Goal: Task Accomplishment & Management: Complete application form

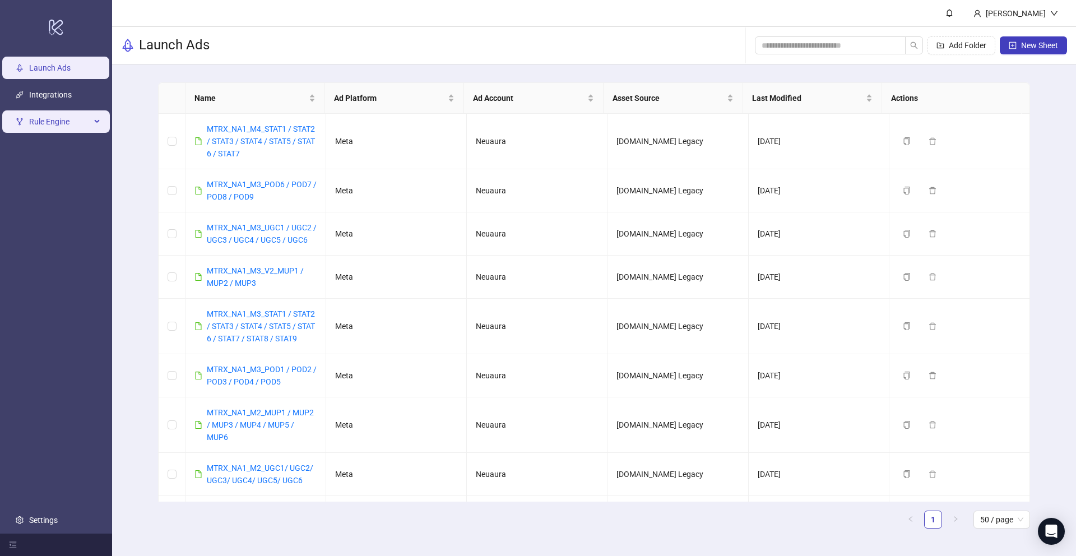
click at [59, 117] on span "Rule Engine" at bounding box center [60, 121] width 62 height 22
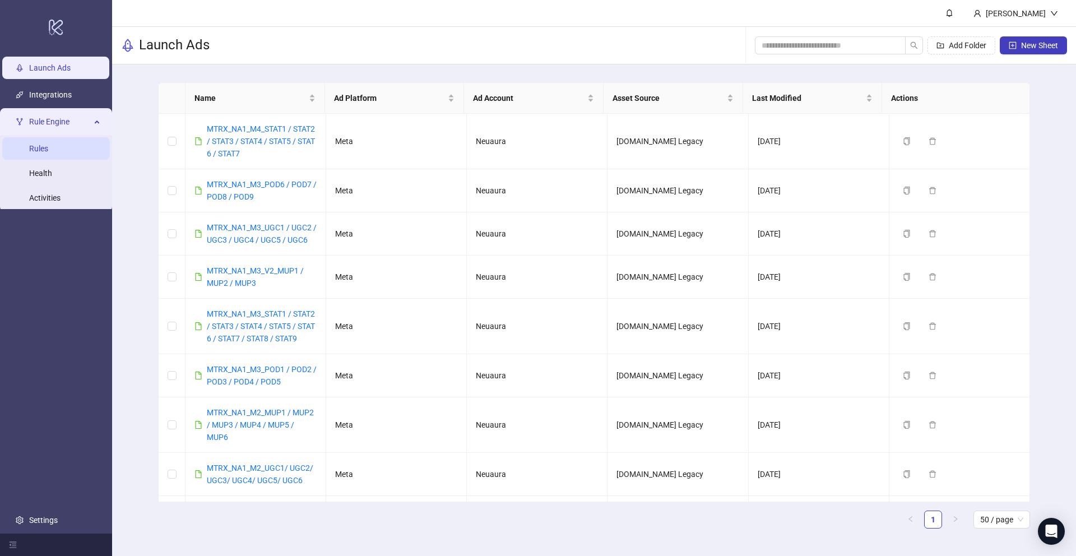
click at [48, 152] on link "Rules" at bounding box center [38, 148] width 19 height 9
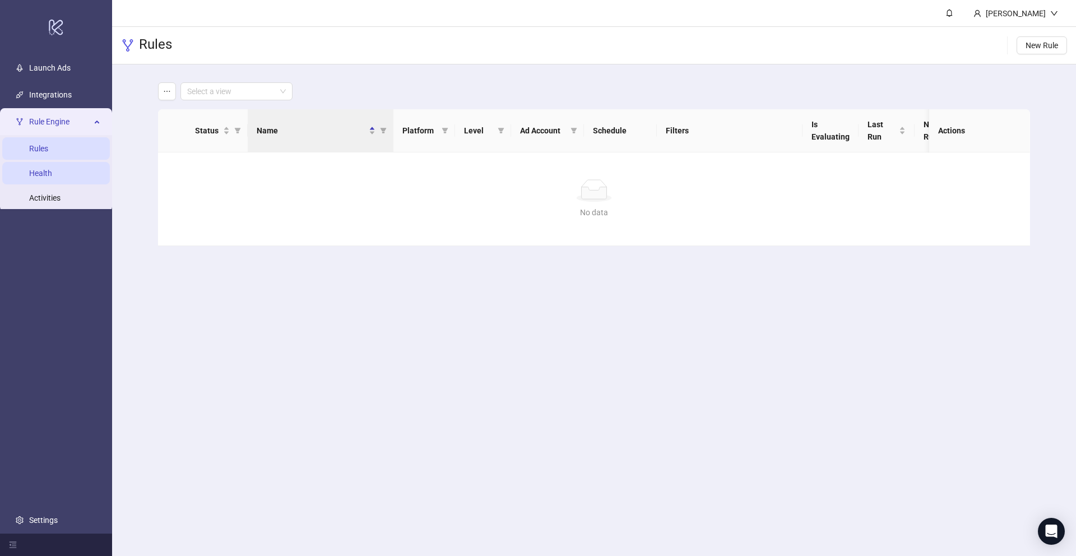
click at [49, 172] on link "Health" at bounding box center [40, 173] width 23 height 9
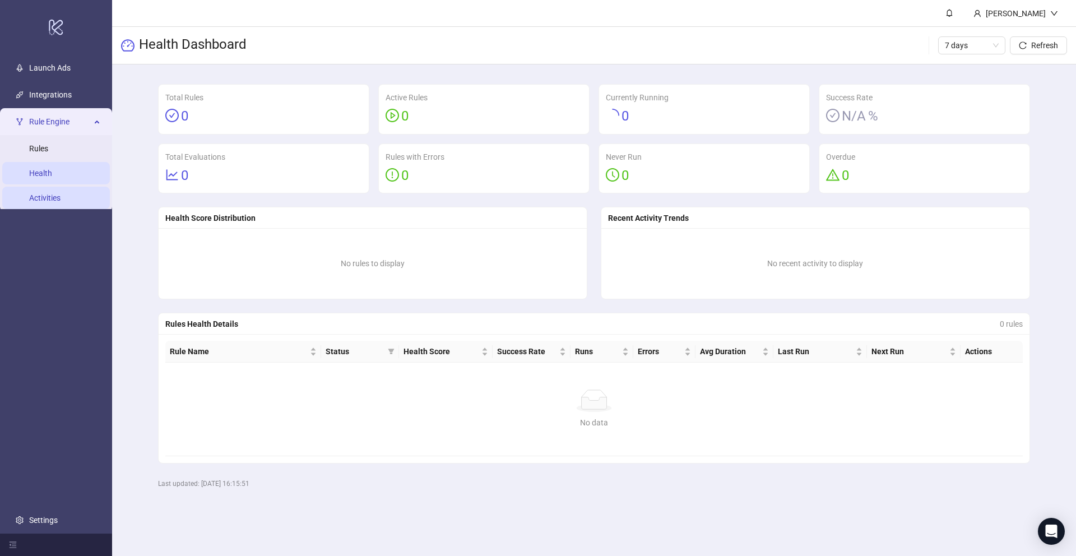
click at [61, 198] on link "Activities" at bounding box center [44, 197] width 31 height 9
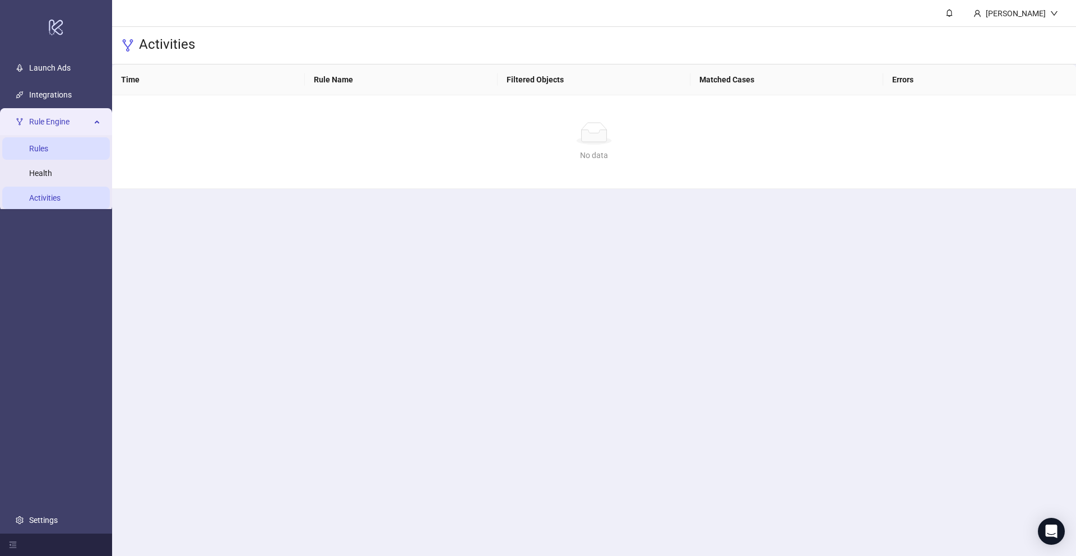
click at [48, 145] on link "Rules" at bounding box center [38, 148] width 19 height 9
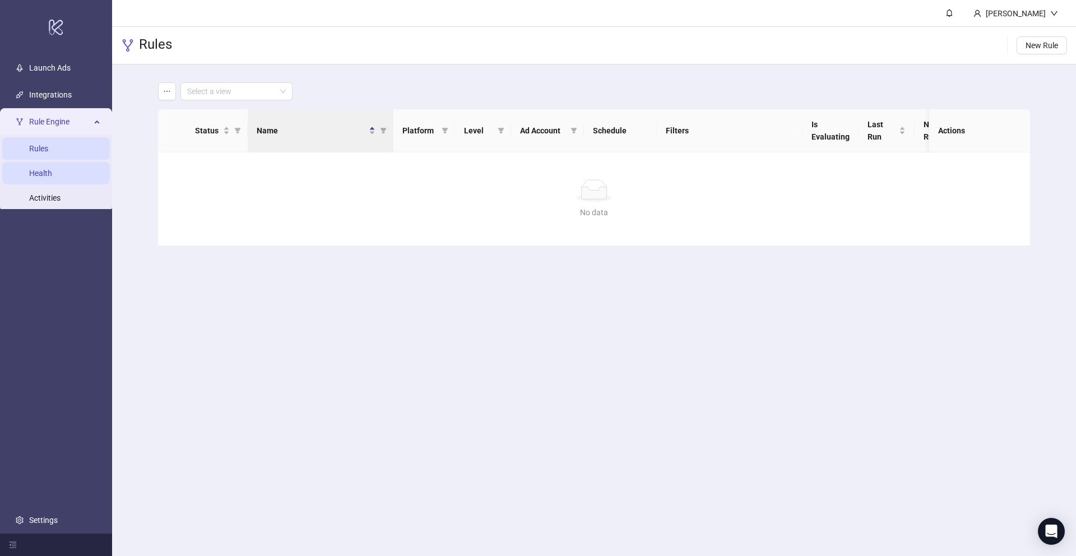
click at [52, 178] on link "Health" at bounding box center [40, 173] width 23 height 9
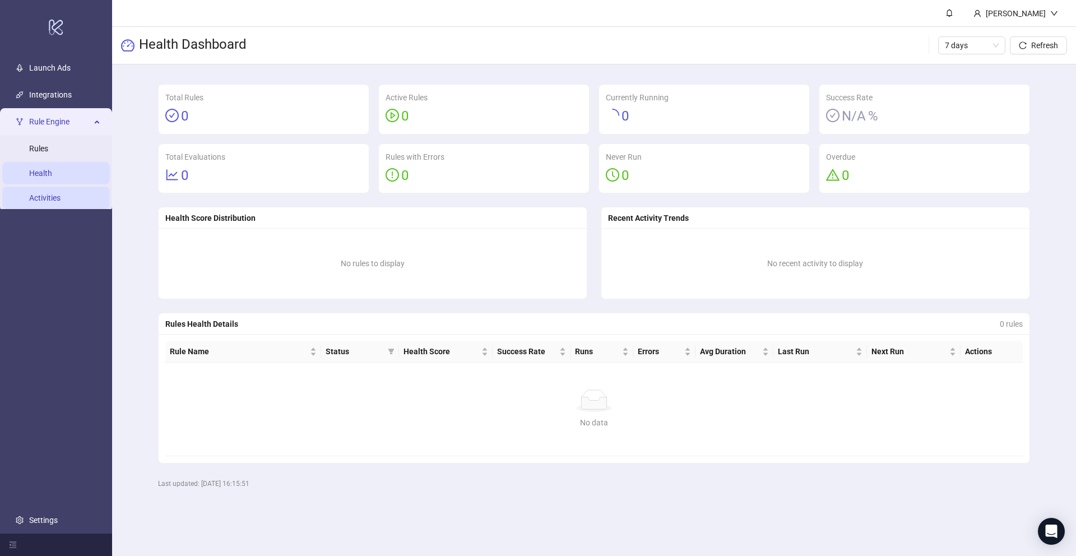
click at [61, 197] on link "Activities" at bounding box center [44, 197] width 31 height 9
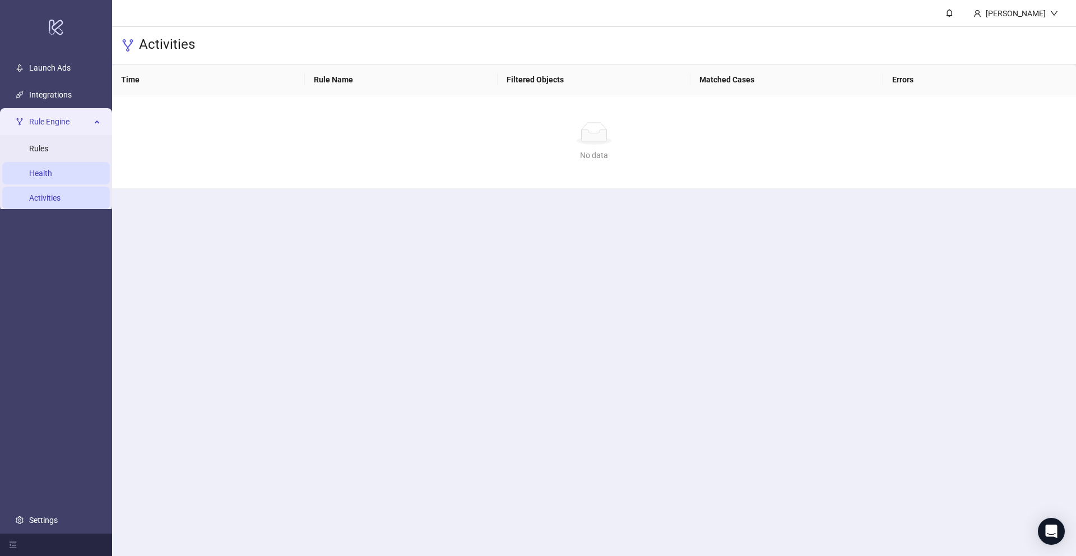
click at [33, 172] on link "Health" at bounding box center [40, 173] width 23 height 9
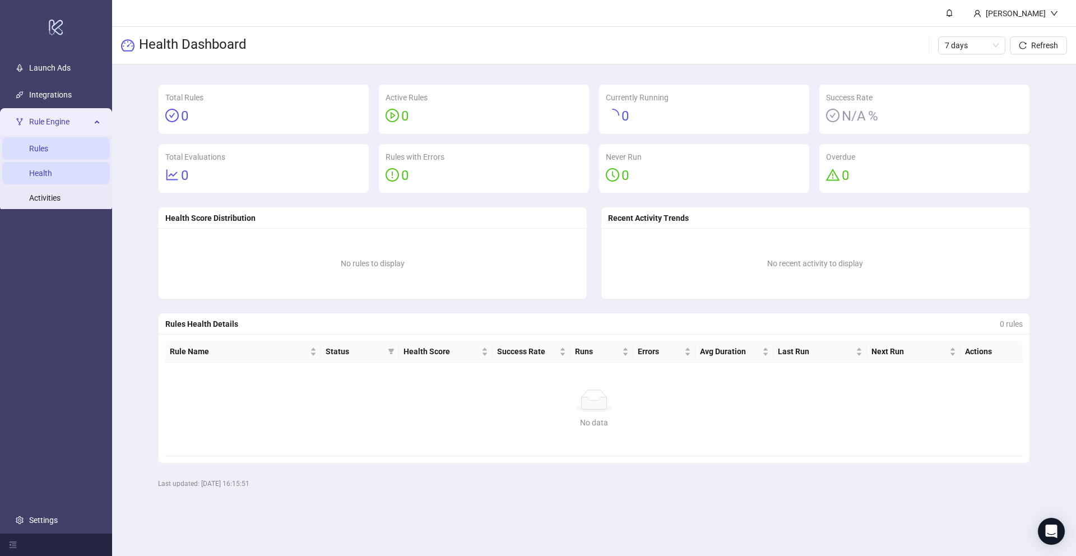
click at [41, 153] on link "Rules" at bounding box center [38, 148] width 19 height 9
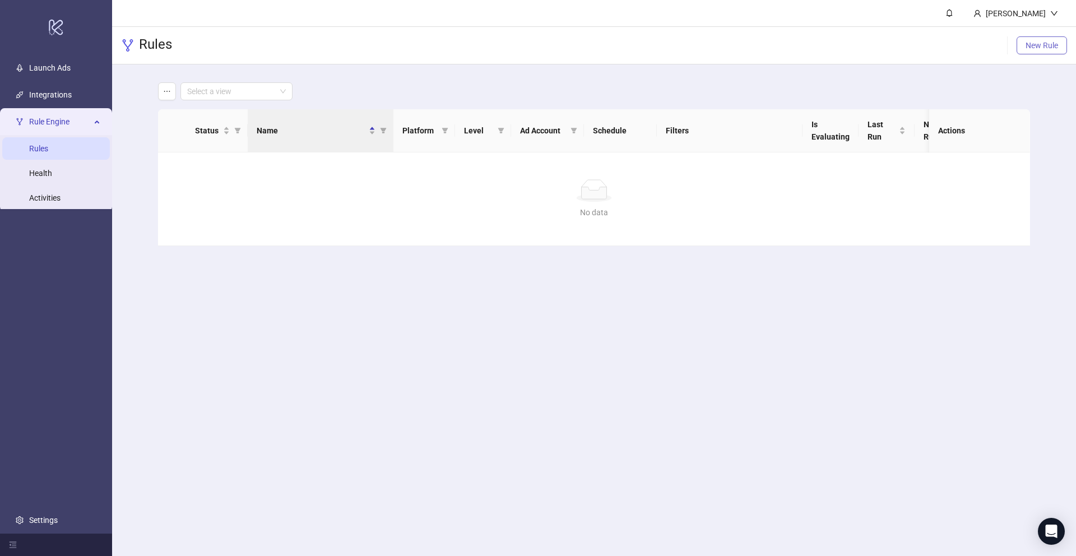
click at [1029, 52] on button "New Rule" at bounding box center [1042, 45] width 50 height 18
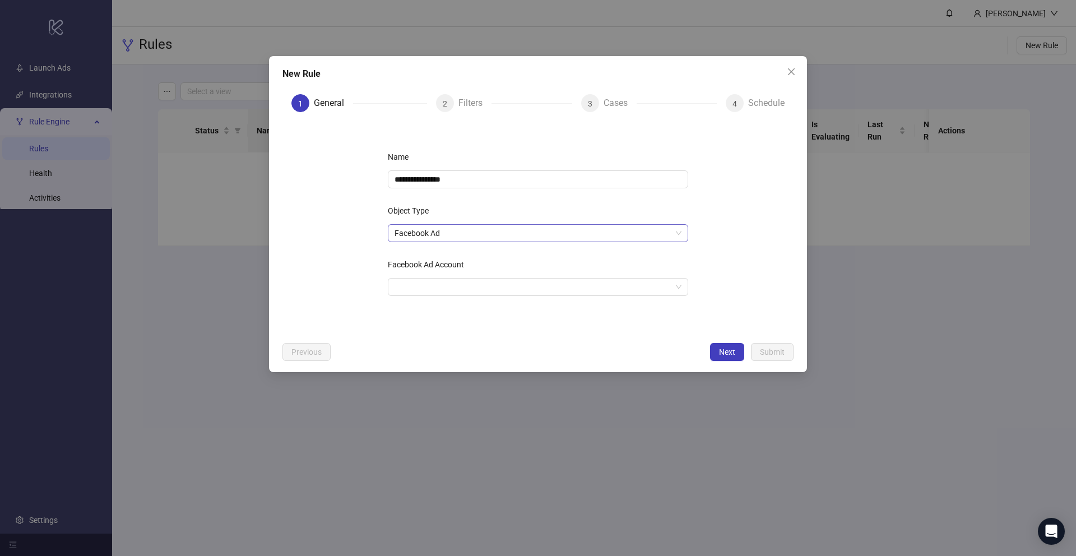
click at [546, 234] on span "Facebook Ad" at bounding box center [538, 233] width 287 height 17
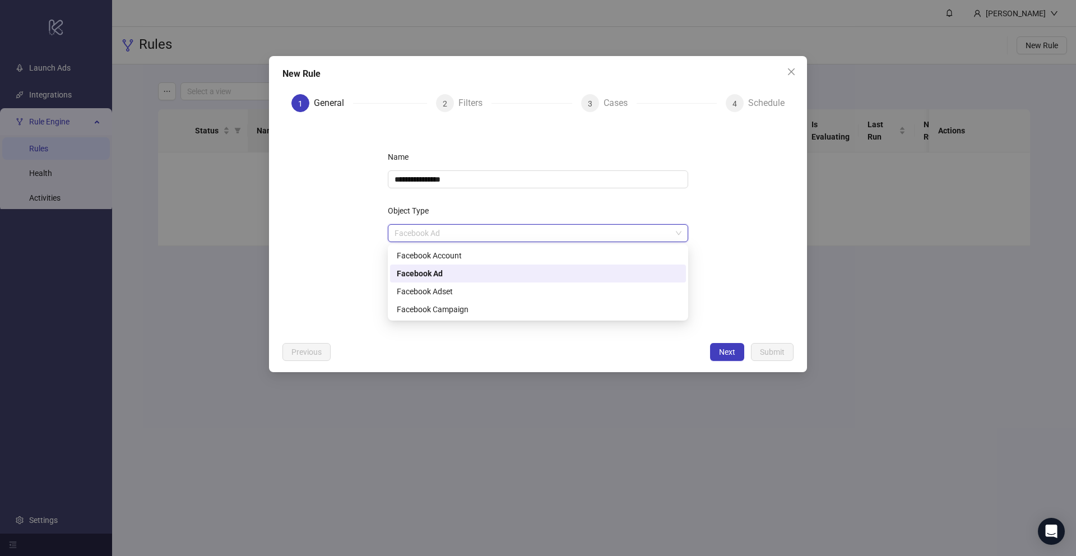
click at [546, 234] on span "Facebook Ad" at bounding box center [538, 233] width 287 height 17
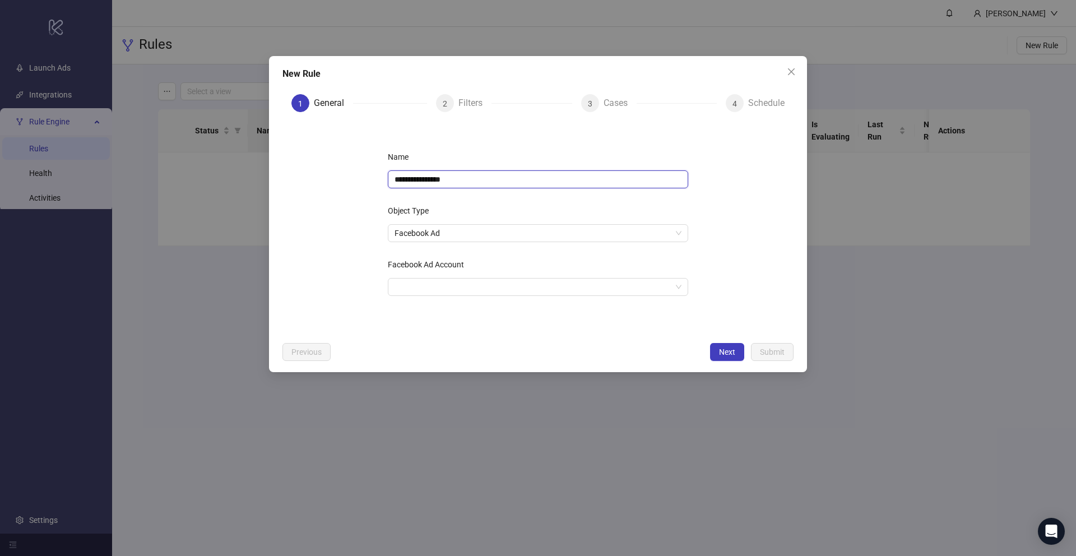
click at [532, 178] on input "**********" at bounding box center [538, 179] width 300 height 18
type input "**********"
click at [465, 283] on input "Facebook Ad Account" at bounding box center [533, 287] width 277 height 17
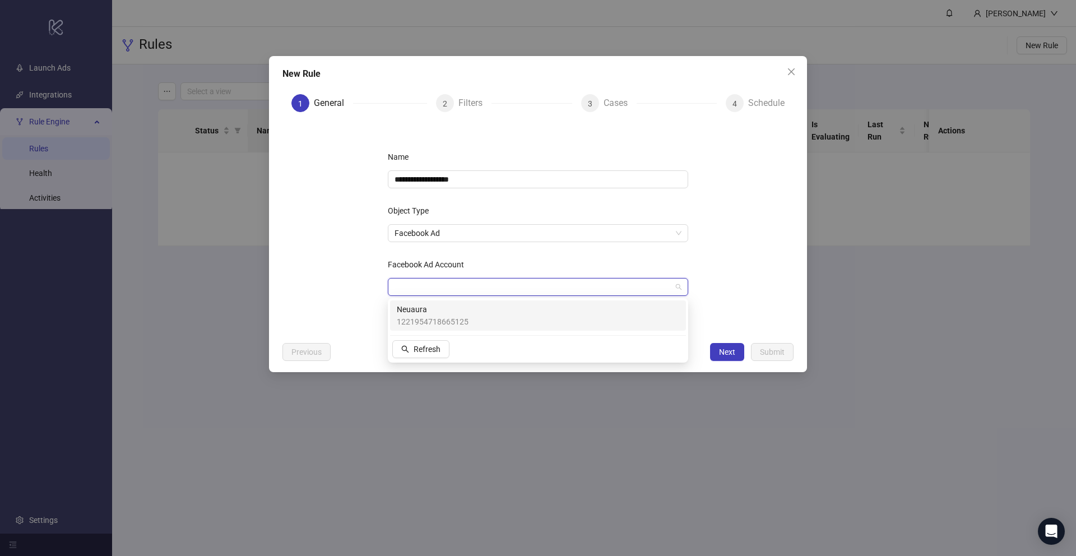
click at [454, 324] on span "1221954718665125" at bounding box center [433, 322] width 72 height 12
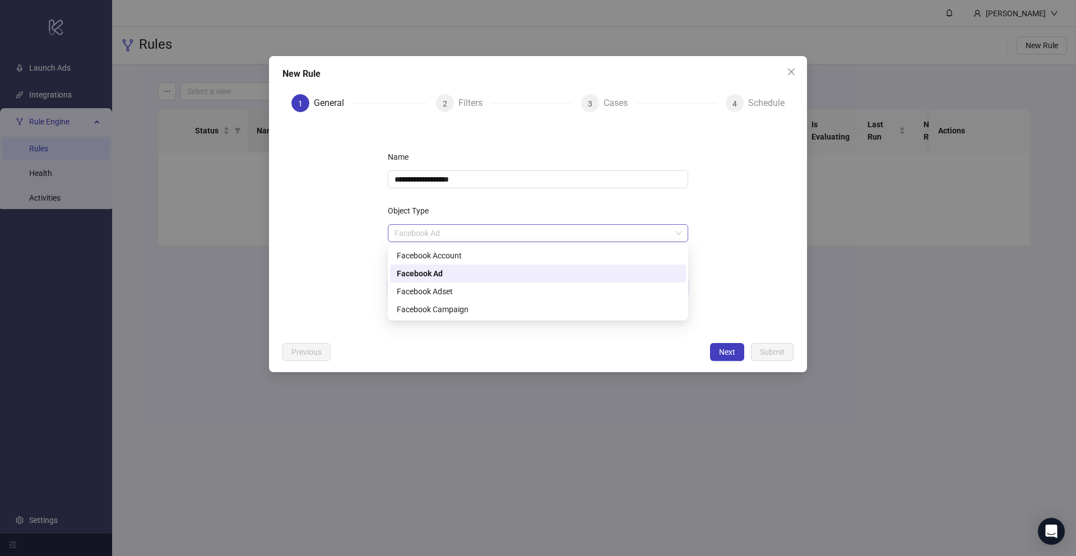
click at [577, 230] on span "Facebook Ad" at bounding box center [538, 233] width 287 height 17
click at [452, 294] on div "Facebook Adset" at bounding box center [538, 291] width 283 height 12
click at [467, 237] on span "Facebook Adset" at bounding box center [538, 233] width 287 height 17
click at [447, 271] on div "Facebook Ad" at bounding box center [538, 273] width 283 height 12
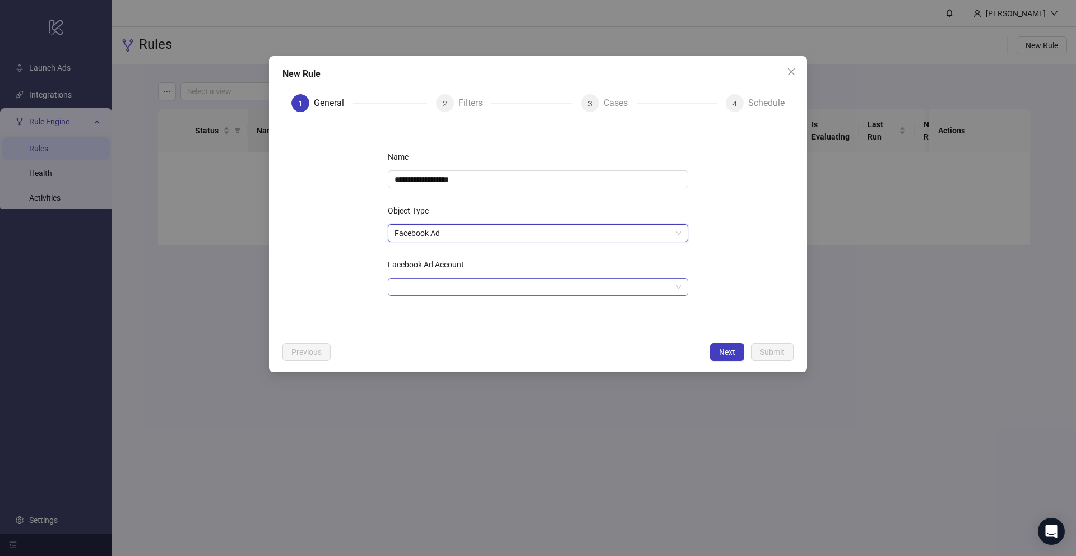
click at [450, 285] on input "Facebook Ad Account" at bounding box center [533, 287] width 277 height 17
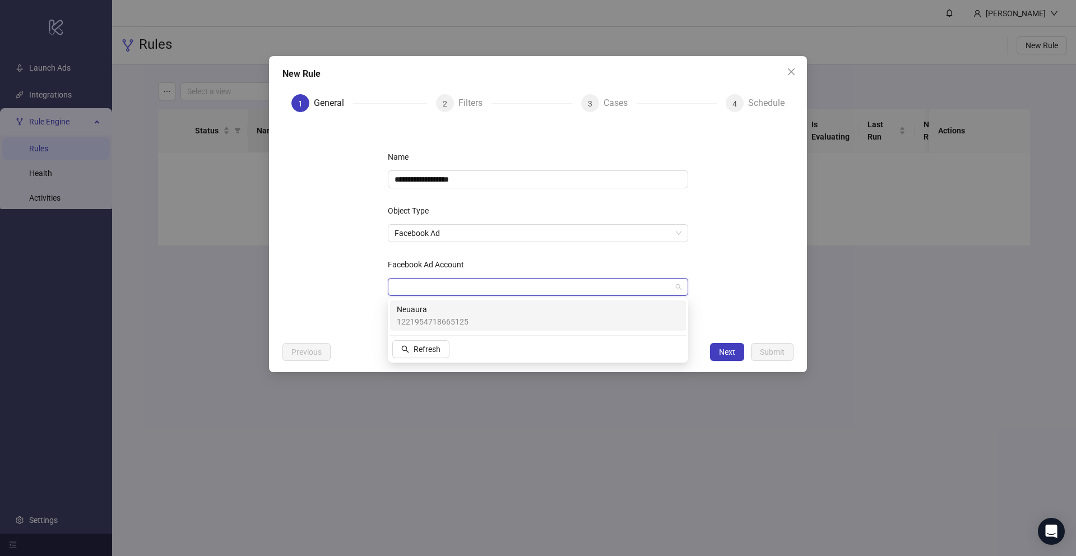
click at [441, 323] on span "1221954718665125" at bounding box center [433, 322] width 72 height 12
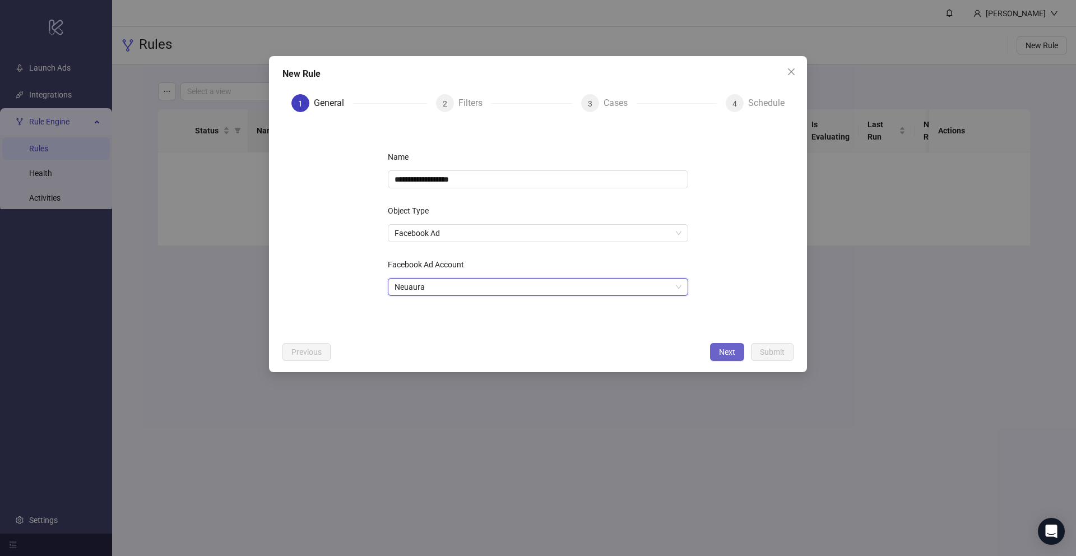
click at [726, 358] on button "Next" at bounding box center [727, 352] width 34 height 18
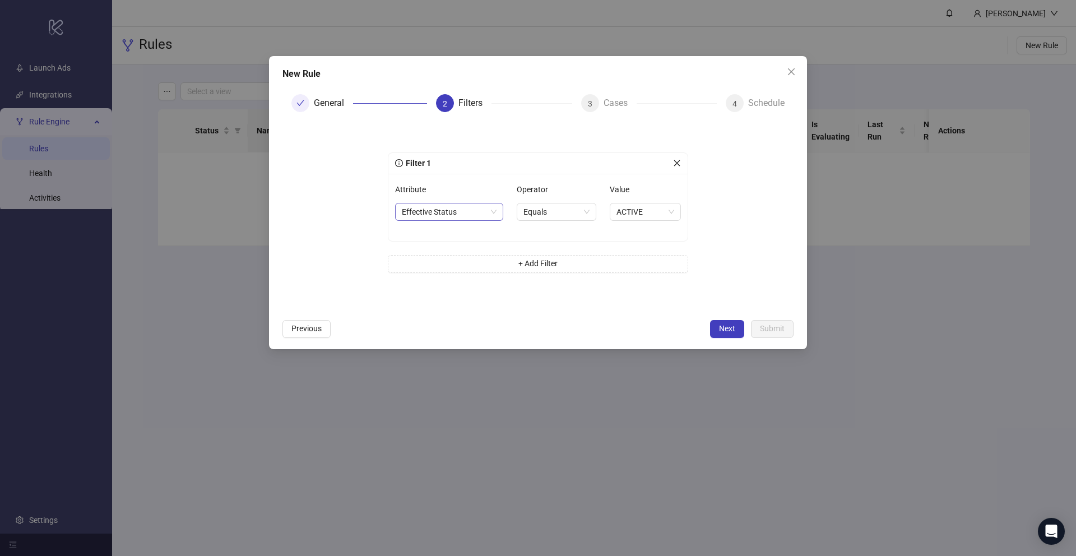
click at [493, 208] on span "Effective Status" at bounding box center [449, 211] width 95 height 17
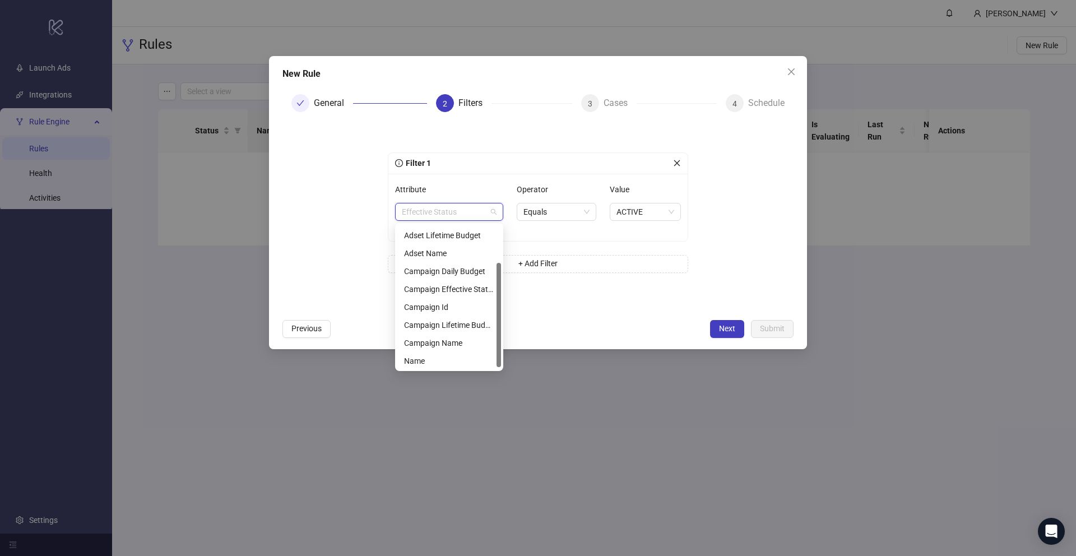
scroll to position [54, 0]
drag, startPoint x: 500, startPoint y: 238, endPoint x: 485, endPoint y: 281, distance: 45.6
click at [485, 281] on div "Adset Effective Status Adset Lifetime Budget Adset Name Campaign Daily Budget C…" at bounding box center [449, 297] width 104 height 144
click at [446, 357] on div "Name" at bounding box center [449, 360] width 90 height 12
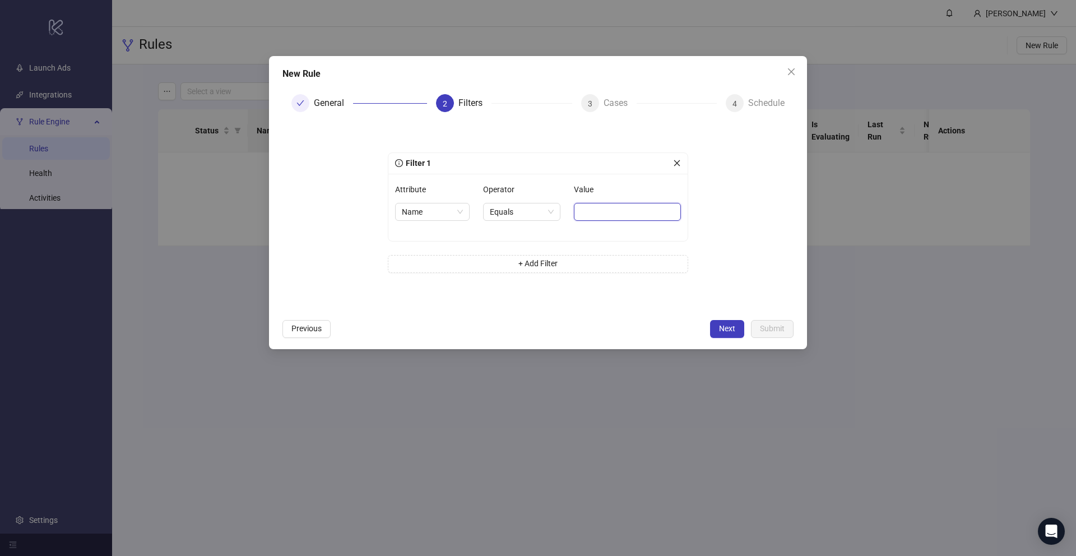
click at [596, 214] on input "Value" at bounding box center [627, 212] width 107 height 18
click at [618, 210] on input "Value" at bounding box center [627, 212] width 107 height 18
paste input "**********"
type input "**********"
click at [326, 330] on button "Previous" at bounding box center [307, 329] width 48 height 18
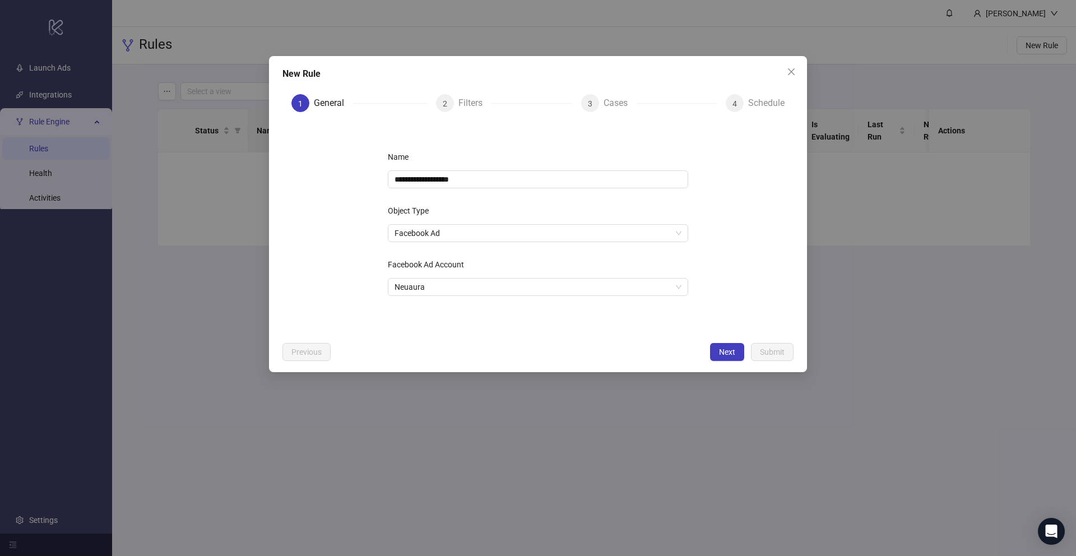
click at [498, 243] on div "**********" at bounding box center [538, 228] width 336 height 197
click at [499, 234] on span "Facebook Ad" at bounding box center [538, 233] width 287 height 17
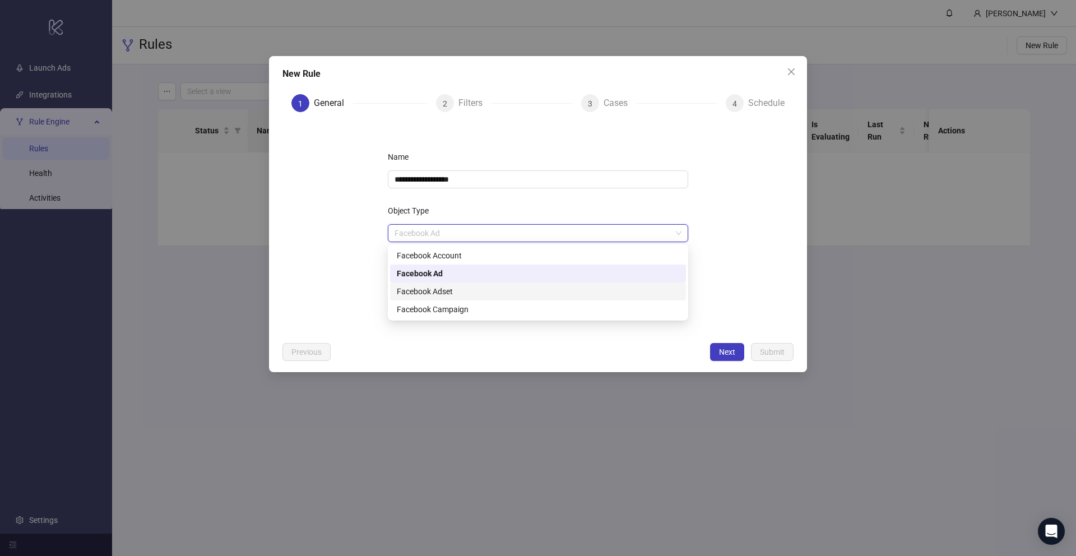
click at [491, 285] on div "Facebook Adset" at bounding box center [538, 291] width 283 height 12
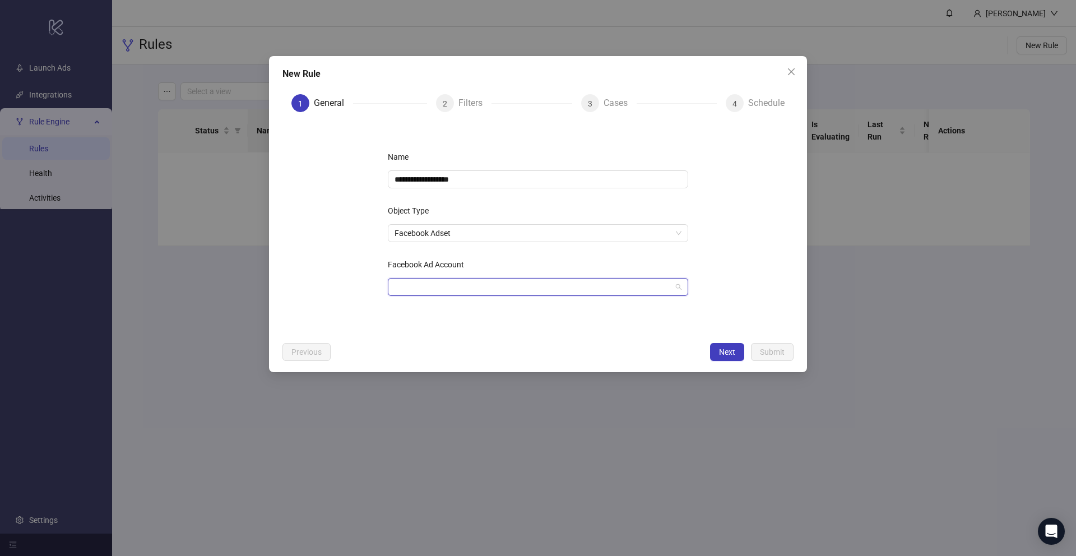
click at [492, 284] on input "Facebook Ad Account" at bounding box center [533, 287] width 277 height 17
click at [492, 311] on div "Neuaura 1221954718665125" at bounding box center [538, 315] width 283 height 25
click at [719, 352] on span "Next" at bounding box center [727, 352] width 16 height 9
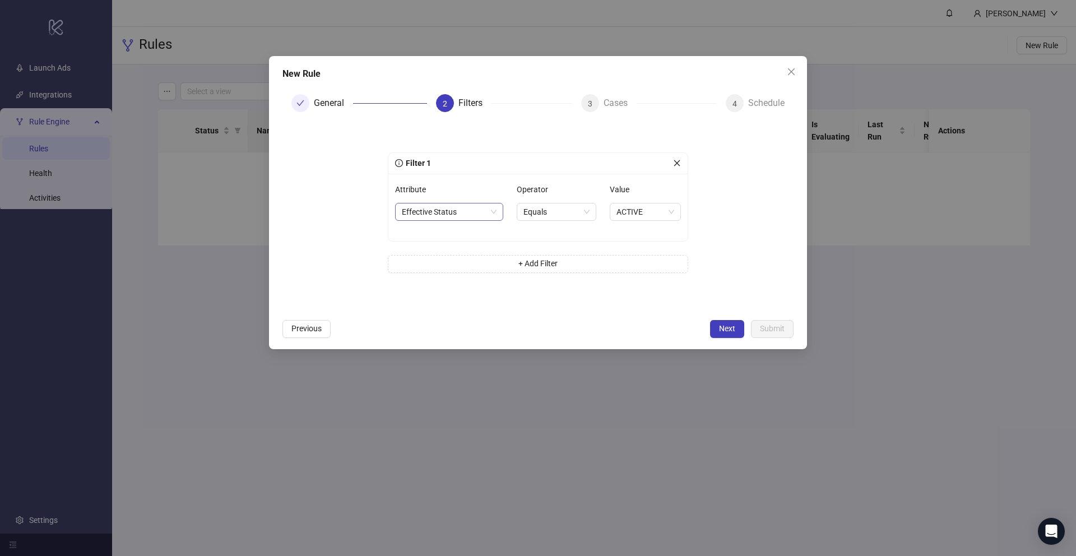
click at [482, 210] on span "Effective Status" at bounding box center [449, 211] width 95 height 17
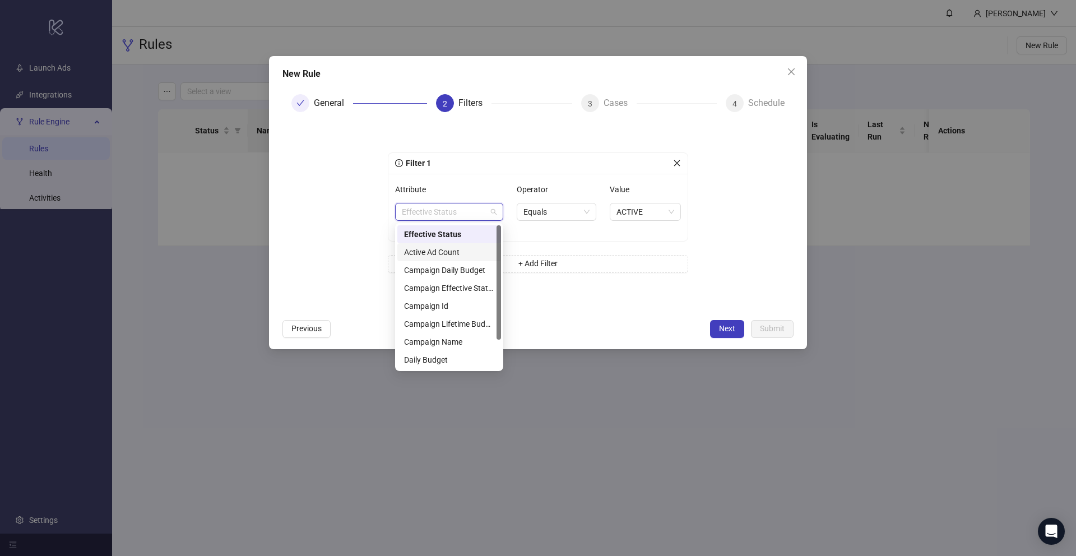
scroll to position [36, 0]
click at [443, 351] on div "Name" at bounding box center [449, 360] width 104 height 18
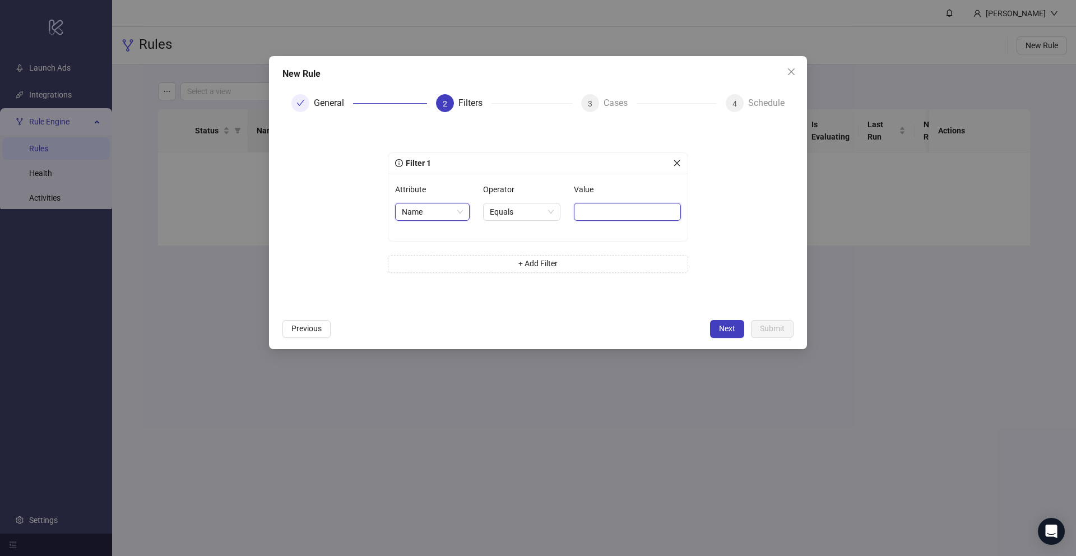
click at [602, 218] on input "Value" at bounding box center [627, 212] width 107 height 18
paste input "**********"
click at [763, 205] on form "**********" at bounding box center [538, 217] width 511 height 192
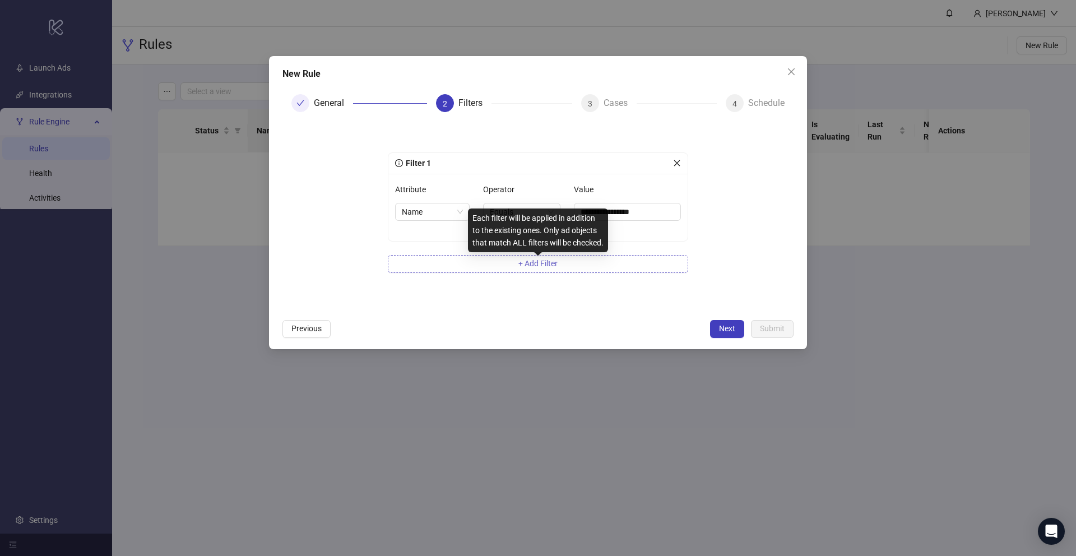
click at [545, 262] on span "+ Add Filter" at bounding box center [538, 263] width 39 height 9
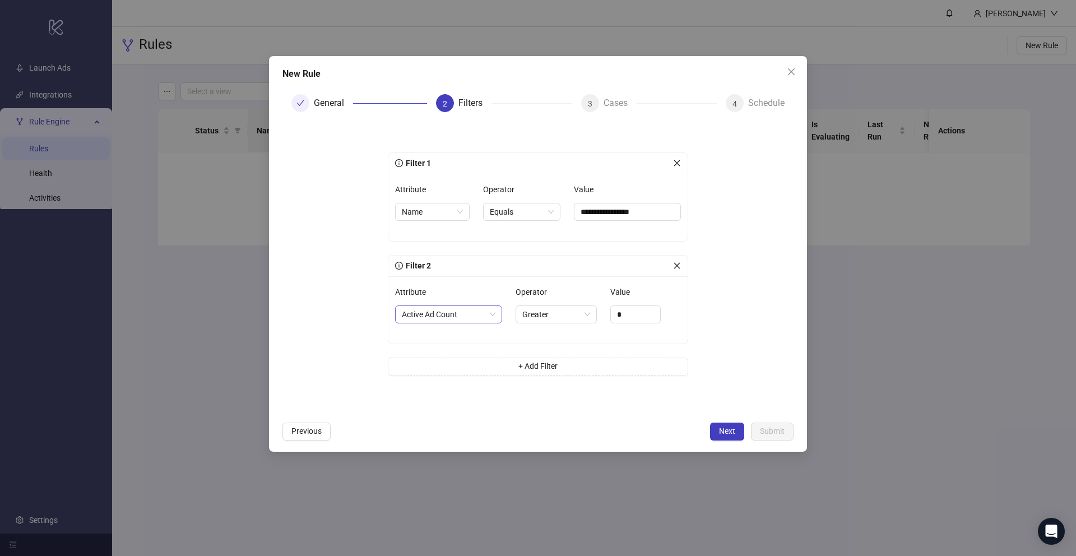
click at [490, 313] on span "Active Ad Count" at bounding box center [449, 314] width 94 height 17
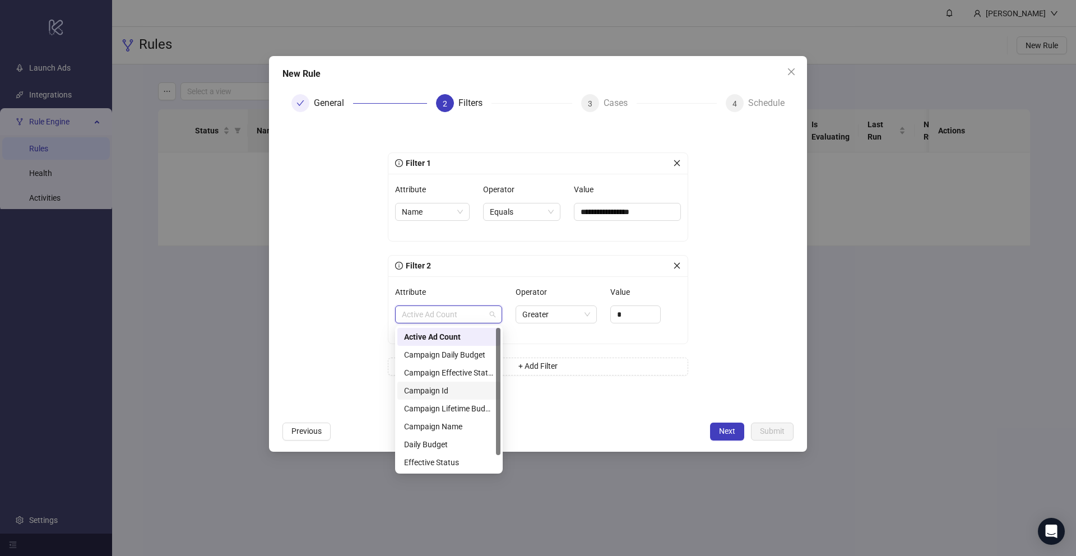
scroll to position [18, 0]
click at [451, 450] on div "Effective Status" at bounding box center [449, 444] width 90 height 12
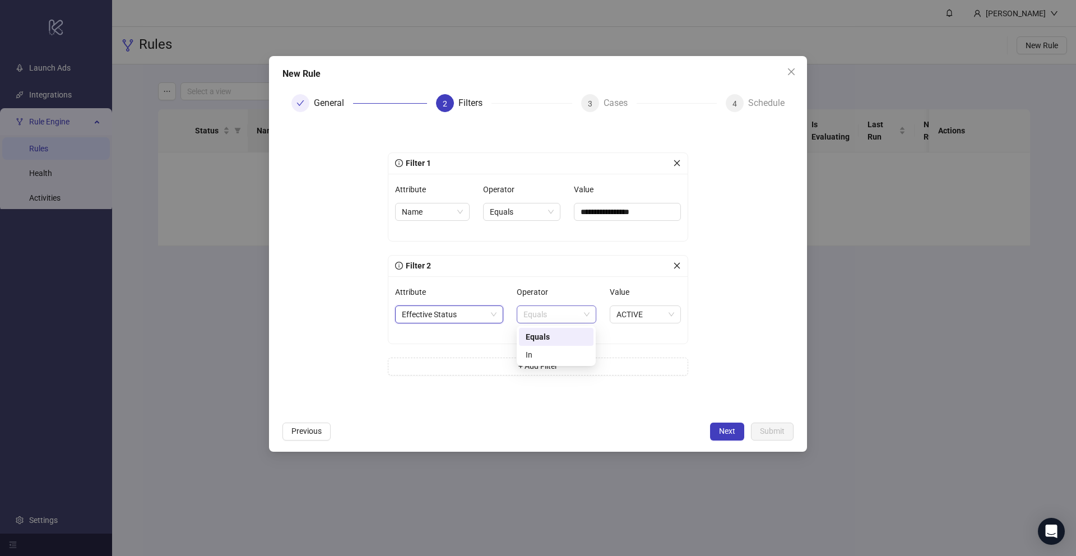
click at [562, 314] on span "Equals" at bounding box center [557, 314] width 66 height 17
click at [553, 309] on span "Equals" at bounding box center [557, 314] width 66 height 17
click at [637, 315] on span "ACTIVE" at bounding box center [646, 314] width 58 height 17
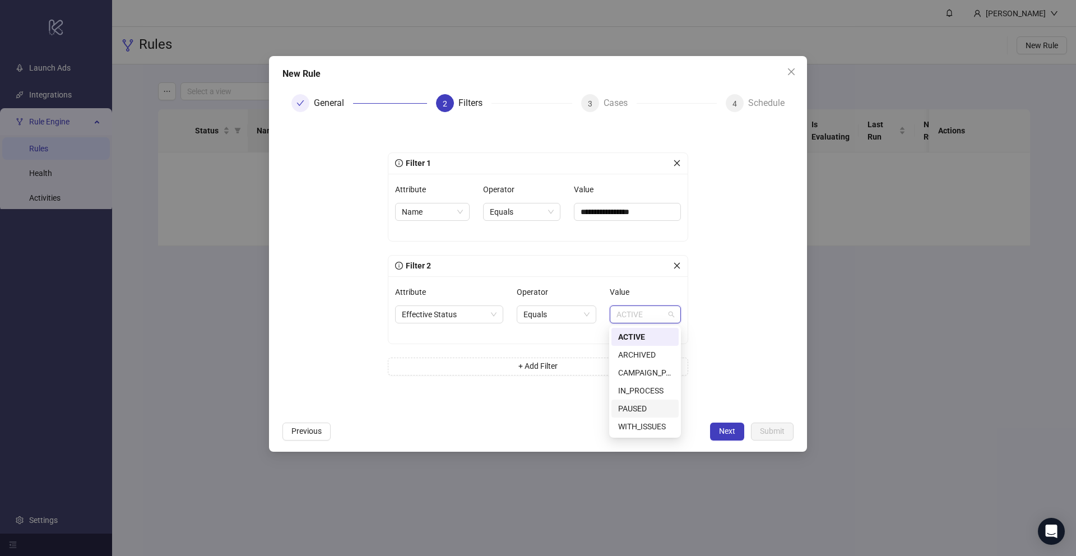
click at [648, 406] on div "PAUSED" at bounding box center [645, 408] width 54 height 12
click at [721, 329] on form "**********" at bounding box center [538, 268] width 511 height 295
click at [586, 372] on button "+ Add Filter" at bounding box center [538, 367] width 300 height 18
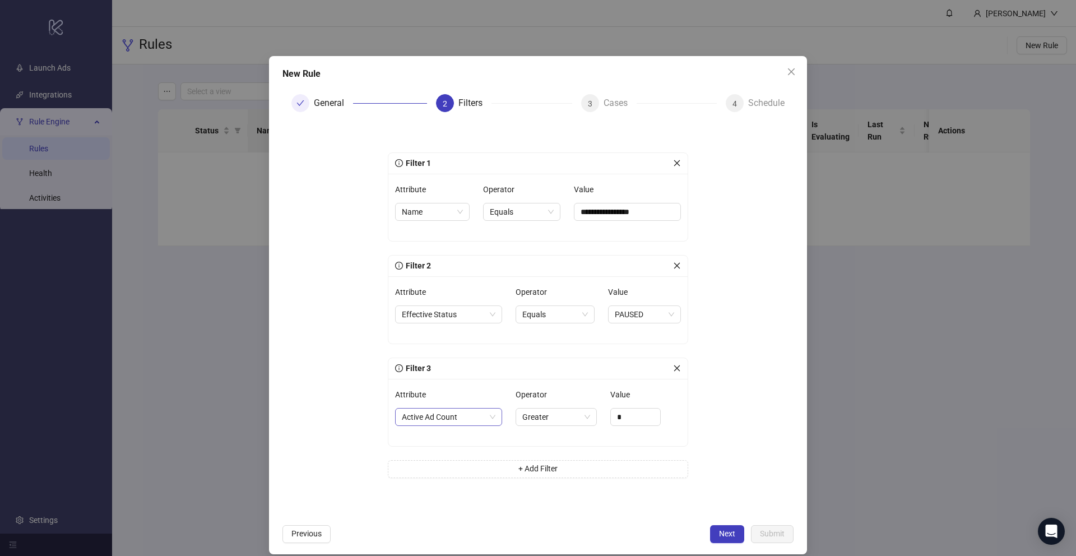
click at [487, 418] on span "Active Ad Count" at bounding box center [449, 417] width 94 height 17
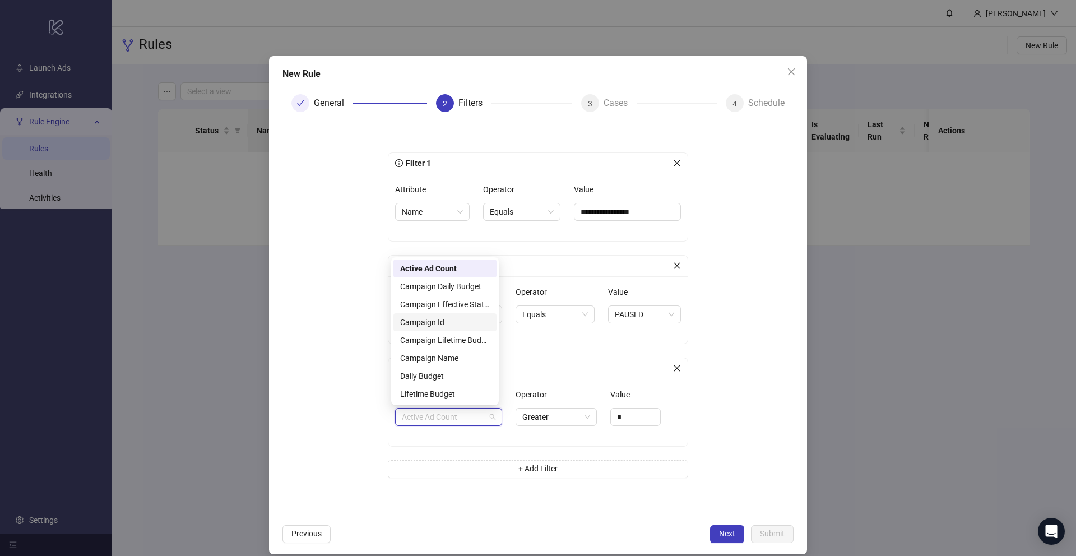
click at [461, 321] on div "Campaign Id" at bounding box center [445, 322] width 90 height 12
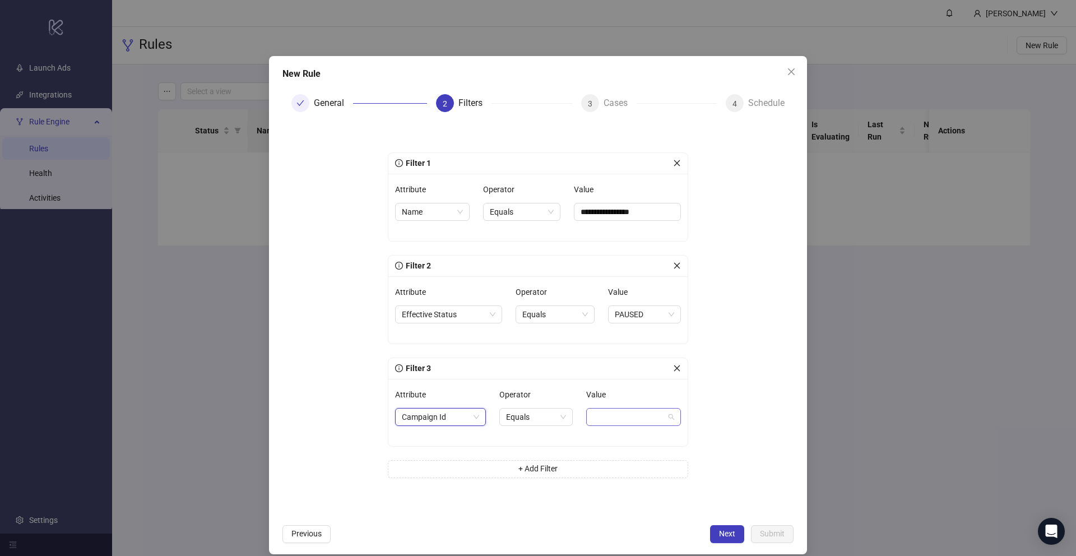
click at [622, 420] on span at bounding box center [633, 417] width 81 height 17
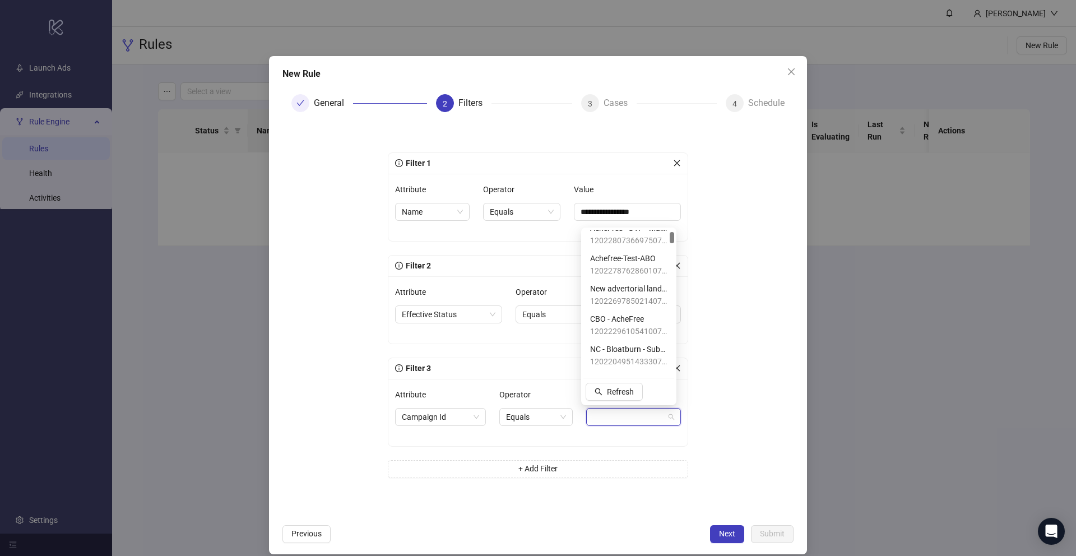
click at [672, 242] on div at bounding box center [672, 237] width 4 height 11
click at [630, 334] on span "ABO - Bloatburn - Main" at bounding box center [628, 331] width 77 height 12
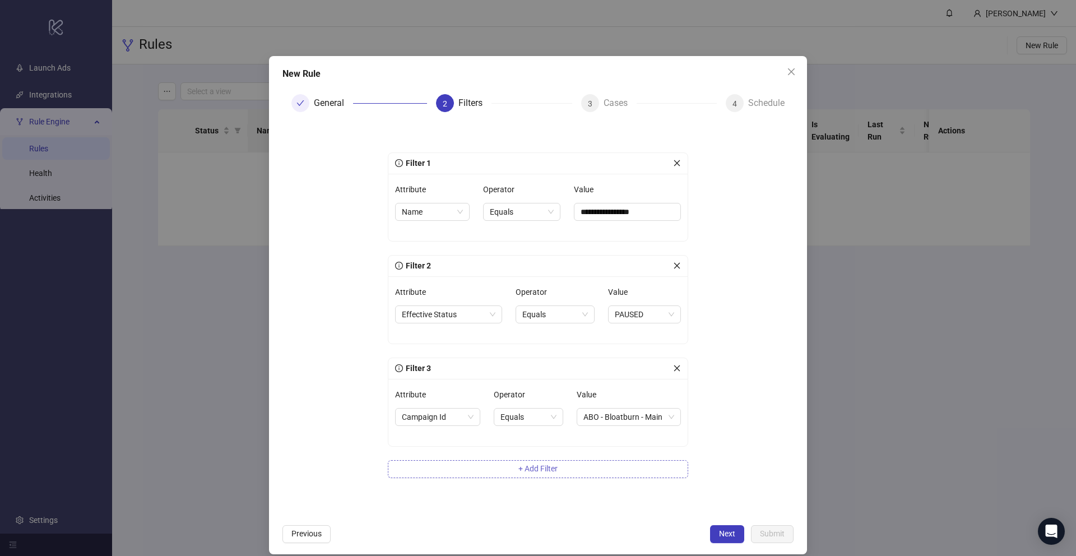
click at [617, 471] on button "+ Add Filter" at bounding box center [538, 469] width 300 height 18
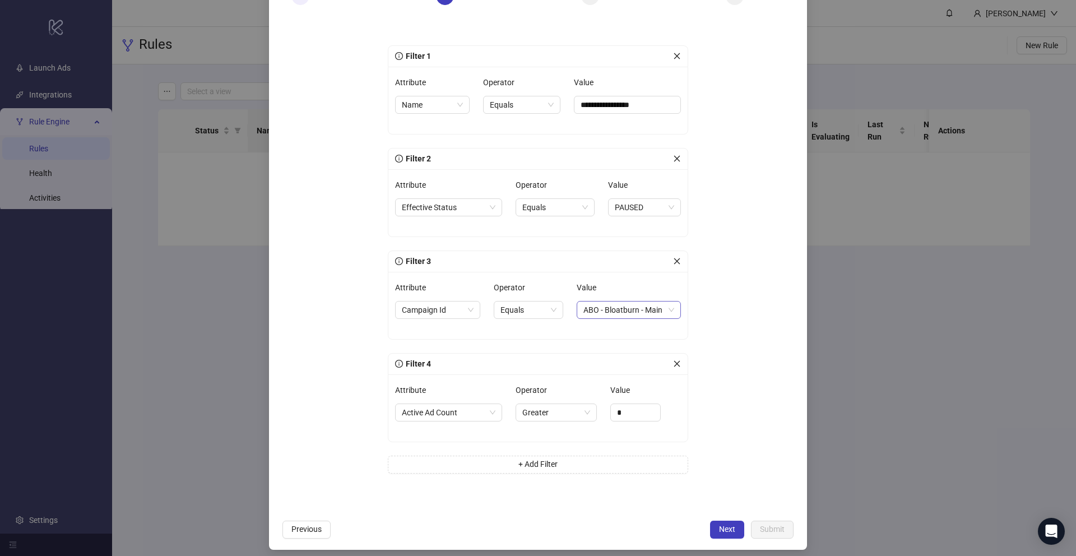
scroll to position [114, 0]
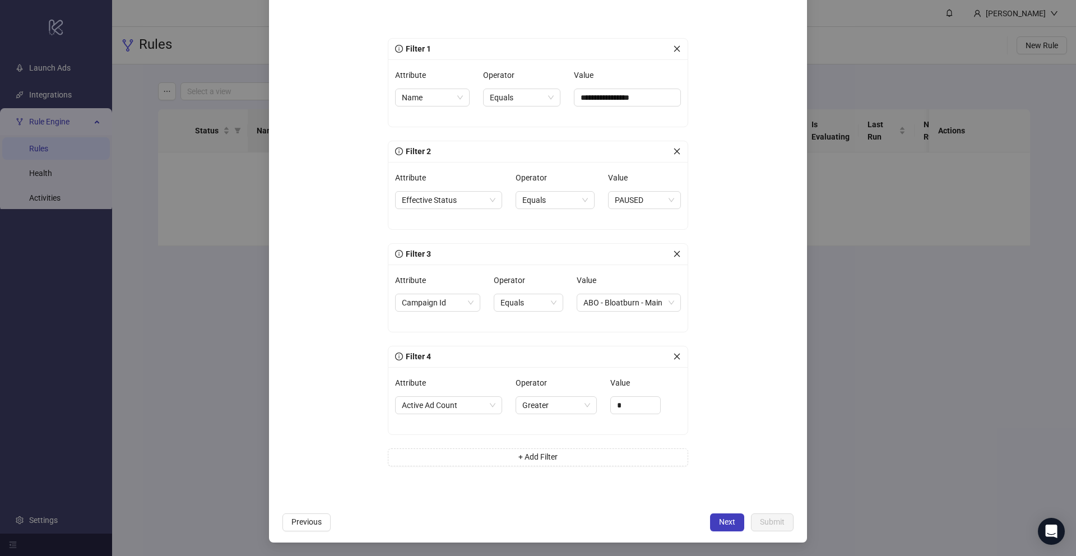
drag, startPoint x: 675, startPoint y: 355, endPoint x: 781, endPoint y: 370, distance: 107.0
click at [782, 370] on form "**********" at bounding box center [538, 257] width 511 height 500
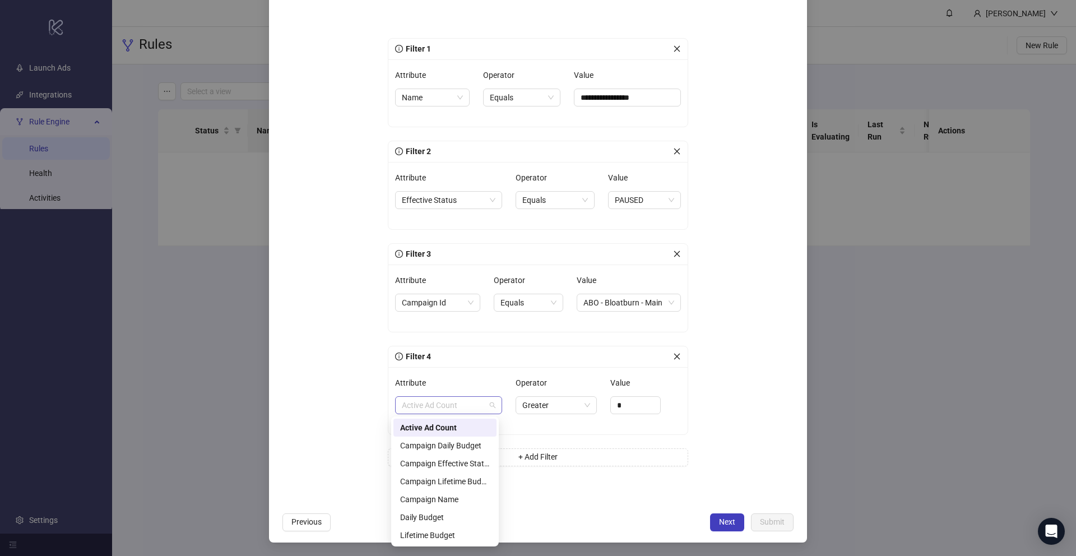
click at [483, 402] on span "Active Ad Count" at bounding box center [449, 405] width 94 height 17
click at [675, 354] on icon "close" at bounding box center [677, 357] width 8 height 8
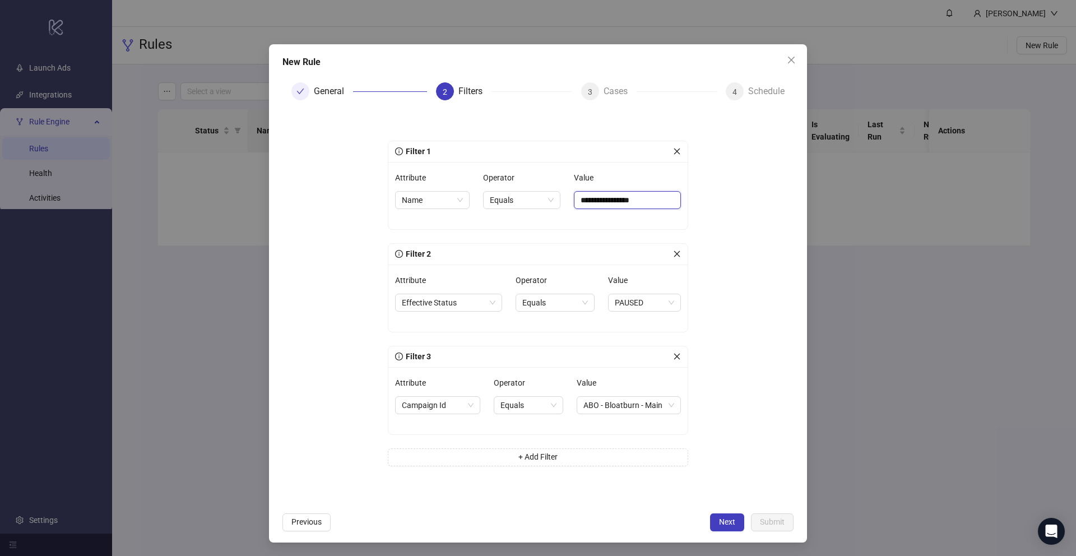
click at [657, 200] on input "**********" at bounding box center [627, 200] width 107 height 18
click at [525, 202] on span "Equals" at bounding box center [522, 200] width 64 height 17
type input "**********"
click at [522, 260] on div "Contains" at bounding box center [516, 258] width 58 height 12
click at [659, 202] on input "**********" at bounding box center [629, 200] width 104 height 18
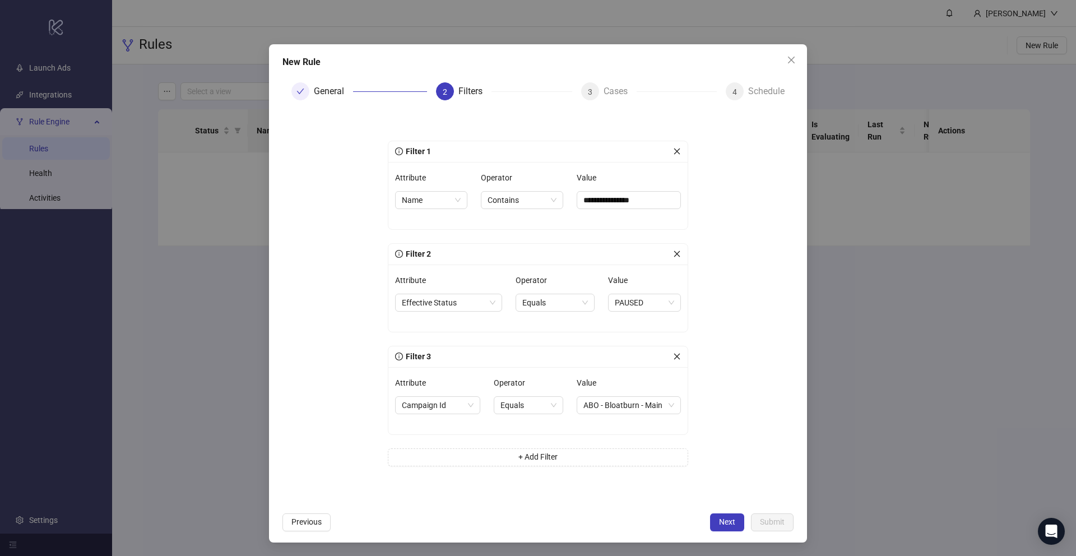
click at [707, 196] on form "**********" at bounding box center [538, 307] width 511 height 397
click at [720, 521] on span "Next" at bounding box center [727, 521] width 16 height 9
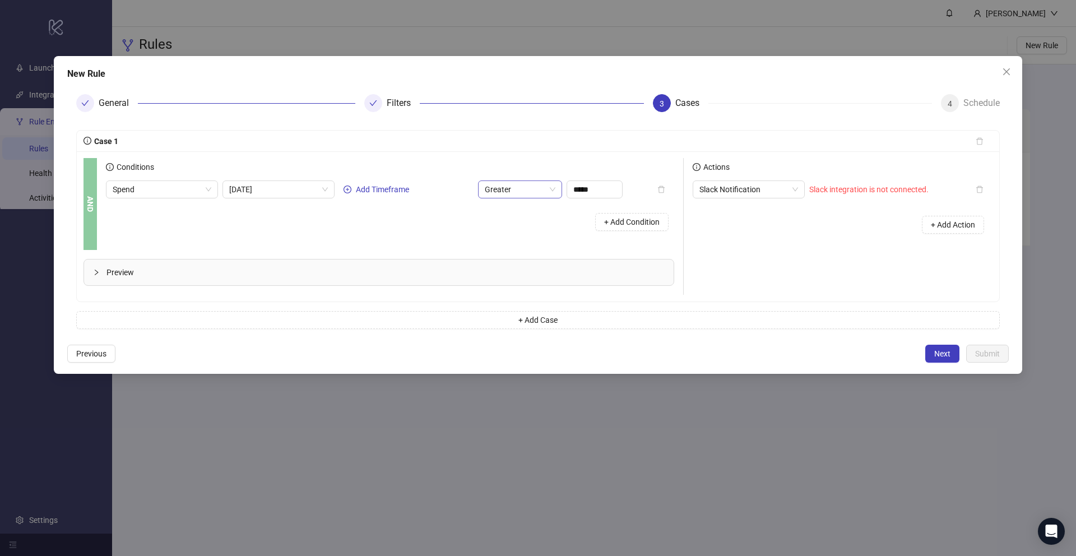
click at [503, 181] on span "Greater" at bounding box center [520, 189] width 71 height 17
click at [542, 243] on div "Greater Equal" at bounding box center [520, 248] width 66 height 12
click at [604, 189] on input "*****" at bounding box center [594, 189] width 55 height 17
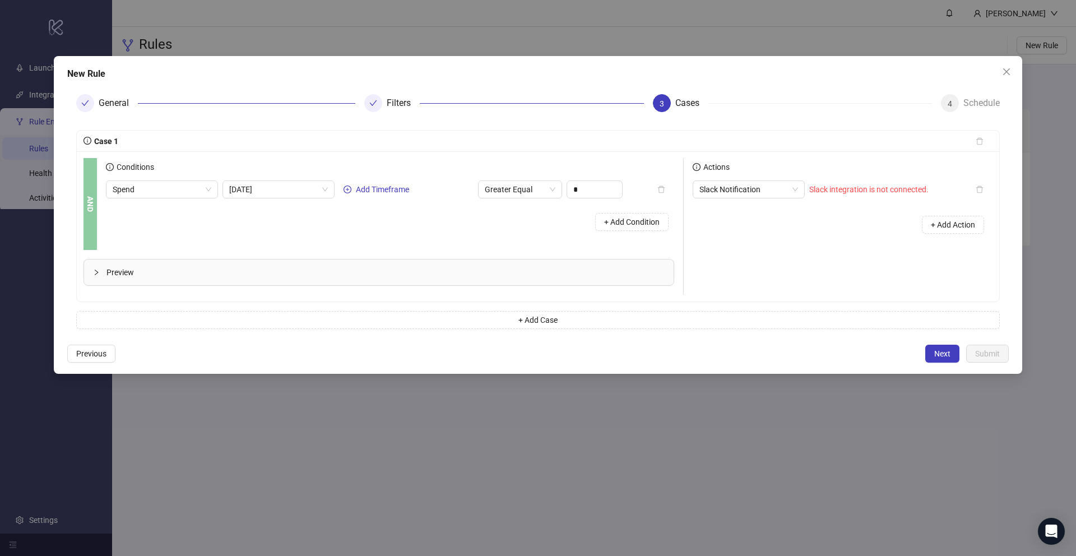
type input "****"
click at [559, 239] on div "Conditions Spend Today Add Timeframe Greater Equal **** + Add Condition" at bounding box center [394, 204] width 577 height 92
click at [801, 189] on div "Slack Notification" at bounding box center [749, 190] width 112 height 18
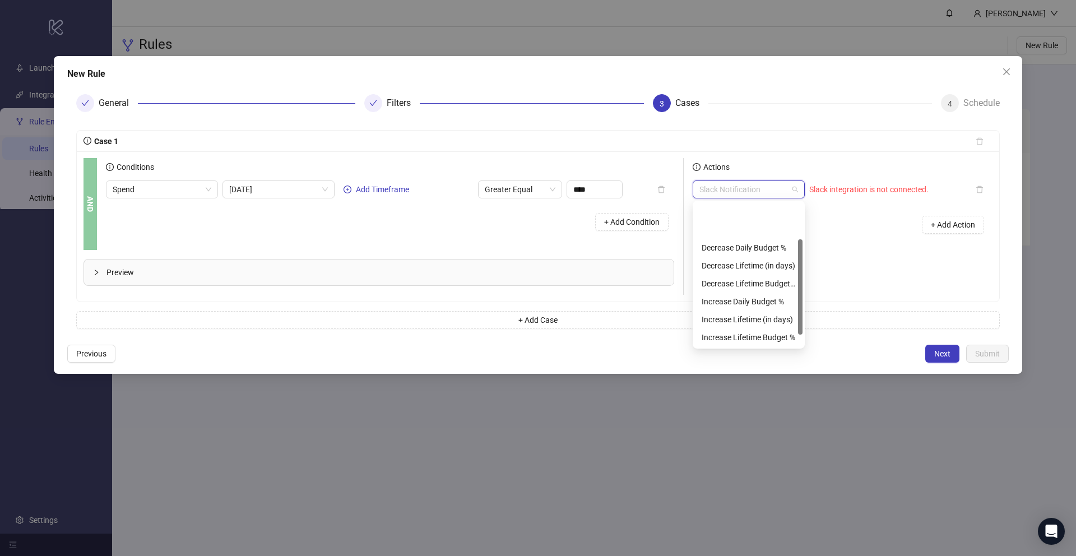
scroll to position [54, 0]
click at [801, 189] on div "Slack Notification" at bounding box center [749, 190] width 112 height 18
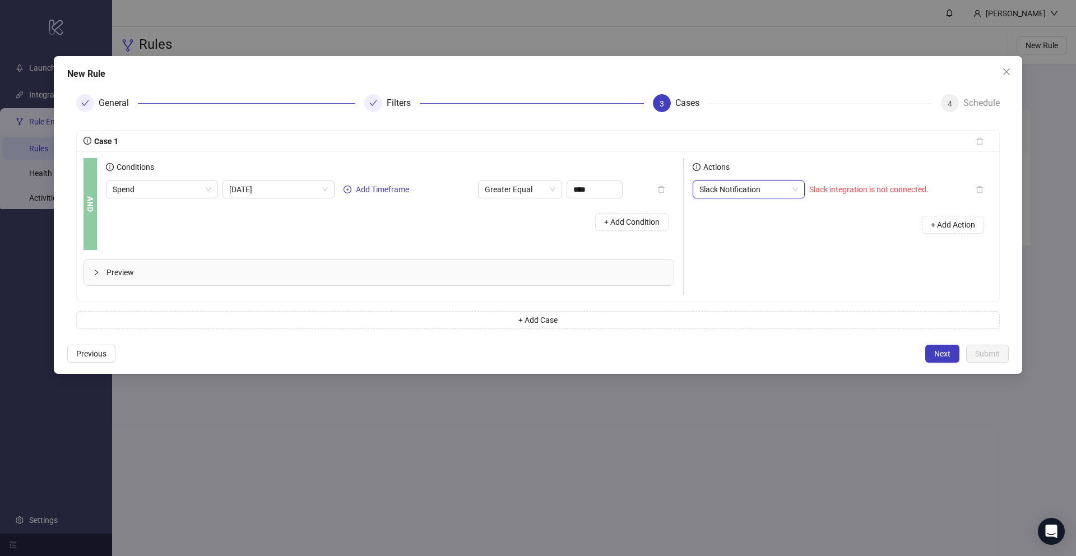
click at [801, 189] on div "Slack Notification" at bounding box center [749, 190] width 112 height 18
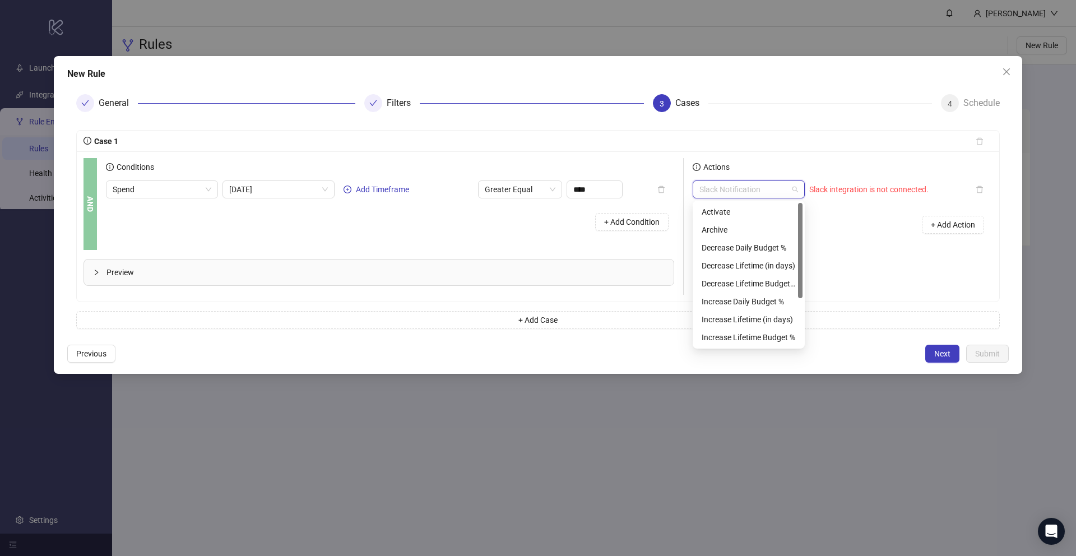
scroll to position [0, 0]
drag, startPoint x: 802, startPoint y: 303, endPoint x: 785, endPoint y: 244, distance: 61.4
click at [802, 248] on div at bounding box center [800, 250] width 4 height 95
click at [730, 210] on div "Activate" at bounding box center [749, 212] width 94 height 12
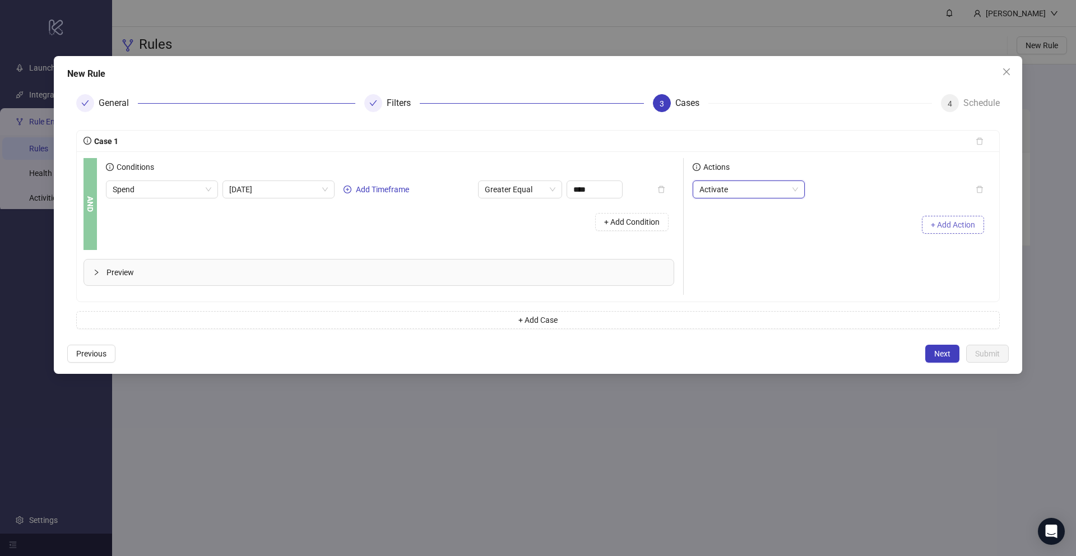
click at [944, 230] on button "+ Add Action" at bounding box center [953, 225] width 62 height 18
click at [110, 276] on span "Preview" at bounding box center [386, 272] width 558 height 12
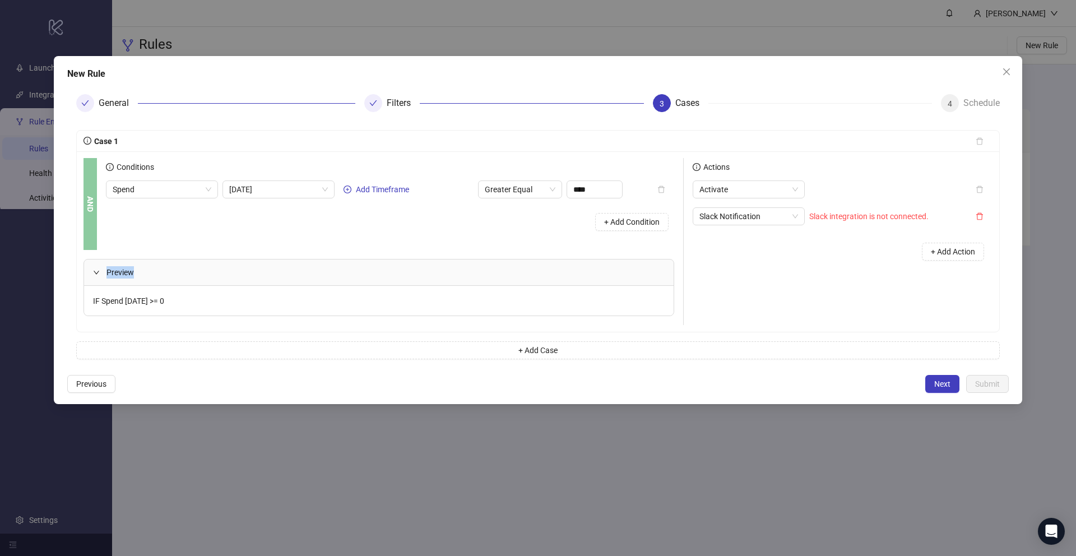
click at [110, 276] on span "Preview" at bounding box center [386, 272] width 558 height 12
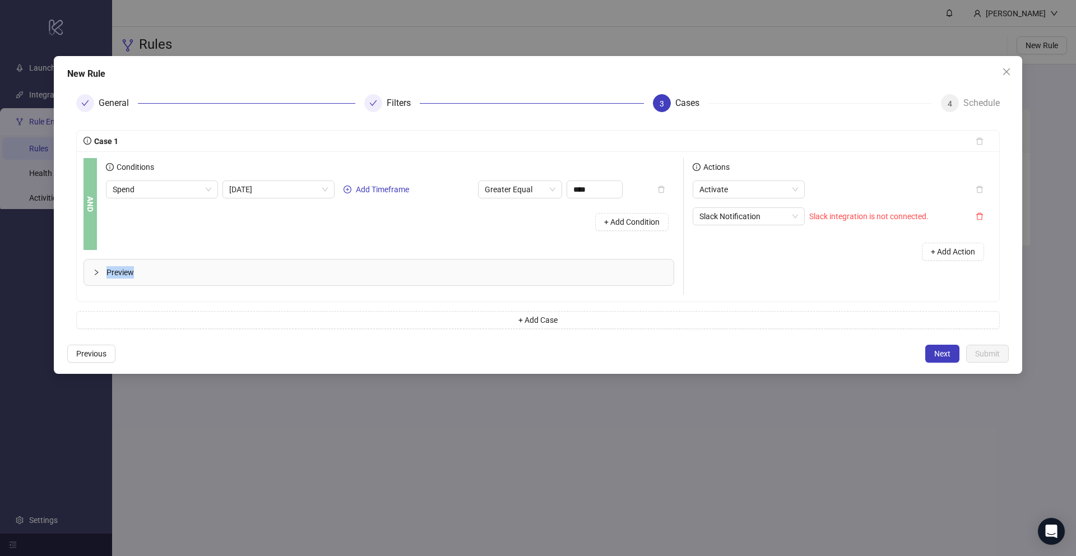
click at [110, 276] on span "Preview" at bounding box center [386, 272] width 558 height 12
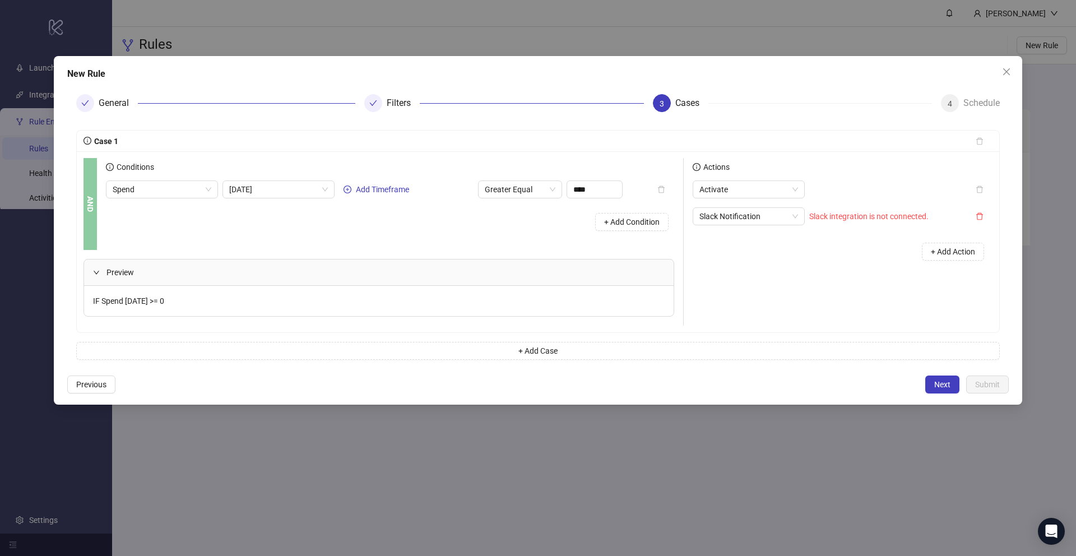
click at [110, 276] on span "Preview" at bounding box center [386, 272] width 558 height 12
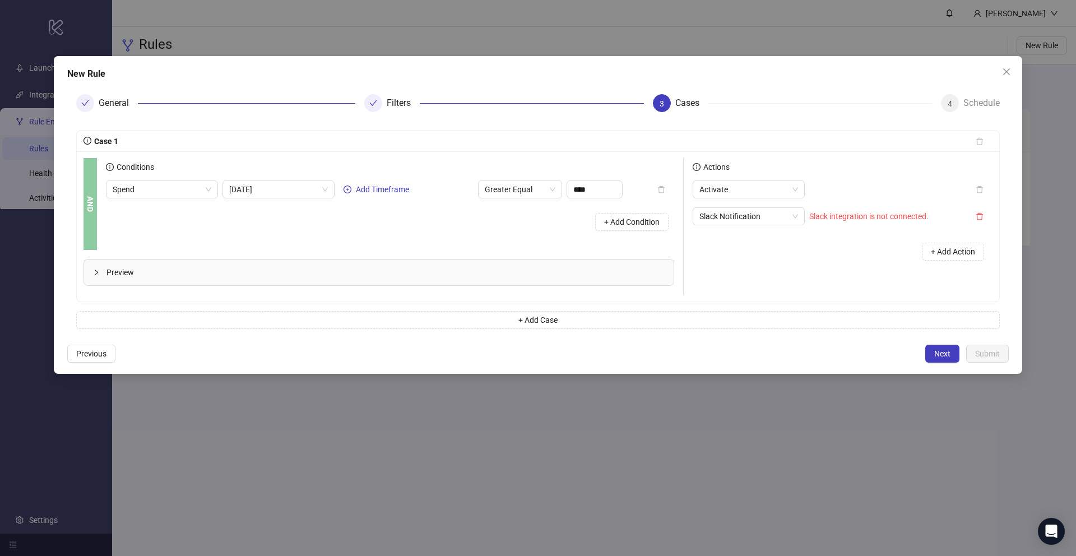
click at [207, 228] on div "+ Add Condition" at bounding box center [390, 221] width 568 height 29
click at [984, 218] on button "button" at bounding box center [980, 216] width 26 height 18
click at [940, 351] on span "Next" at bounding box center [942, 353] width 16 height 9
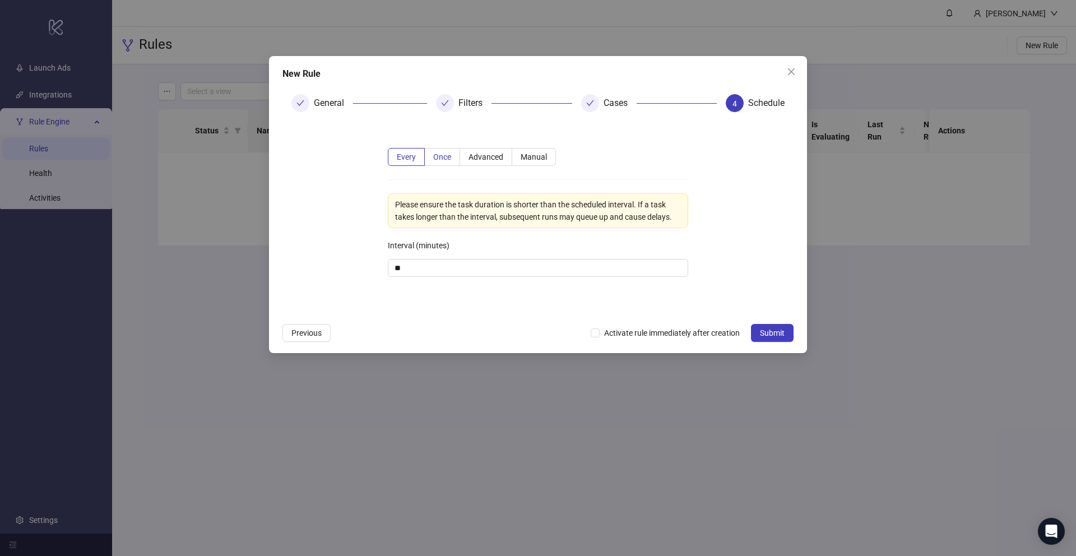
click at [446, 160] on span "Once" at bounding box center [442, 156] width 18 height 9
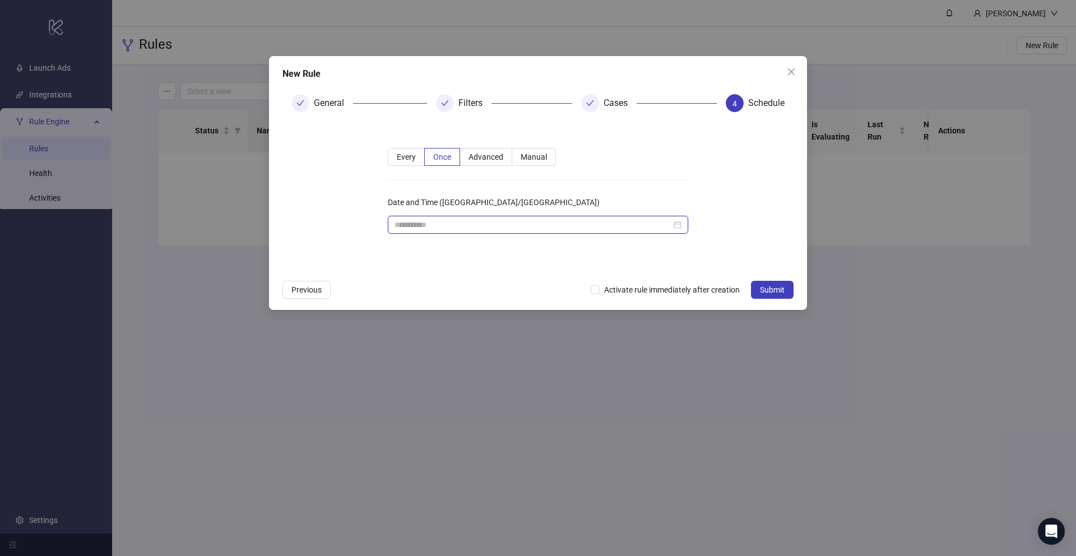
click at [446, 223] on input "Date and Time (Europe/London)" at bounding box center [533, 225] width 277 height 12
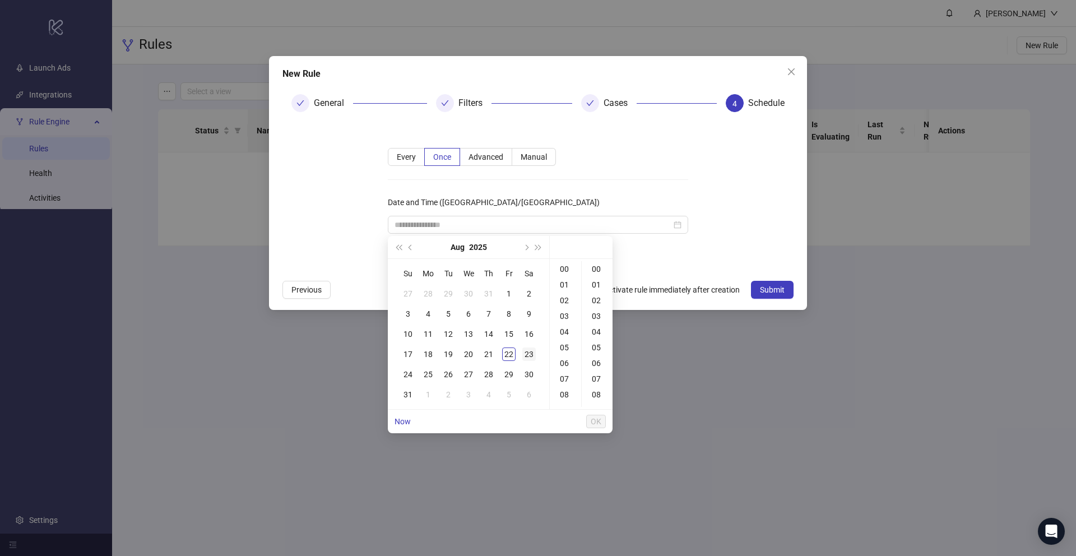
click at [529, 358] on div "23" at bounding box center [528, 354] width 13 height 13
click at [565, 266] on div "00" at bounding box center [565, 269] width 27 height 16
click at [599, 348] on div "05" at bounding box center [597, 348] width 27 height 16
type input "**********"
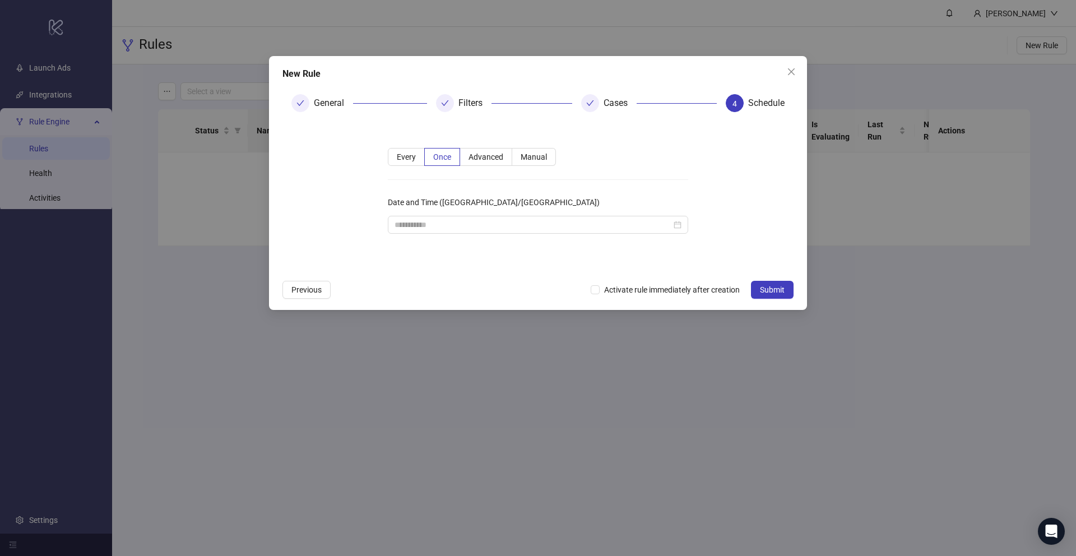
click at [693, 238] on div "Every Once Advanced Manual Date and Time (Europe/London)" at bounding box center [538, 197] width 336 height 135
click at [623, 224] on input "Date and Time (Europe/London)" at bounding box center [533, 225] width 277 height 12
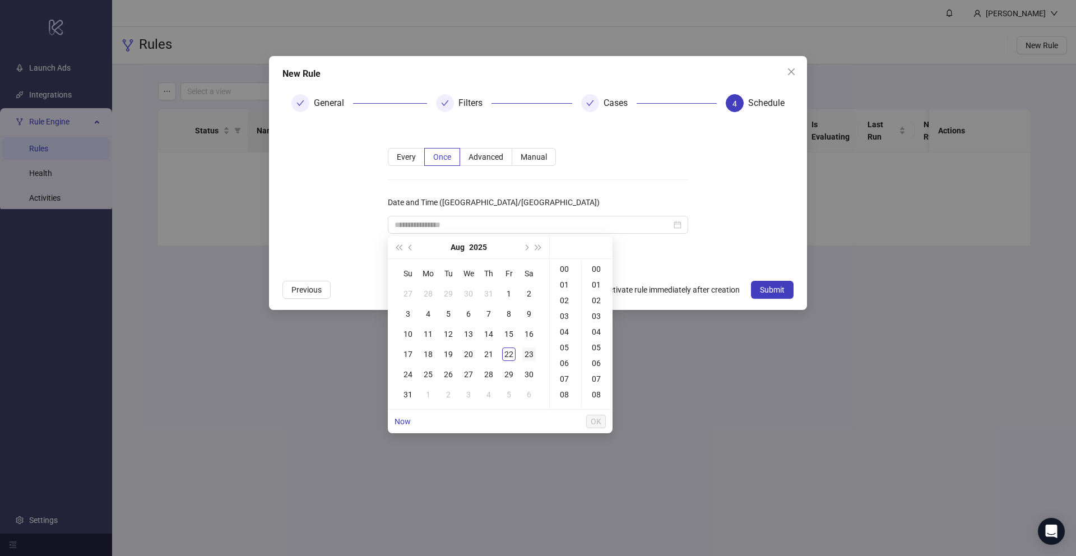
click at [530, 356] on div "23" at bounding box center [528, 354] width 13 height 13
click at [598, 346] on div "05" at bounding box center [597, 348] width 27 height 16
type input "**********"
click at [601, 422] on button "OK" at bounding box center [596, 421] width 20 height 13
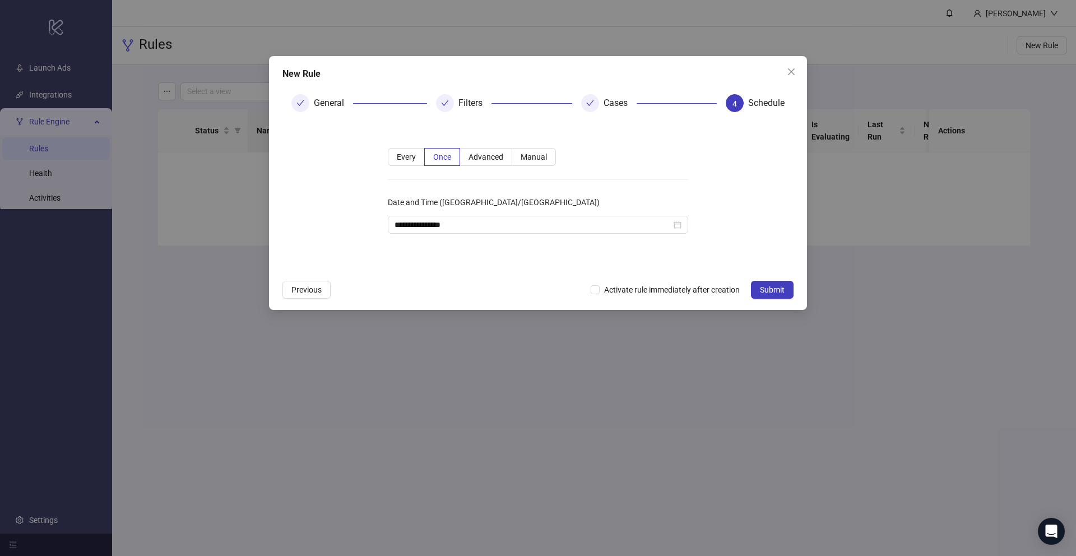
click at [737, 221] on form "**********" at bounding box center [538, 197] width 511 height 153
click at [780, 293] on span "Submit" at bounding box center [772, 289] width 25 height 9
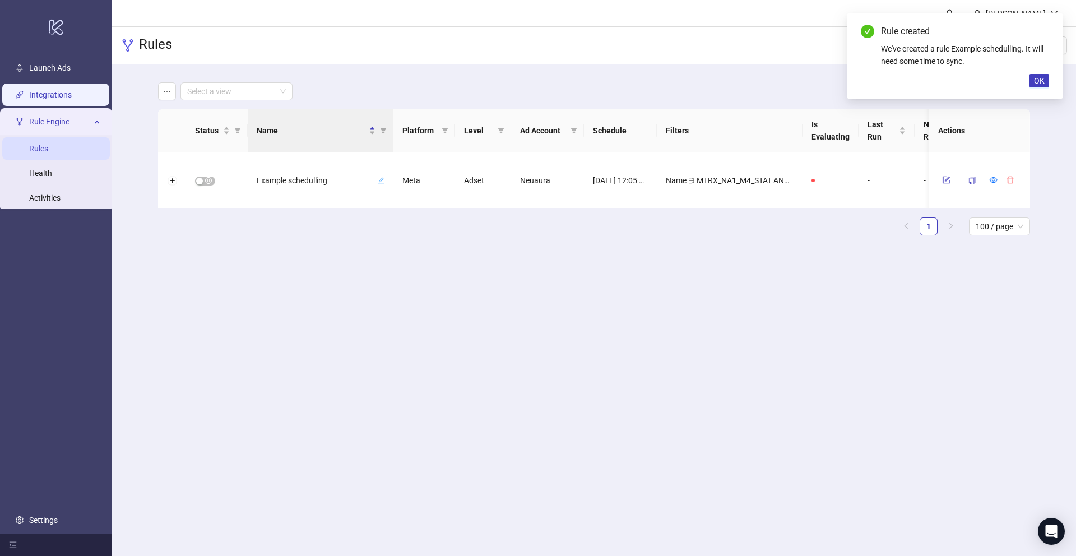
click at [57, 99] on link "Integrations" at bounding box center [50, 94] width 43 height 9
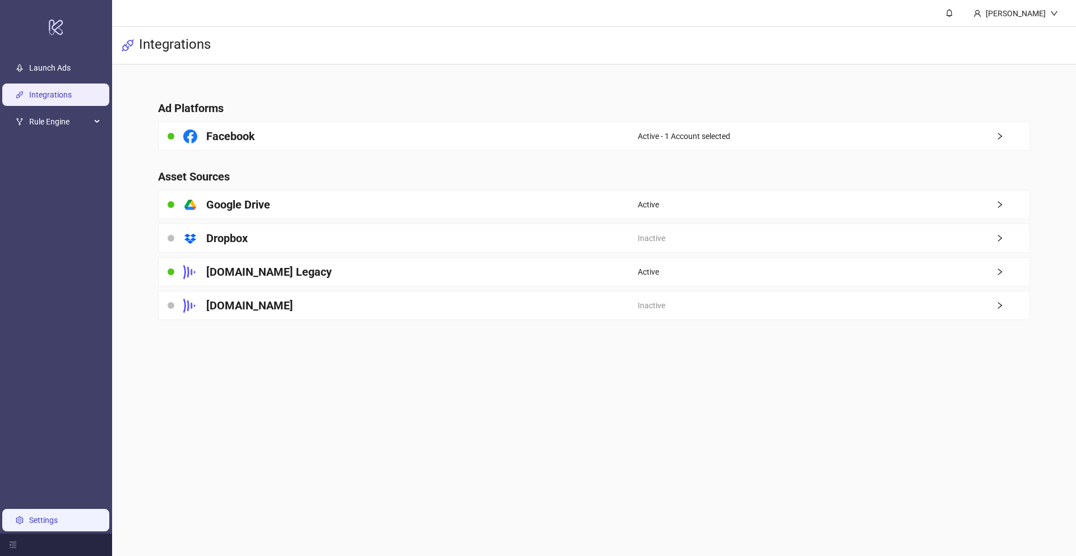
click at [55, 517] on link "Settings" at bounding box center [43, 520] width 29 height 9
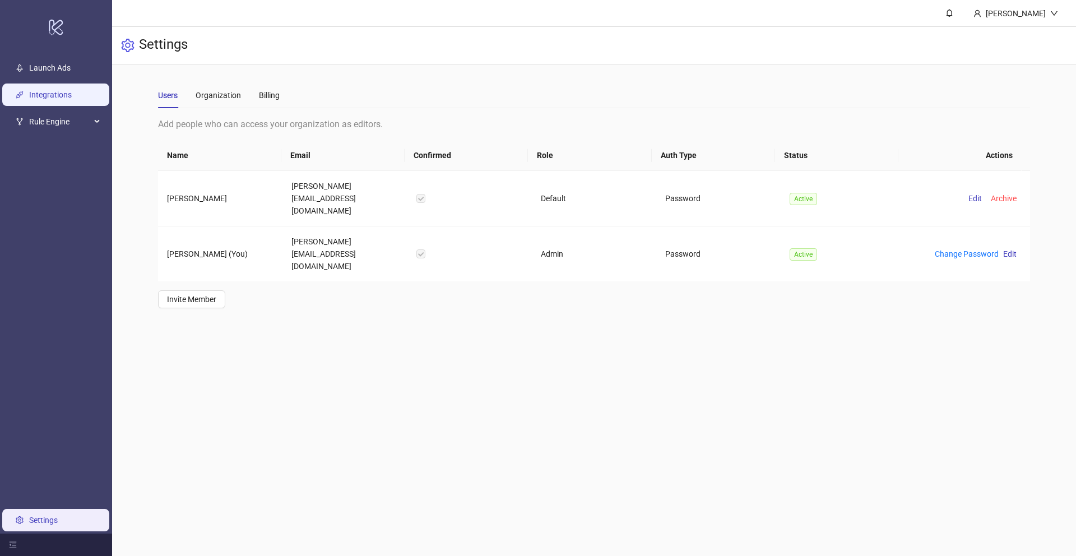
click at [56, 90] on link "Integrations" at bounding box center [50, 94] width 43 height 9
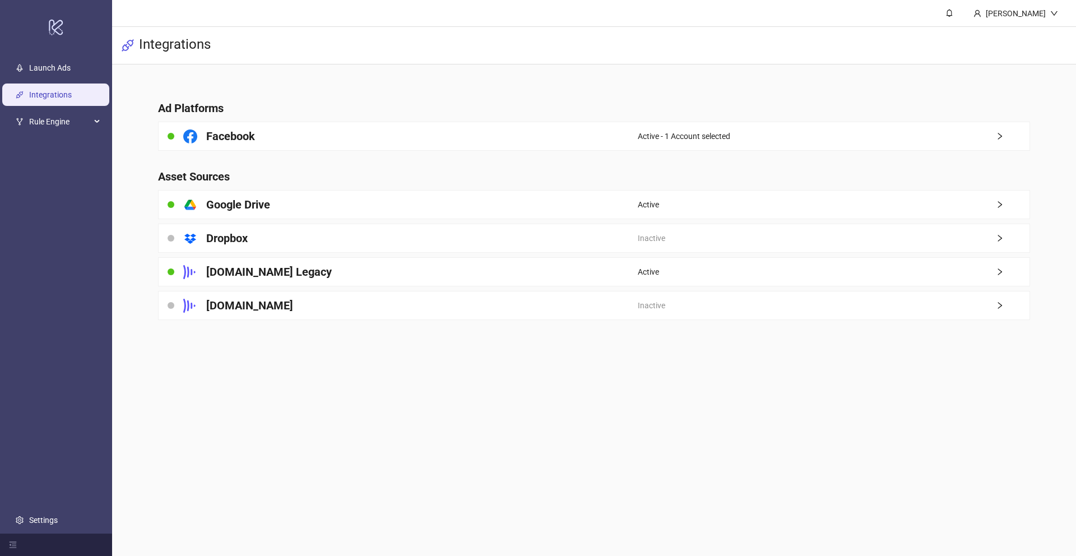
click at [473, 454] on main "Harry McDonough Integrations Ad Platforms Facebook Active - 1 Account selected …" at bounding box center [594, 278] width 964 height 556
click at [61, 123] on span "Rule Engine" at bounding box center [60, 121] width 62 height 22
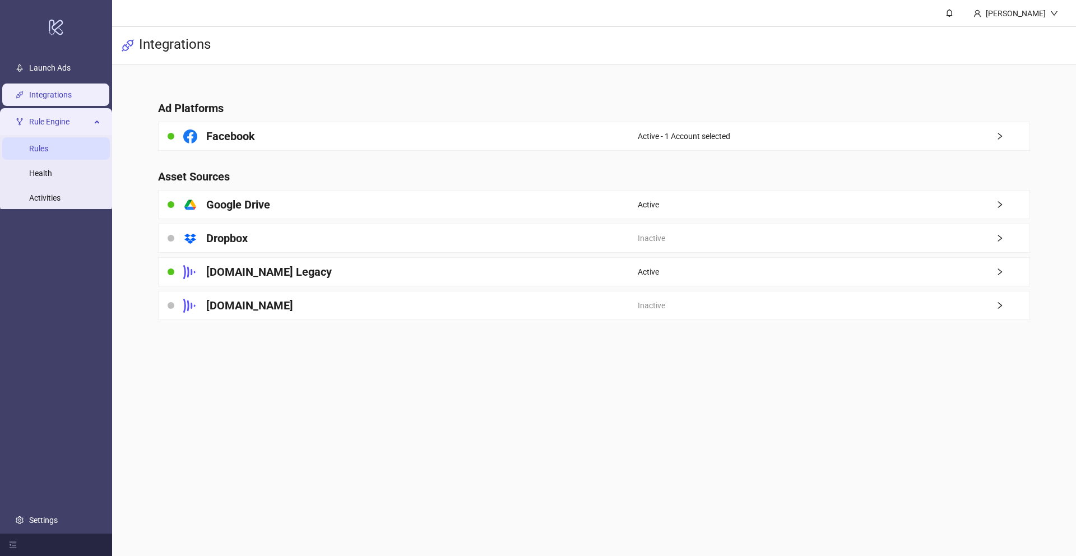
click at [48, 145] on link "Rules" at bounding box center [38, 148] width 19 height 9
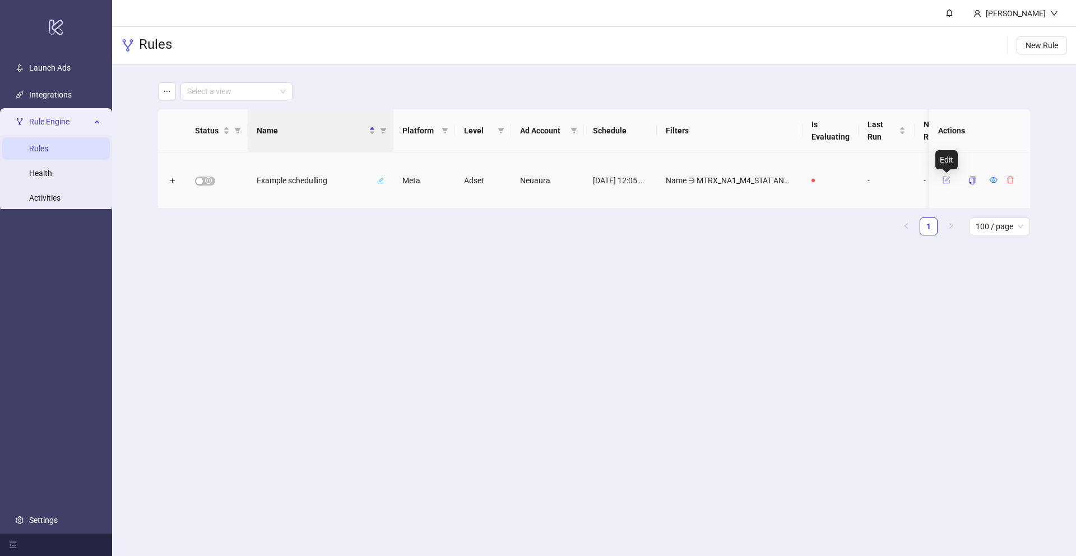
click at [946, 181] on icon "form" at bounding box center [947, 179] width 5 height 5
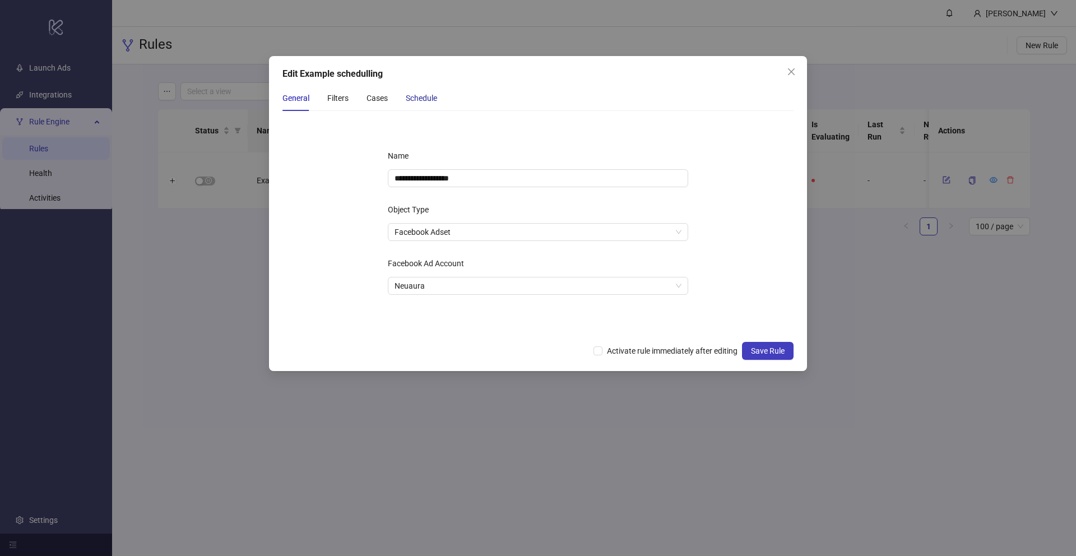
click at [411, 101] on div "Schedule" at bounding box center [421, 98] width 31 height 12
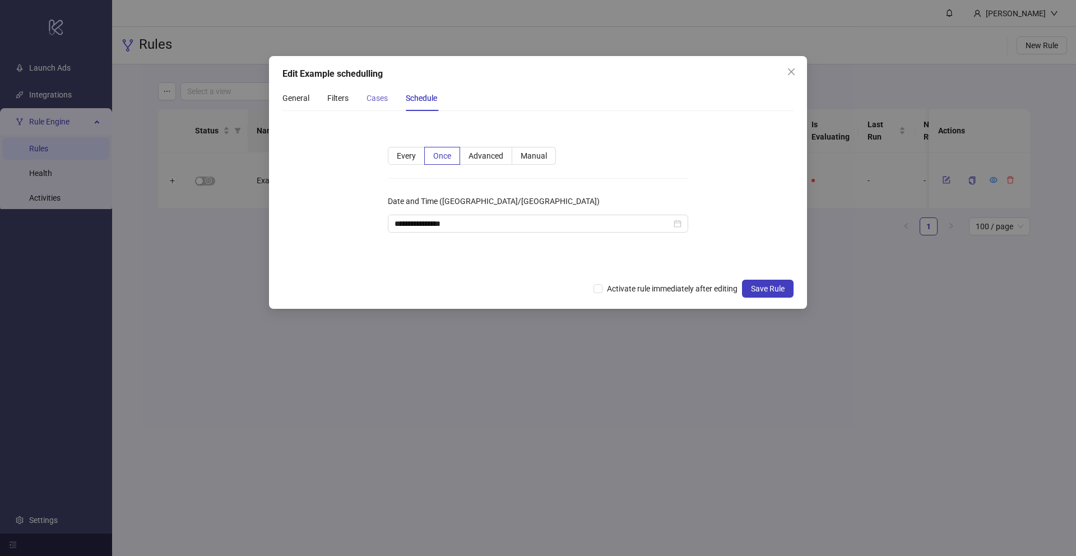
click at [383, 104] on div "Cases" at bounding box center [377, 98] width 21 height 26
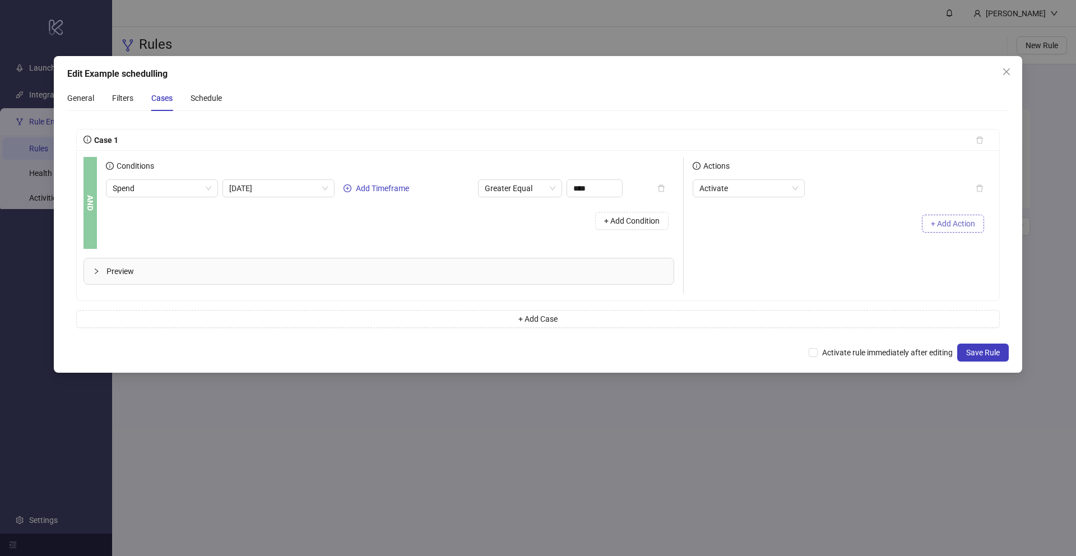
click at [941, 219] on span "+ Add Action" at bounding box center [953, 223] width 44 height 9
click at [786, 213] on span "Slack Notification" at bounding box center [749, 215] width 99 height 17
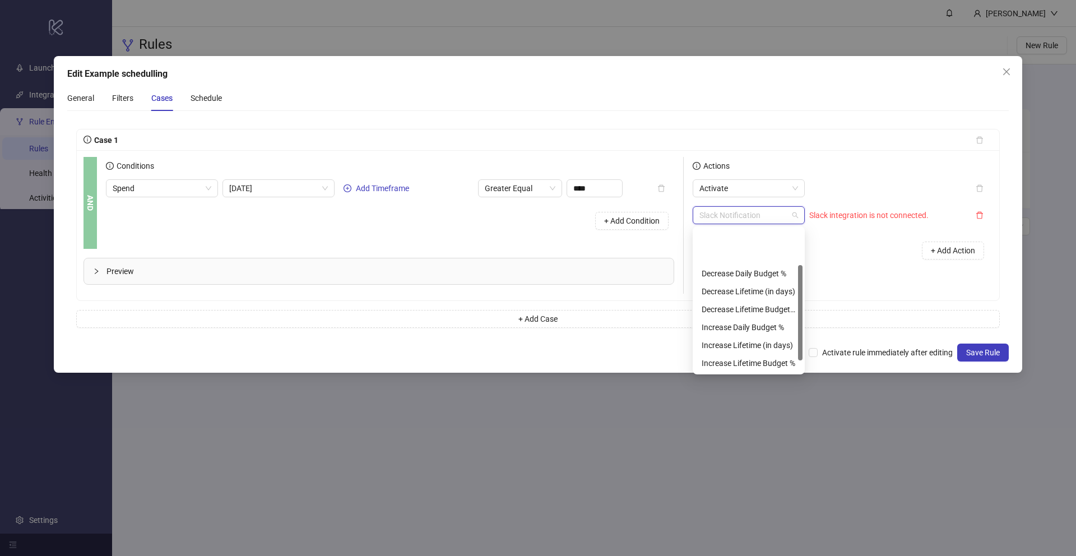
scroll to position [54, 0]
click at [738, 341] on div "Set Daily Budget" at bounding box center [749, 345] width 94 height 12
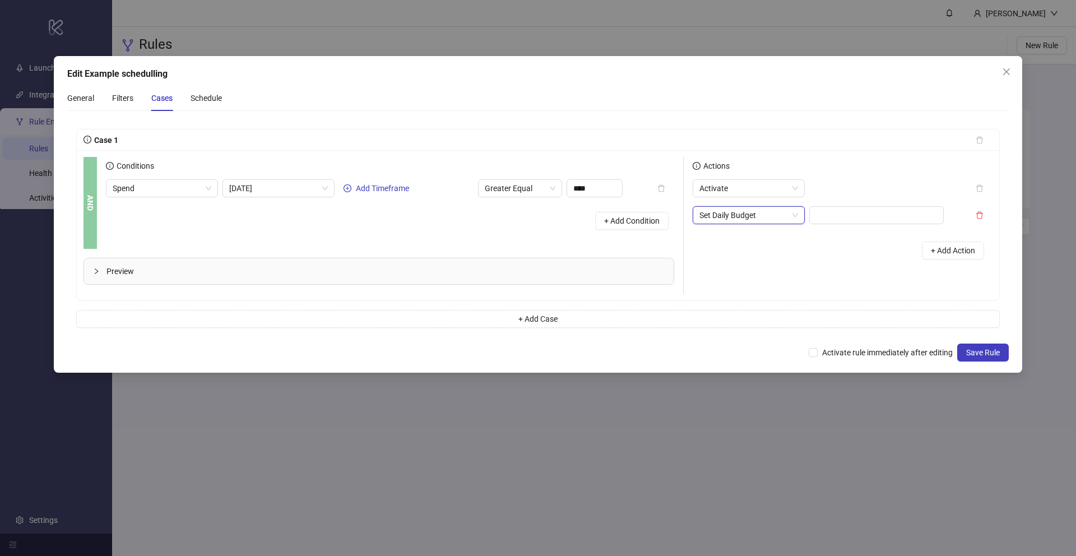
scroll to position [0, 0]
click at [761, 211] on span "Set Daily Budget" at bounding box center [749, 215] width 99 height 17
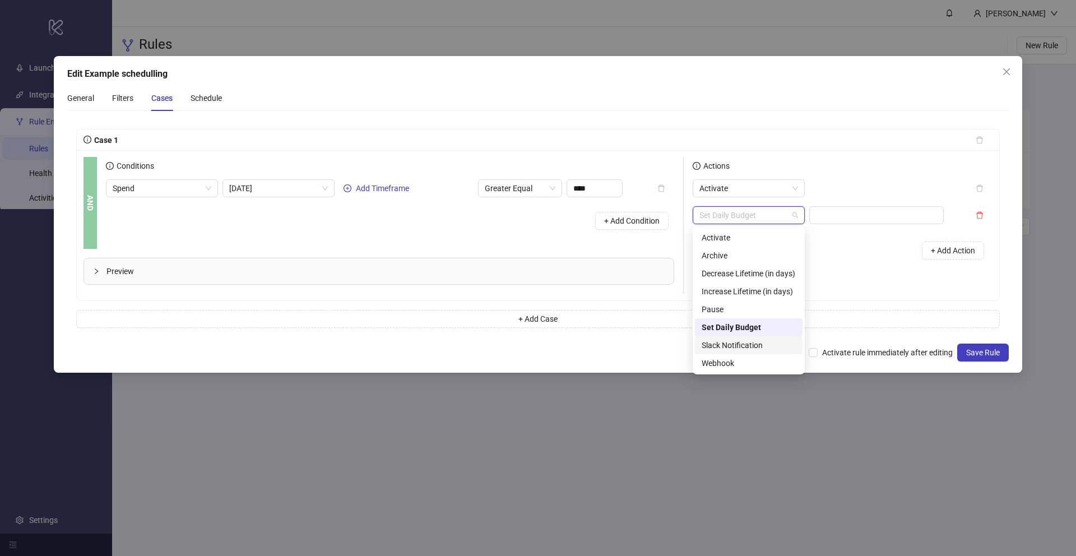
click at [733, 348] on div "Slack Notification" at bounding box center [749, 345] width 94 height 12
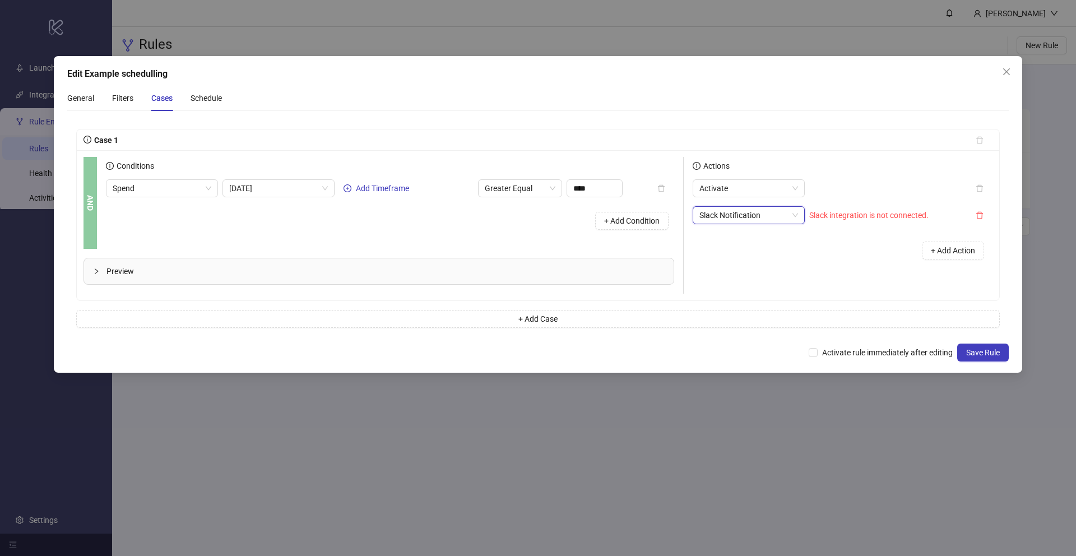
scroll to position [54, 0]
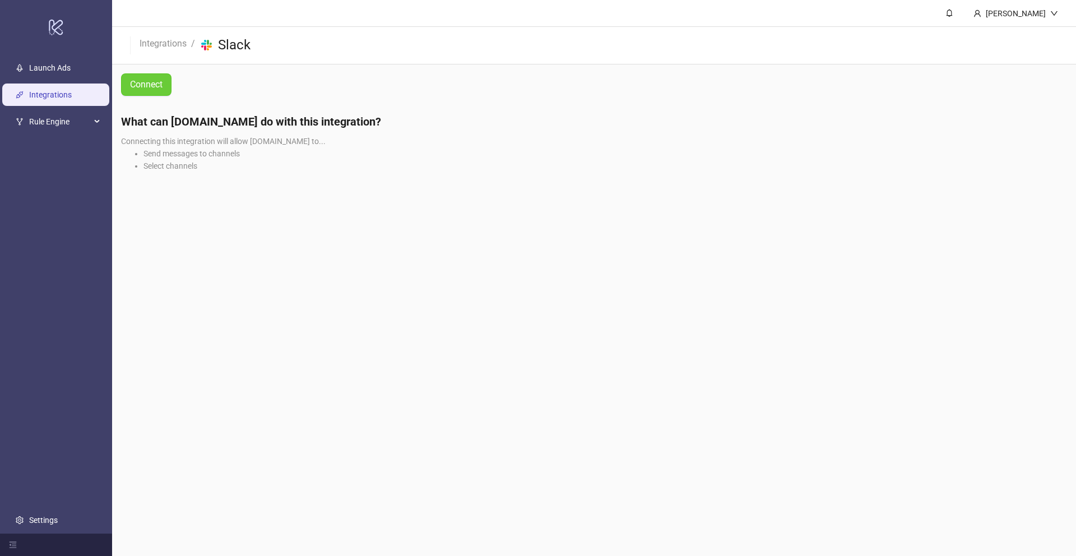
click at [147, 84] on span "Connect" at bounding box center [146, 84] width 33 height 14
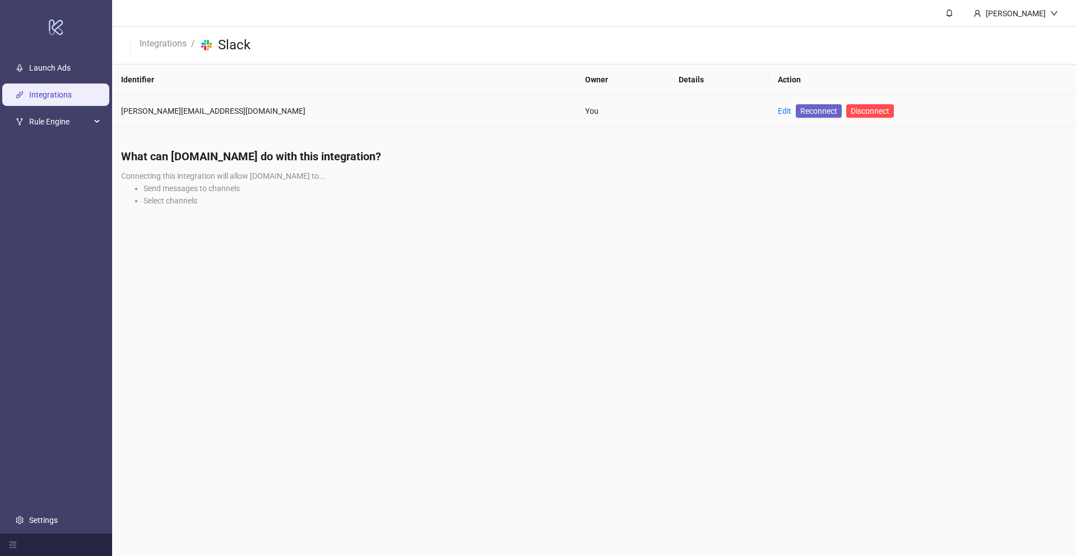
click at [801, 113] on span "Reconnect" at bounding box center [819, 111] width 37 height 12
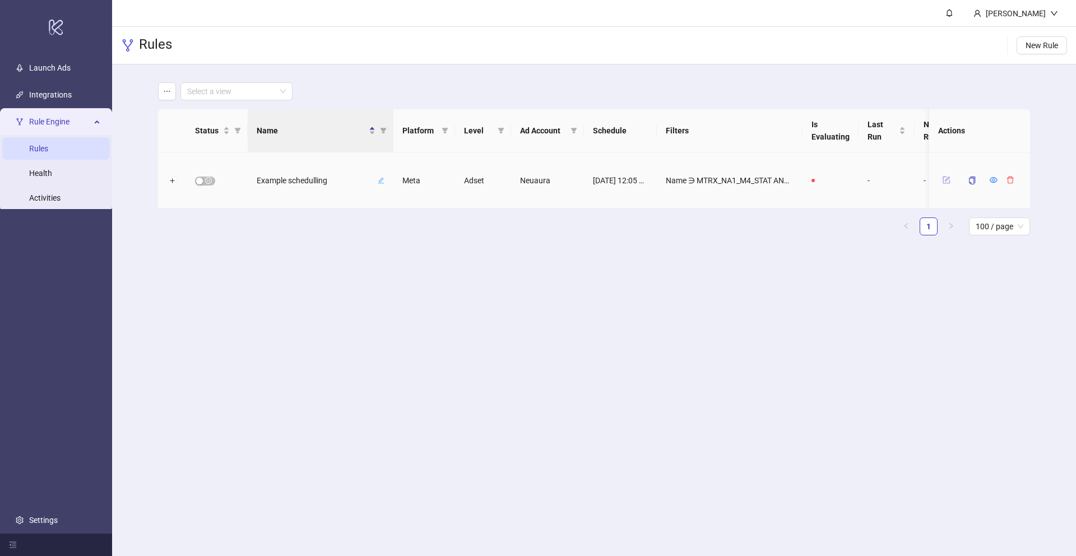
click at [946, 180] on icon "form" at bounding box center [947, 179] width 5 height 5
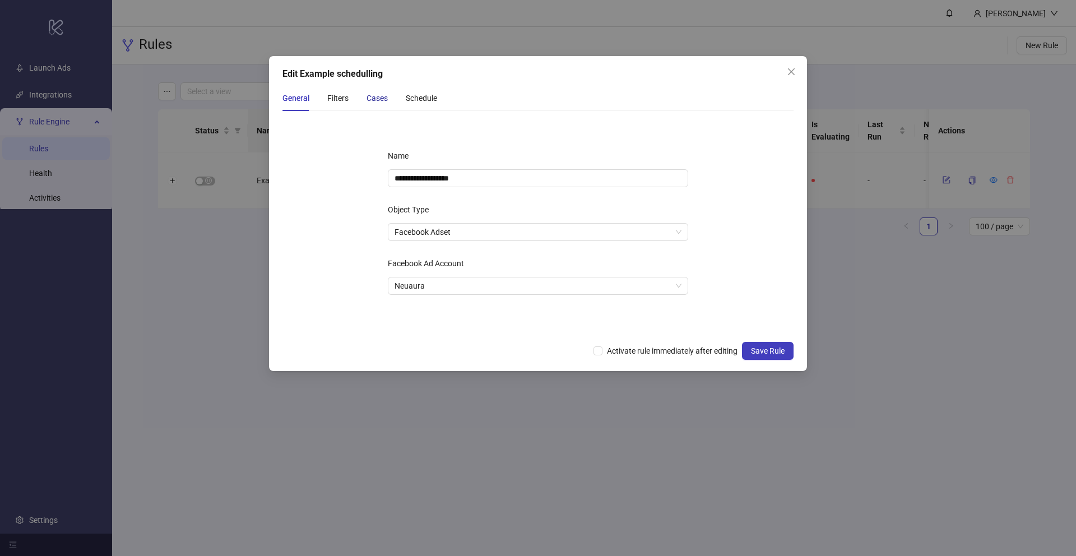
click at [377, 94] on div "Cases" at bounding box center [377, 98] width 21 height 12
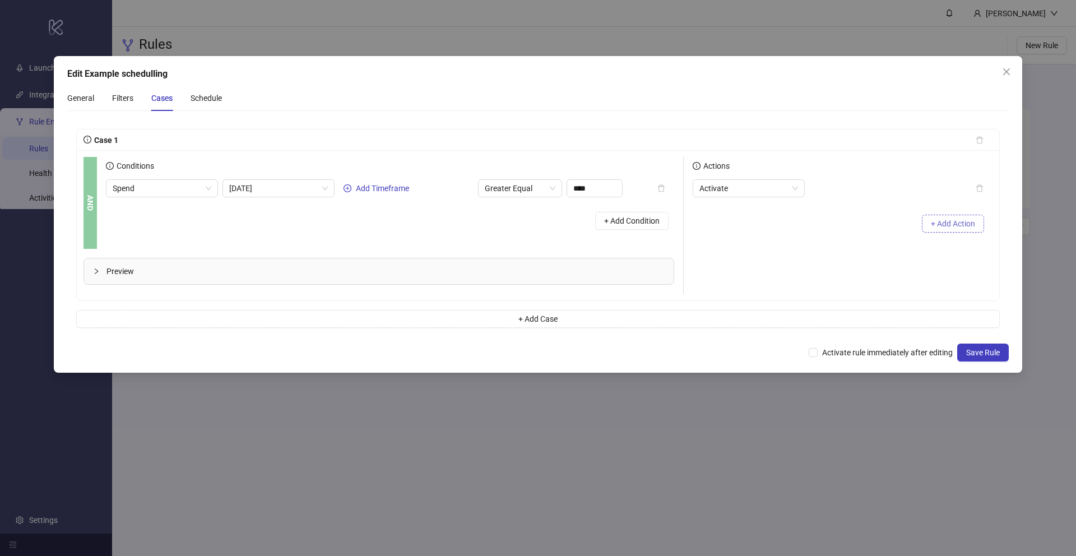
click at [966, 223] on span "+ Add Action" at bounding box center [953, 223] width 44 height 9
click at [866, 219] on input "search" at bounding box center [871, 215] width 111 height 17
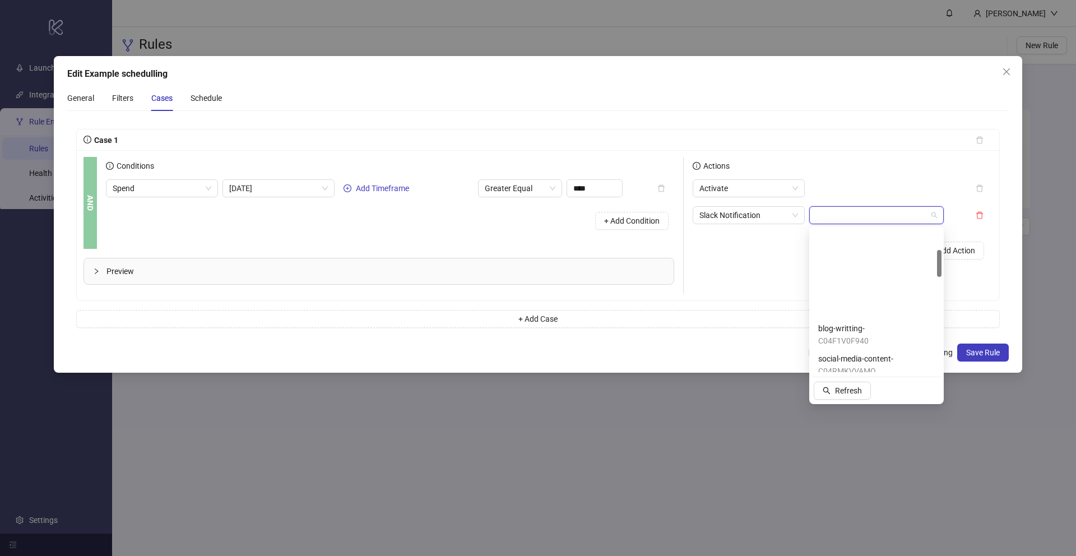
drag, startPoint x: 940, startPoint y: 244, endPoint x: 909, endPoint y: 215, distance: 42.8
click at [909, 215] on body "logo/logo-mobile Launch Ads Integrations Rule Engine Rules Health Activities Se…" at bounding box center [538, 278] width 1076 height 556
click at [903, 212] on input "search" at bounding box center [871, 215] width 111 height 17
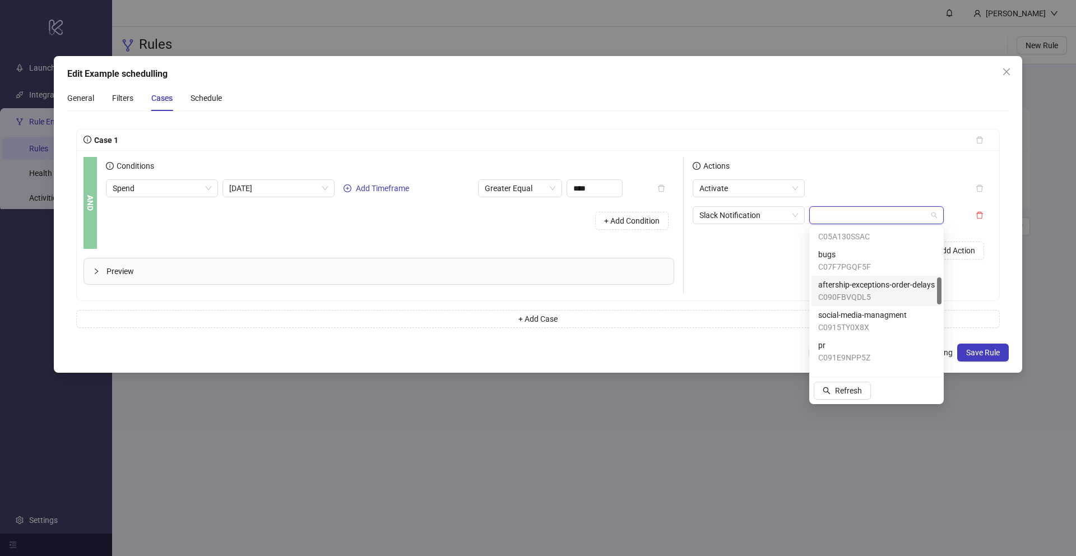
scroll to position [457, 0]
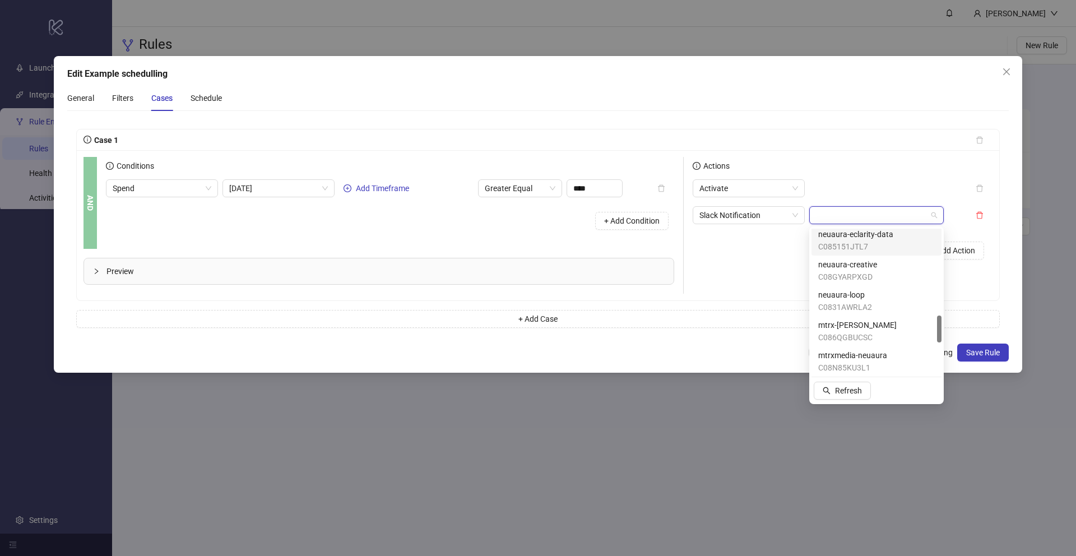
click at [890, 214] on input "search" at bounding box center [871, 215] width 111 height 17
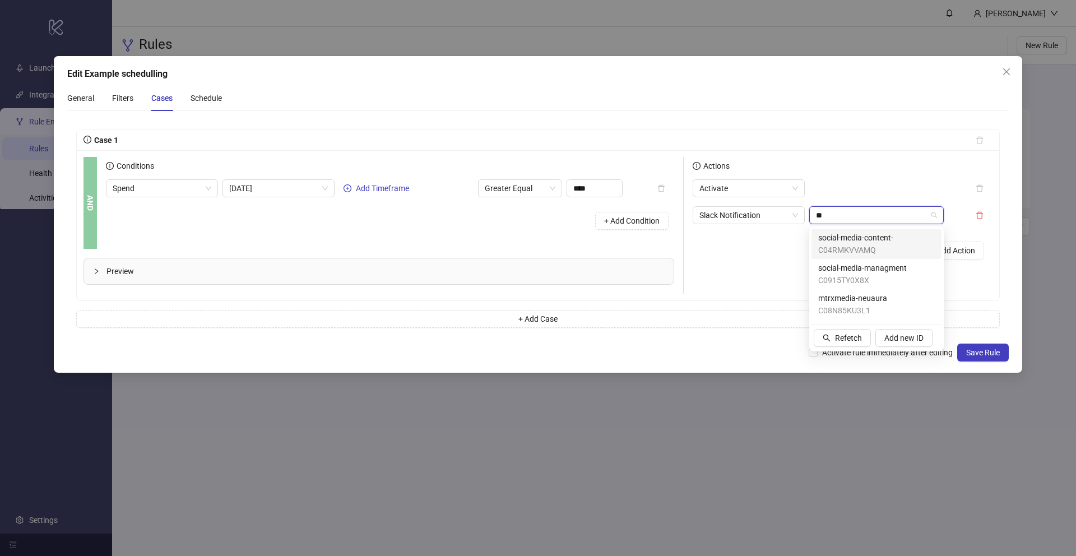
scroll to position [0, 0]
type input "*"
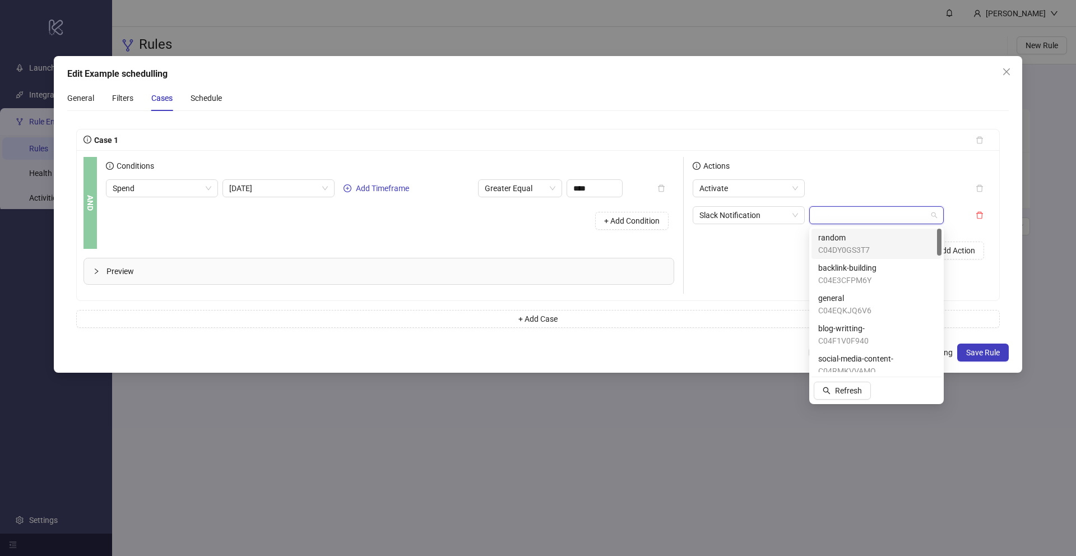
click at [996, 234] on div "AND Conditions Spend Today Add Timeframe Greater Equal **** + Add Condition Pre…" at bounding box center [538, 225] width 923 height 150
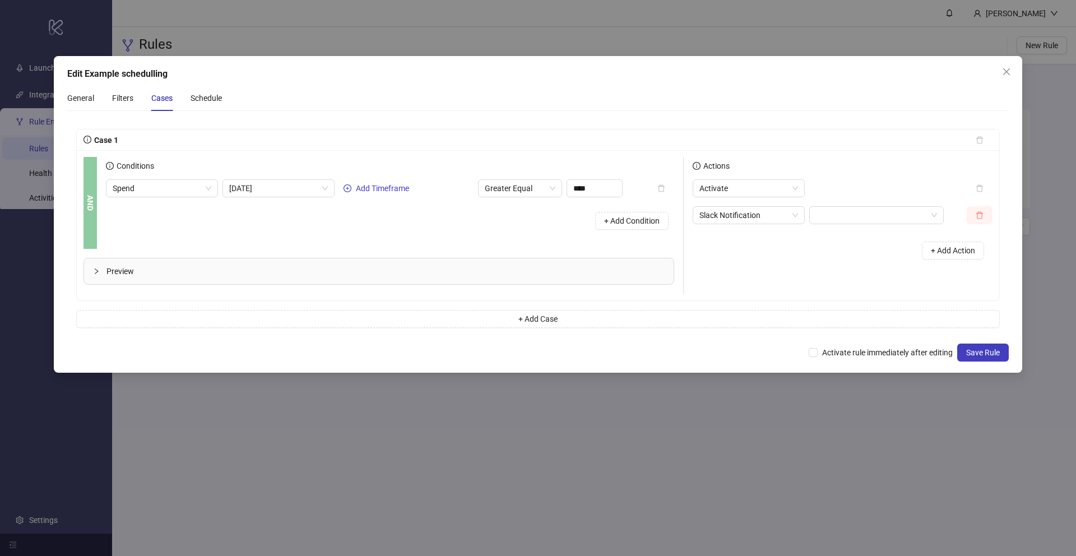
click at [981, 215] on icon "delete" at bounding box center [980, 215] width 8 height 8
click at [984, 354] on span "Save Rule" at bounding box center [983, 352] width 34 height 9
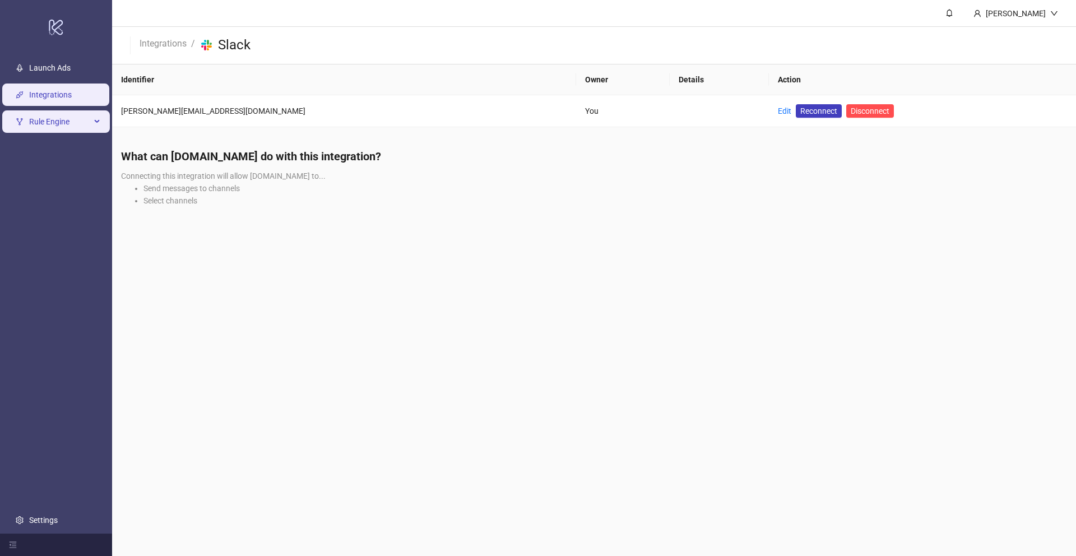
click at [75, 112] on span "Rule Engine" at bounding box center [60, 121] width 62 height 22
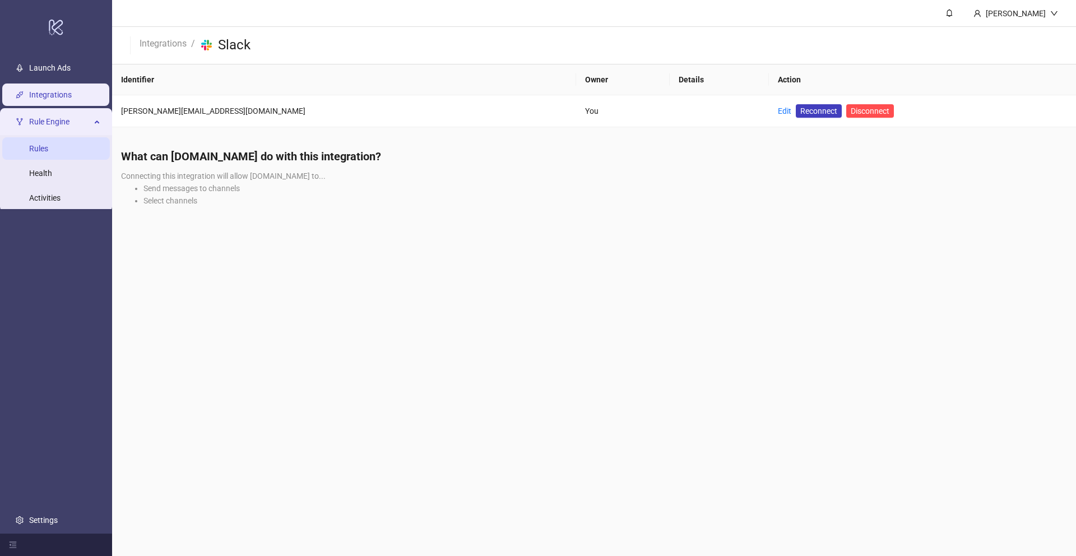
click at [48, 149] on link "Rules" at bounding box center [38, 148] width 19 height 9
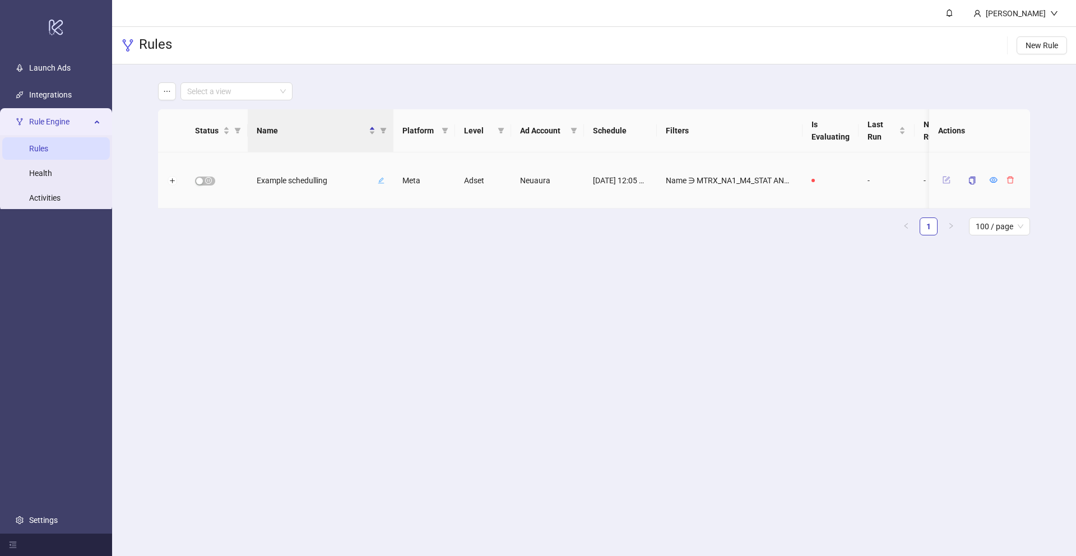
click at [950, 177] on icon "form" at bounding box center [947, 180] width 8 height 8
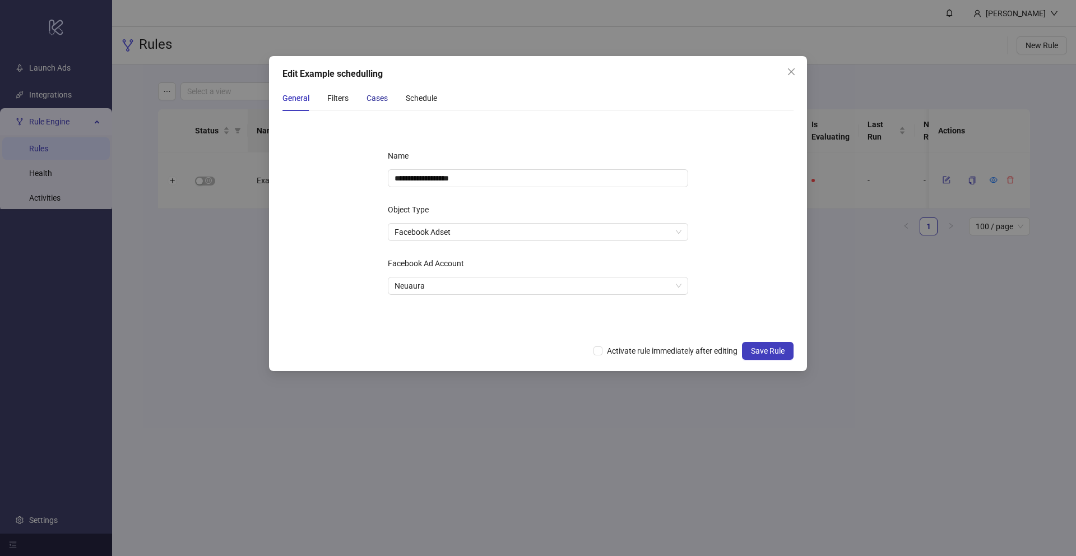
click at [383, 93] on div "Cases" at bounding box center [377, 98] width 21 height 12
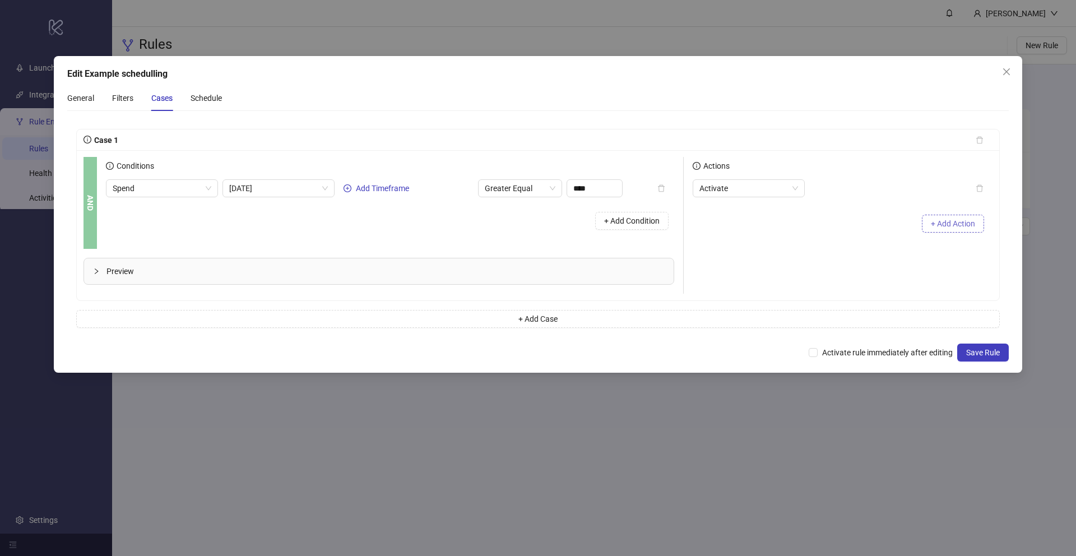
click at [954, 223] on span "+ Add Action" at bounding box center [953, 223] width 44 height 9
click at [738, 216] on span "Slack Notification" at bounding box center [749, 215] width 99 height 17
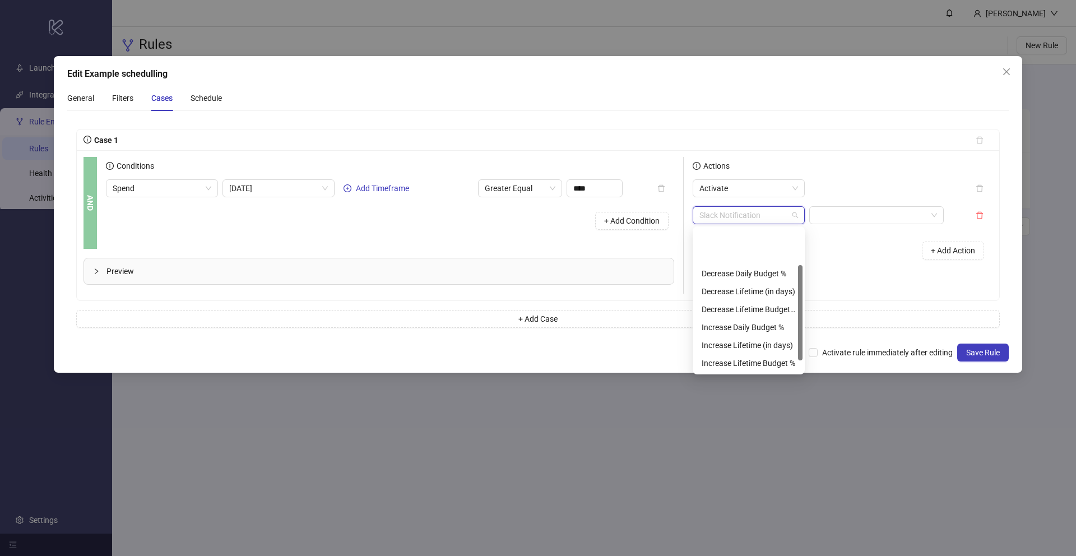
scroll to position [54, 0]
click at [860, 211] on input "search" at bounding box center [871, 215] width 111 height 17
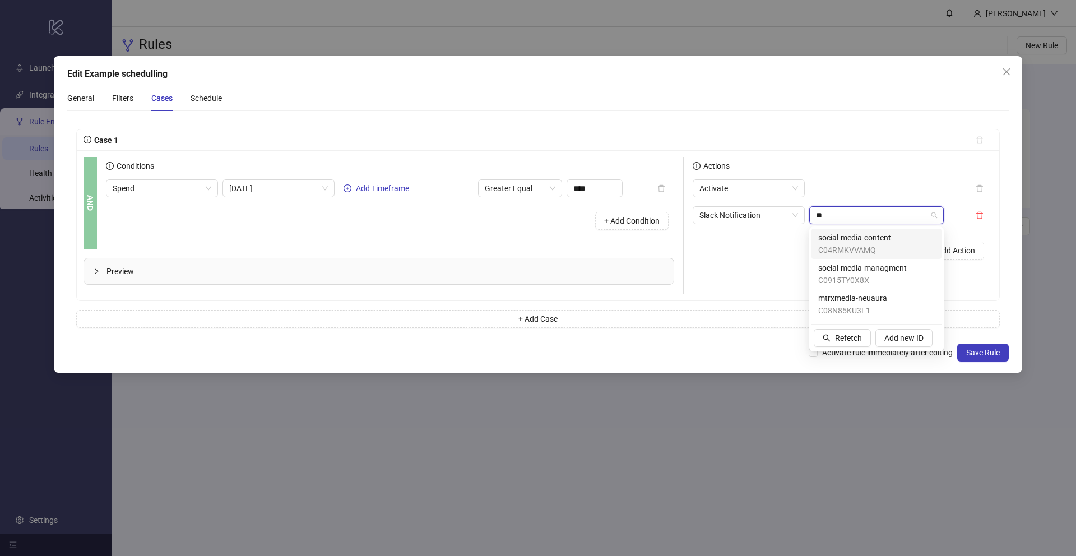
scroll to position [0, 0]
type input "****"
click at [840, 337] on span "Refetch" at bounding box center [848, 338] width 27 height 9
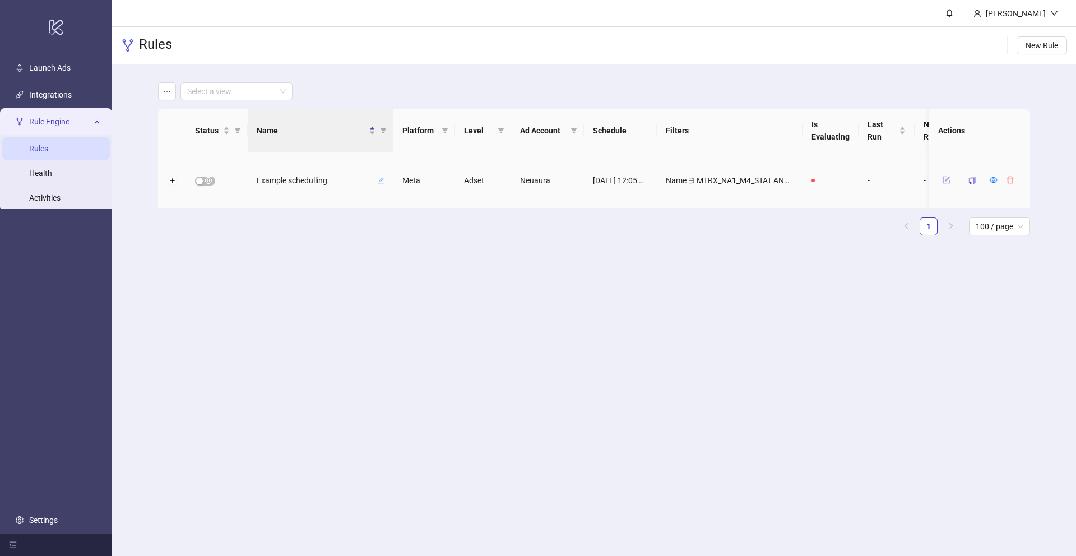
click at [948, 186] on button "button" at bounding box center [946, 179] width 17 height 13
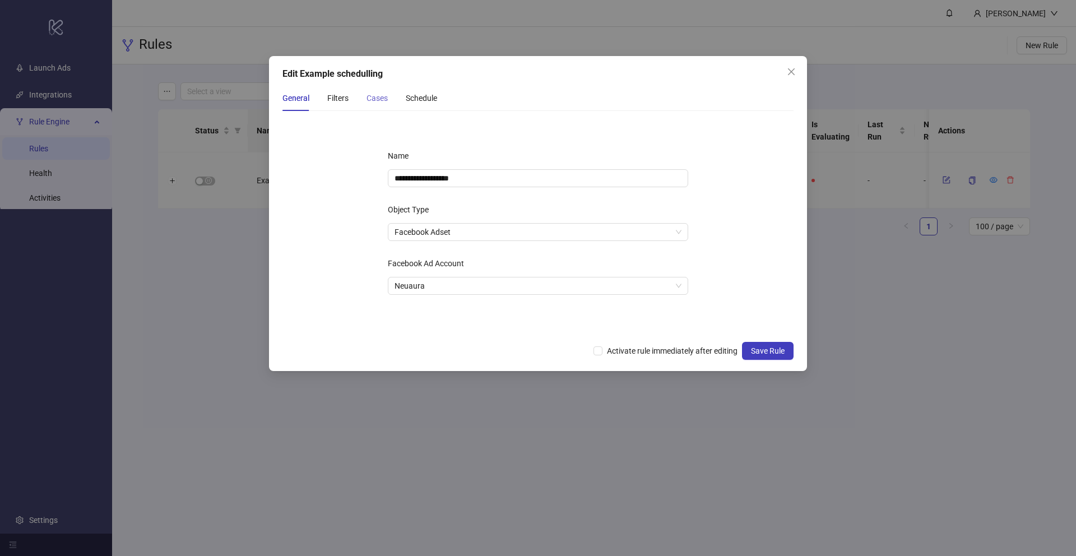
click at [368, 105] on div "Cases" at bounding box center [377, 98] width 21 height 26
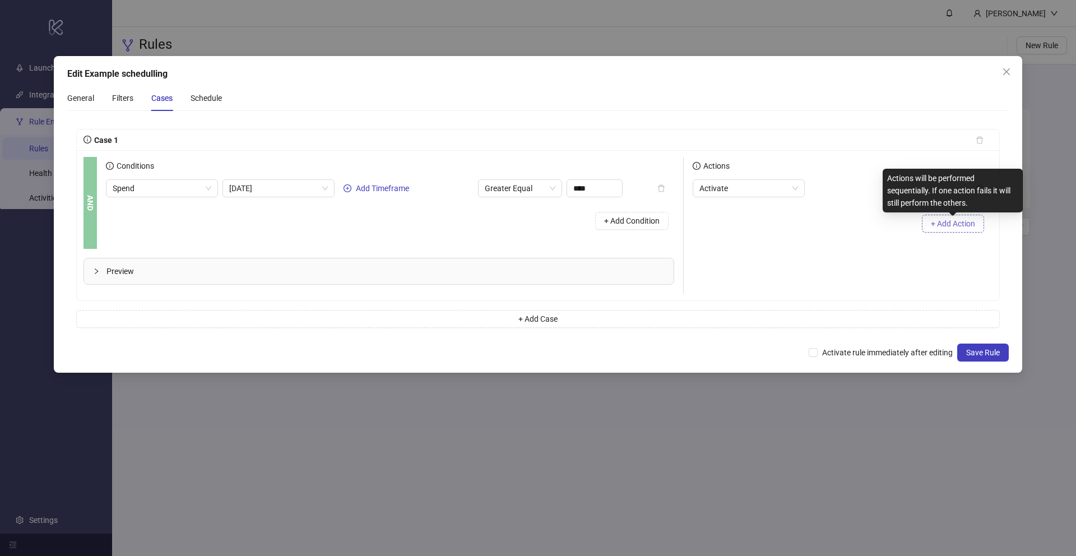
click at [964, 220] on span "+ Add Action" at bounding box center [953, 223] width 44 height 9
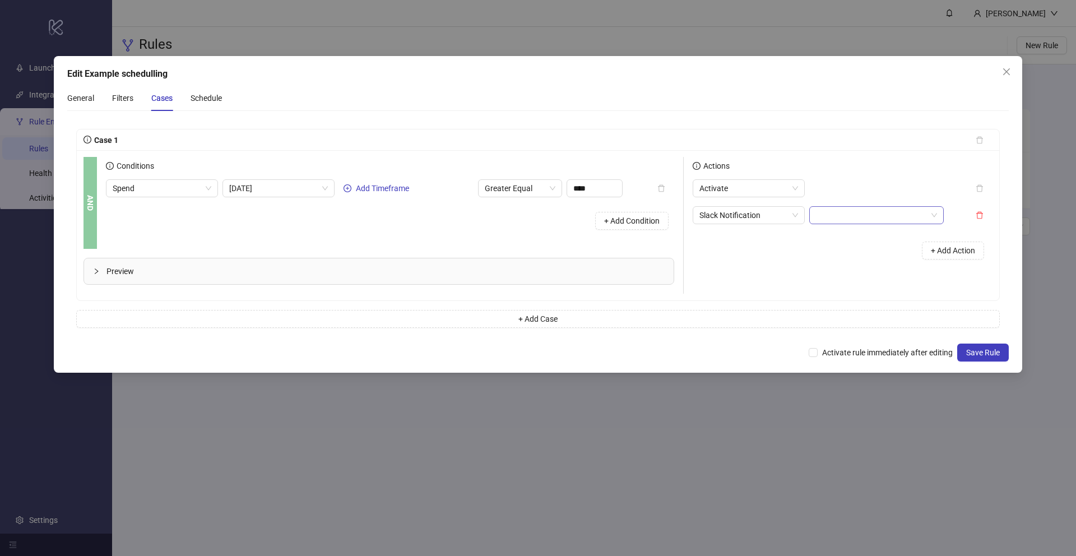
click at [845, 218] on input "search" at bounding box center [871, 215] width 111 height 17
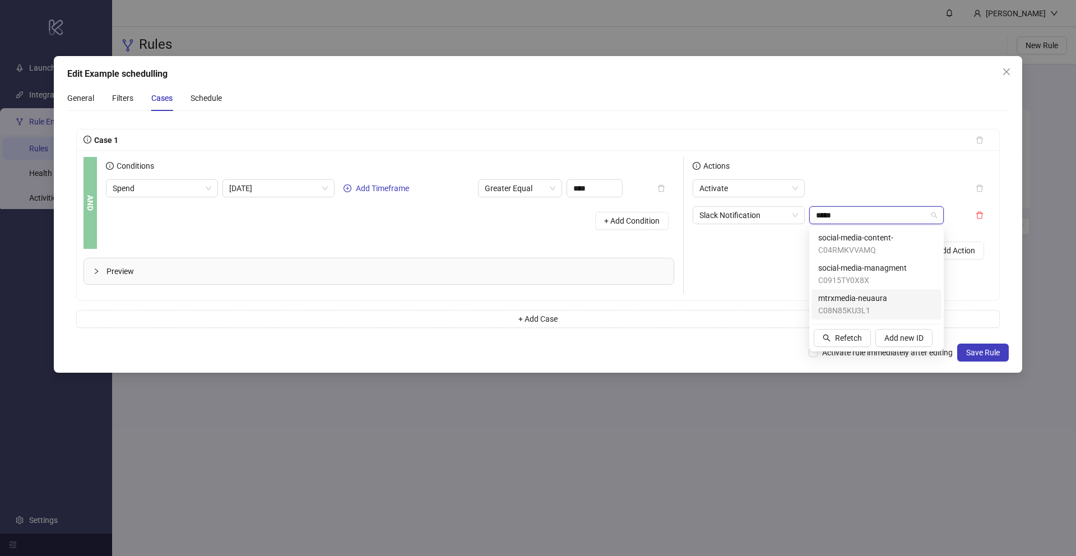
type input "*****"
click at [979, 282] on div "Actions Activate Slack Notification + Add Action" at bounding box center [838, 225] width 309 height 137
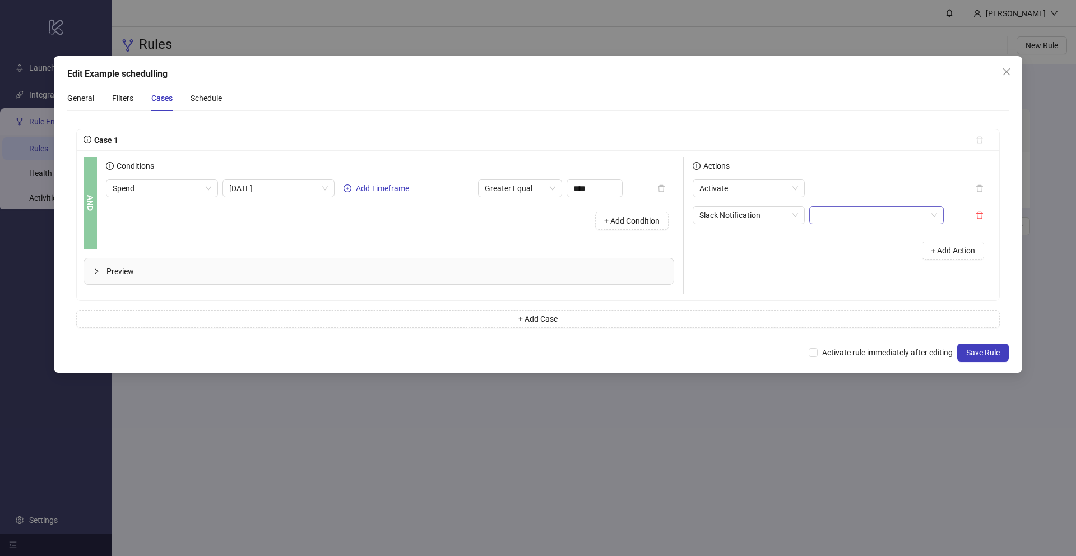
click at [860, 214] on input "search" at bounding box center [871, 215] width 111 height 17
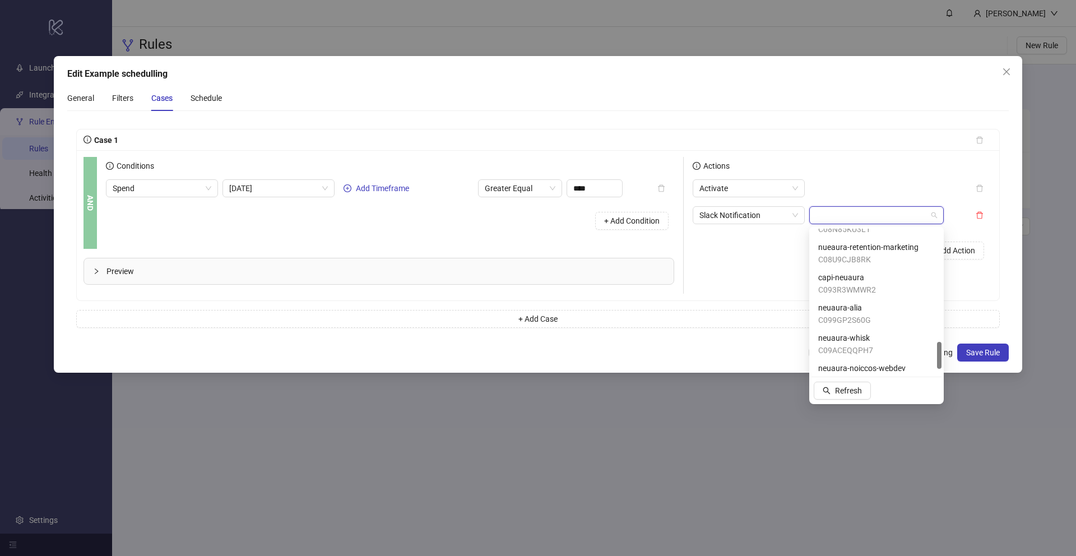
scroll to position [613, 0]
drag, startPoint x: 939, startPoint y: 240, endPoint x: 941, endPoint y: 376, distance: 135.7
click at [941, 376] on div "C04DY0GS3T7 C04E3CFPM6Y nueaura-retention-marketing C08U9CJB8RK capi-neuaura C0…" at bounding box center [877, 315] width 130 height 173
click at [877, 218] on input "search" at bounding box center [871, 215] width 111 height 17
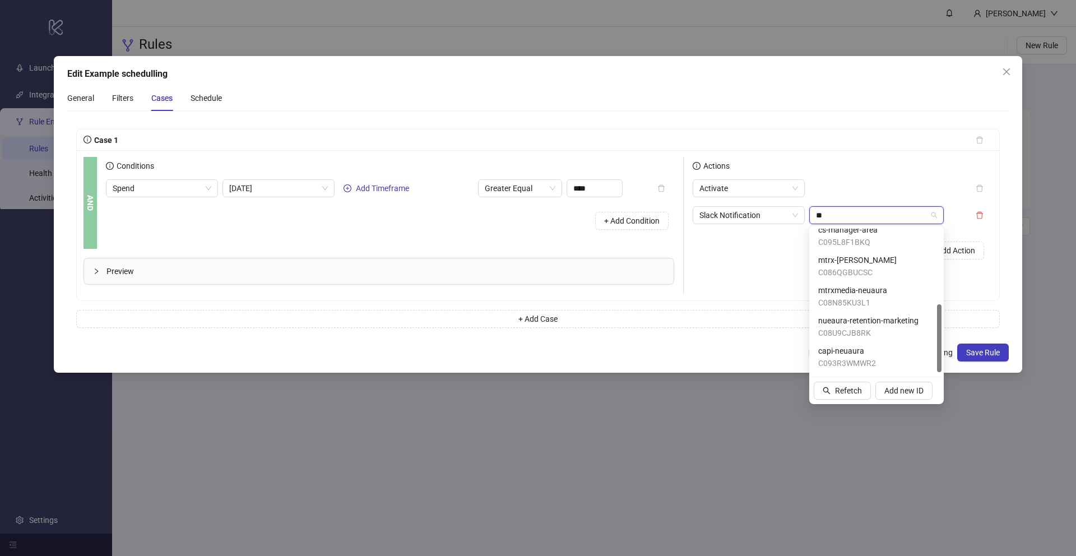
scroll to position [0, 0]
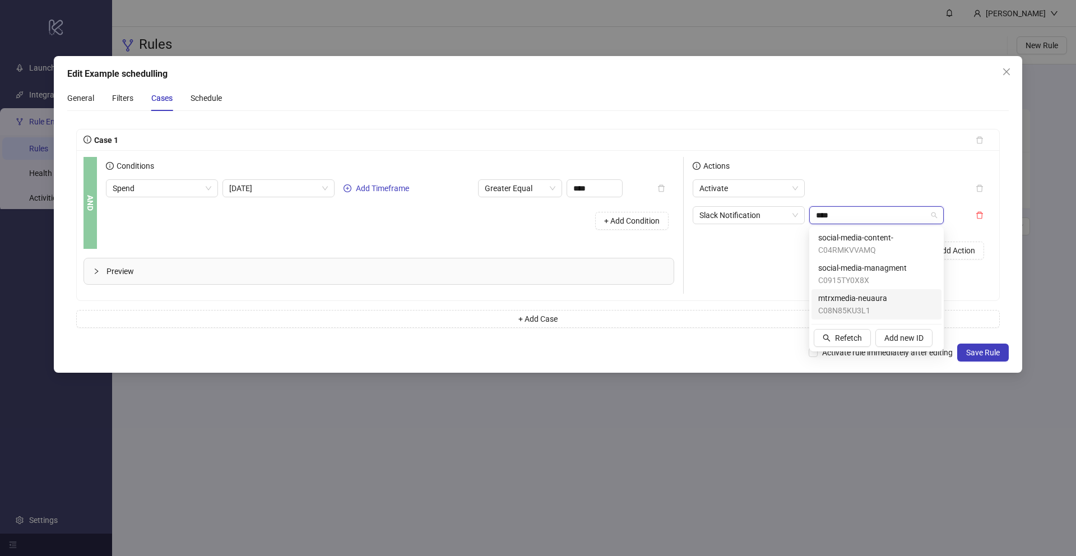
type input "****"
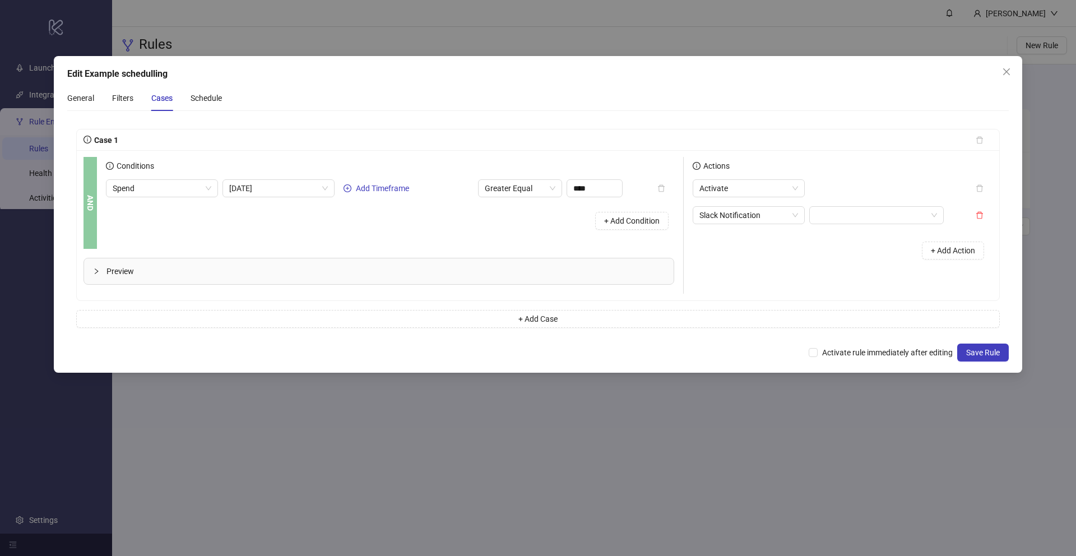
click at [1011, 298] on div "Edit Example schedulling General Filters Cases Schedule Case 1 AND Conditions S…" at bounding box center [538, 214] width 969 height 317
drag, startPoint x: 1006, startPoint y: 61, endPoint x: 1006, endPoint y: 72, distance: 11.2
click at [1006, 61] on div "Edit Example schedulling General Filters Cases Schedule Case 1 AND Conditions S…" at bounding box center [538, 214] width 969 height 317
click at [1006, 72] on icon "close" at bounding box center [1006, 71] width 7 height 7
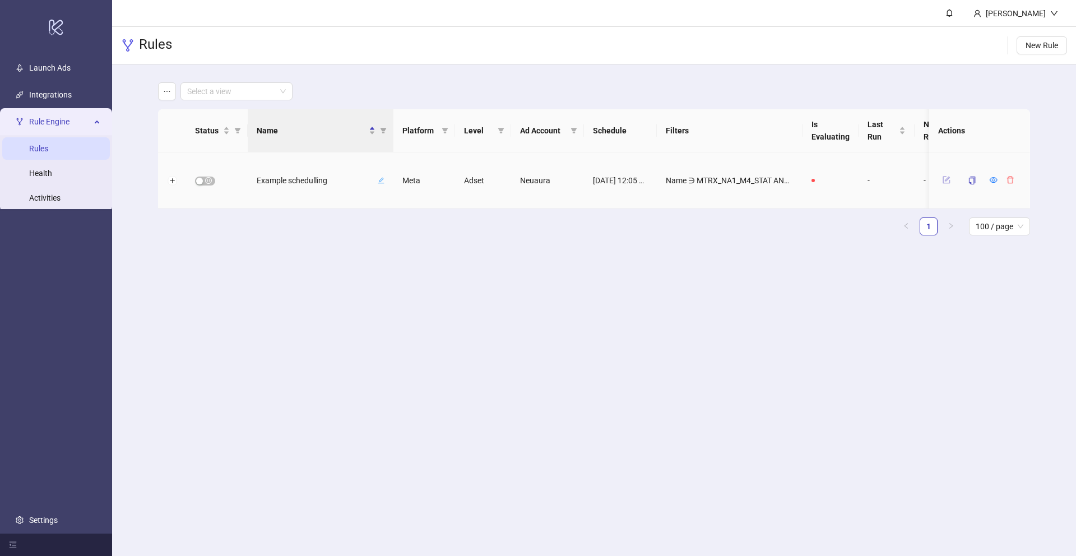
click at [944, 183] on icon "form" at bounding box center [947, 180] width 8 height 8
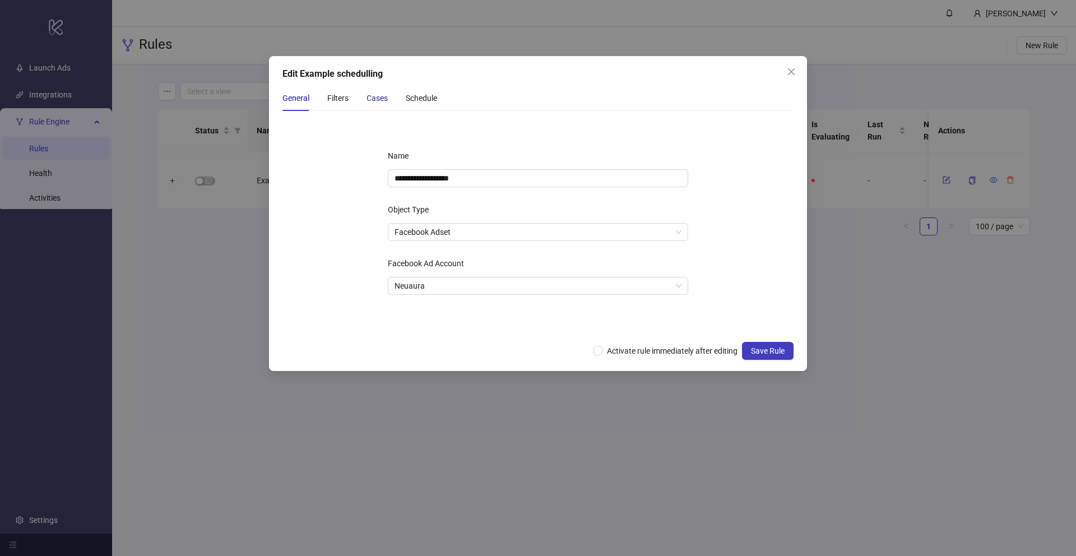
click at [387, 96] on div "Cases" at bounding box center [377, 98] width 21 height 12
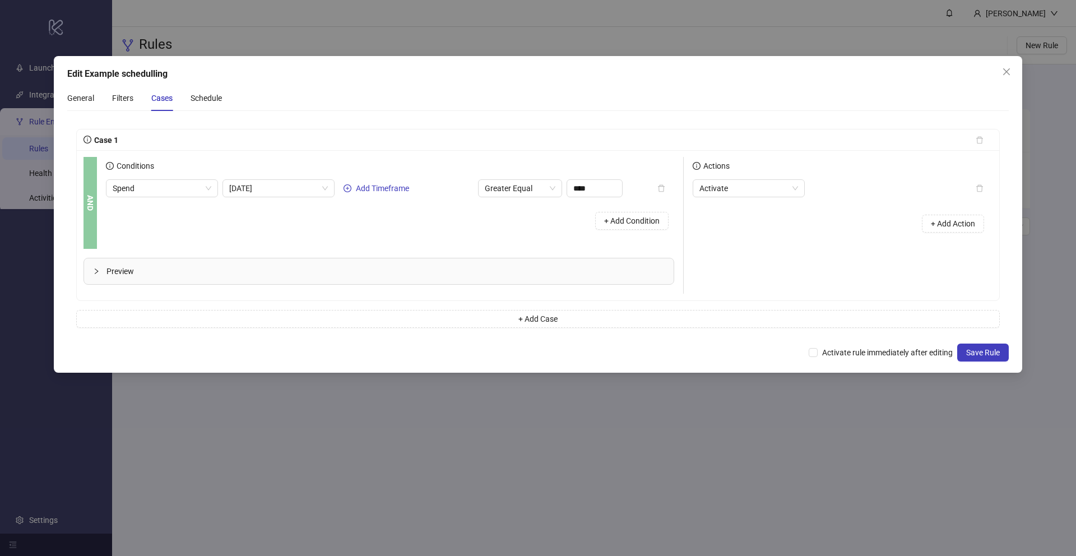
click at [918, 220] on div "+ Add Action" at bounding box center [953, 223] width 79 height 35
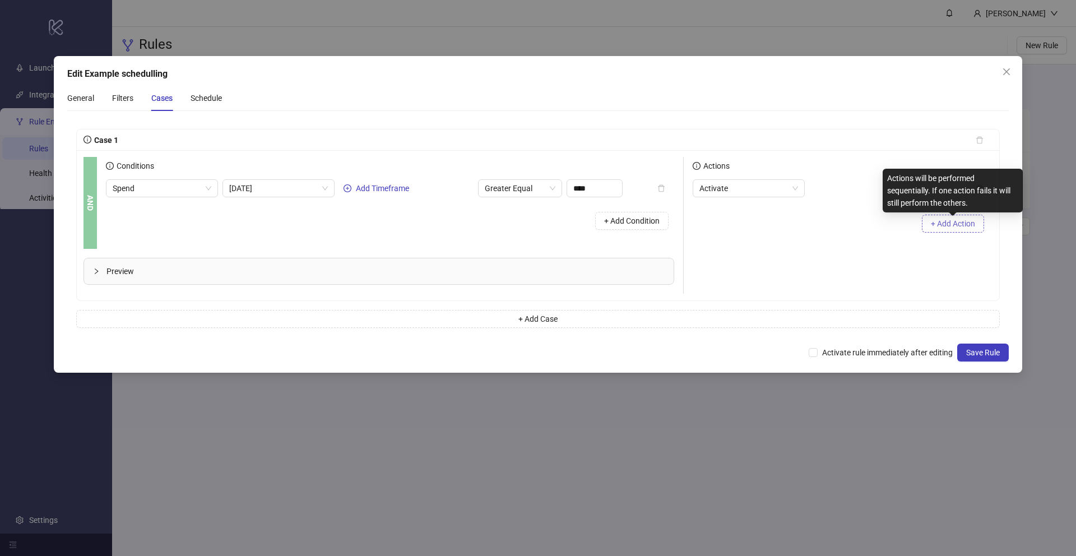
click at [947, 224] on span "+ Add Action" at bounding box center [953, 223] width 44 height 9
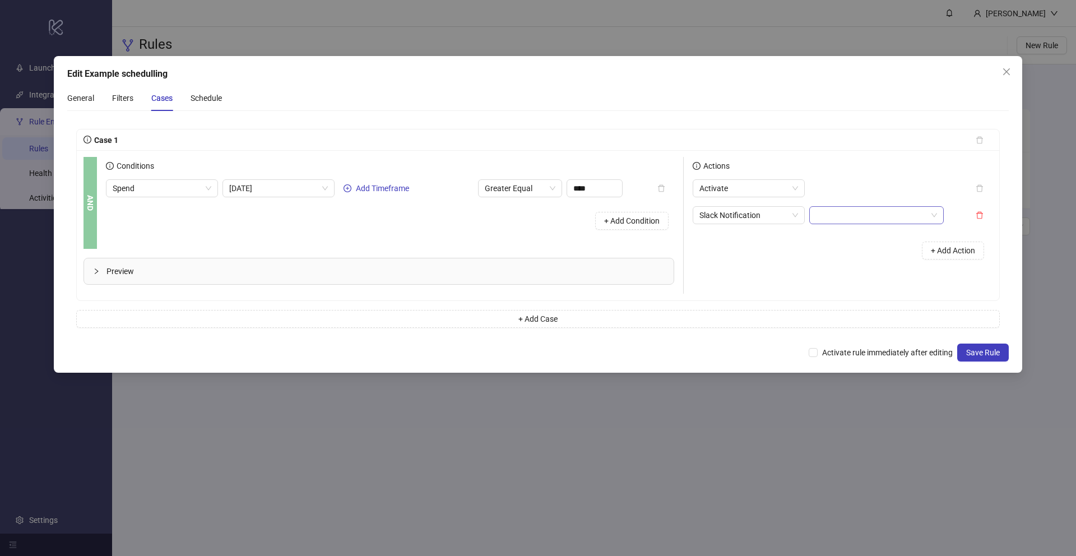
click at [830, 212] on input "search" at bounding box center [871, 215] width 111 height 17
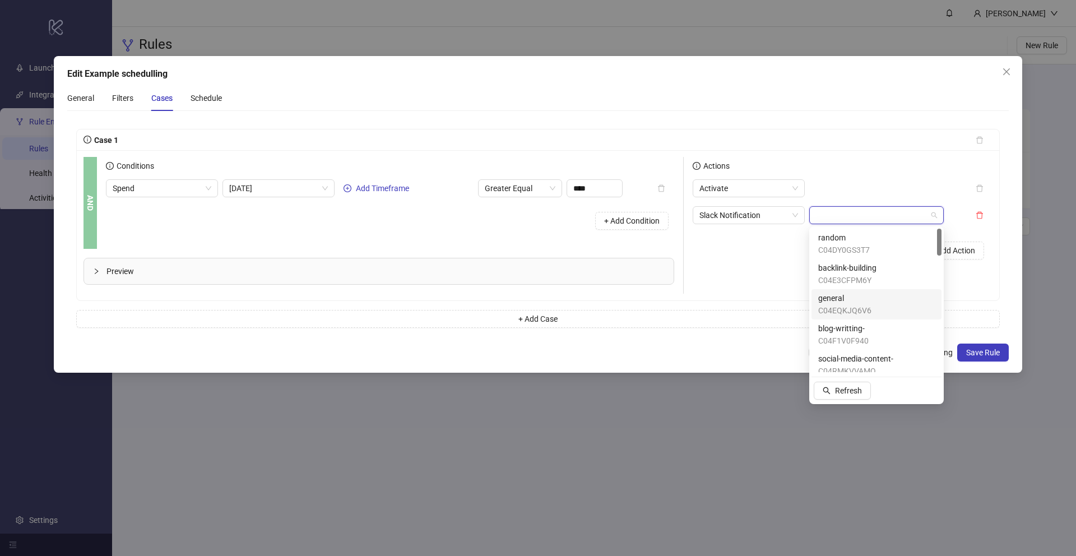
click at [770, 302] on div "Case 1 AND Conditions Spend Today Add Timeframe Greater Equal **** + Add Condit…" at bounding box center [538, 228] width 924 height 199
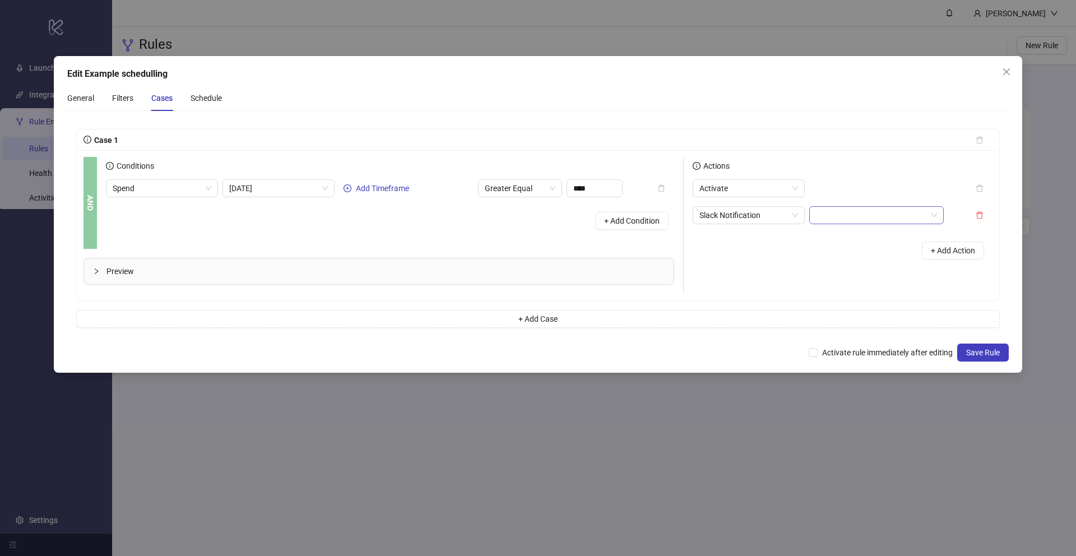
click at [916, 209] on input "search" at bounding box center [871, 215] width 111 height 17
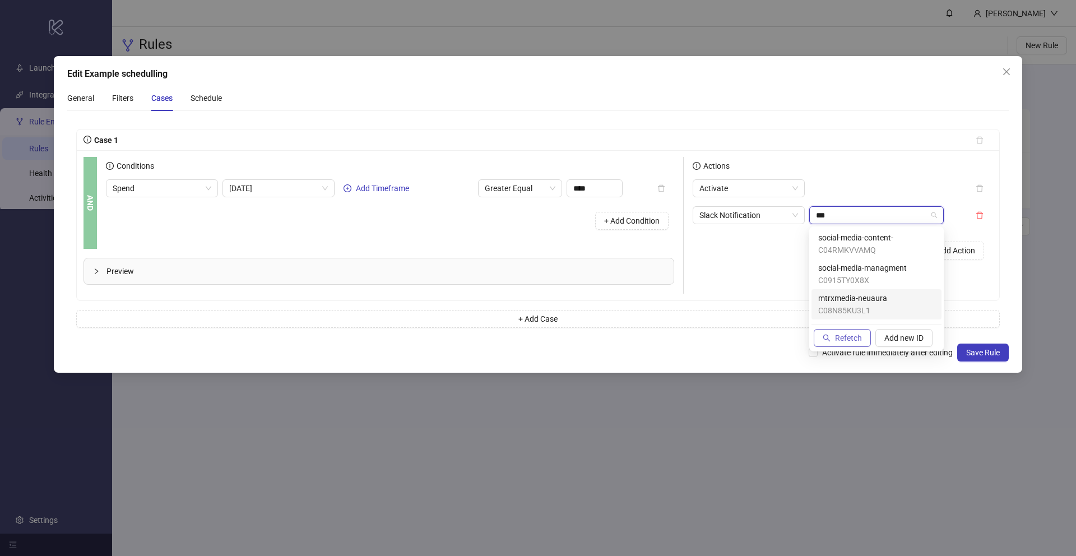
type input "***"
click at [849, 336] on span "Refetch" at bounding box center [848, 338] width 27 height 9
click at [850, 328] on div "C04RMKVVAMQ C0915TY0X8X social-media-content- C04RMKVVAMQ social-media-managmen…" at bounding box center [877, 289] width 130 height 121
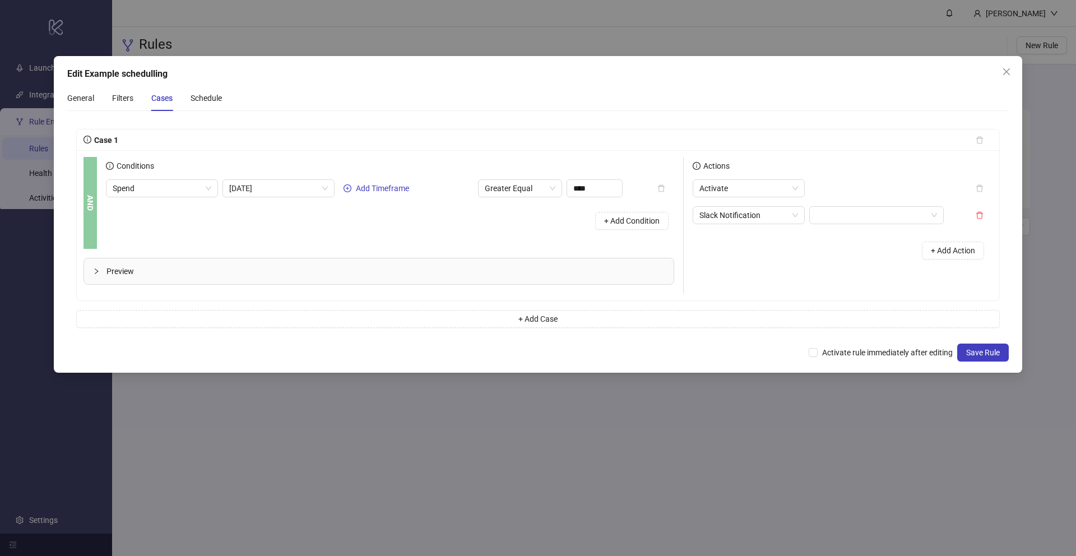
click at [845, 179] on div "Activate" at bounding box center [830, 188] width 274 height 18
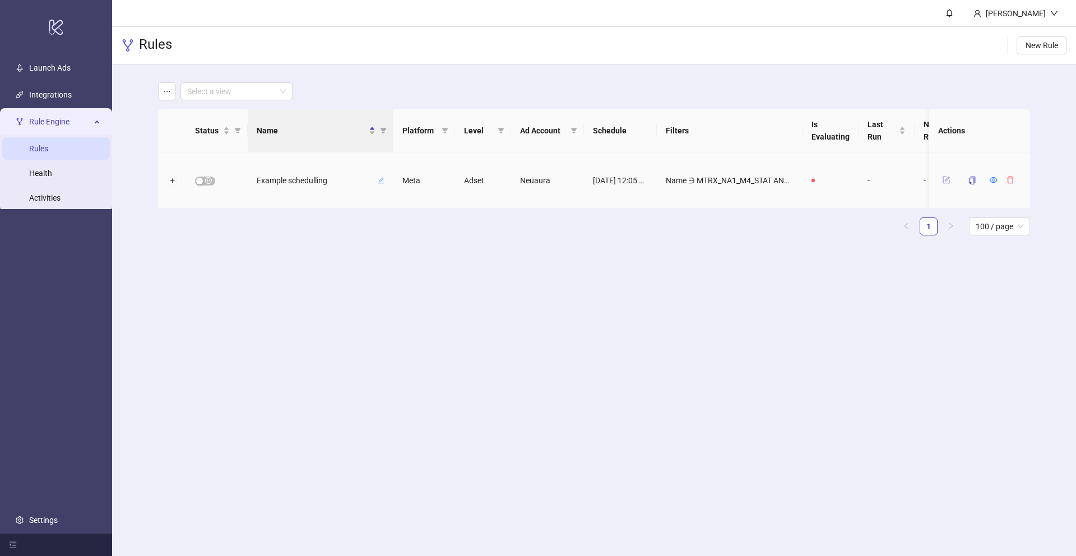
click at [950, 180] on icon "form" at bounding box center [946, 180] width 7 height 7
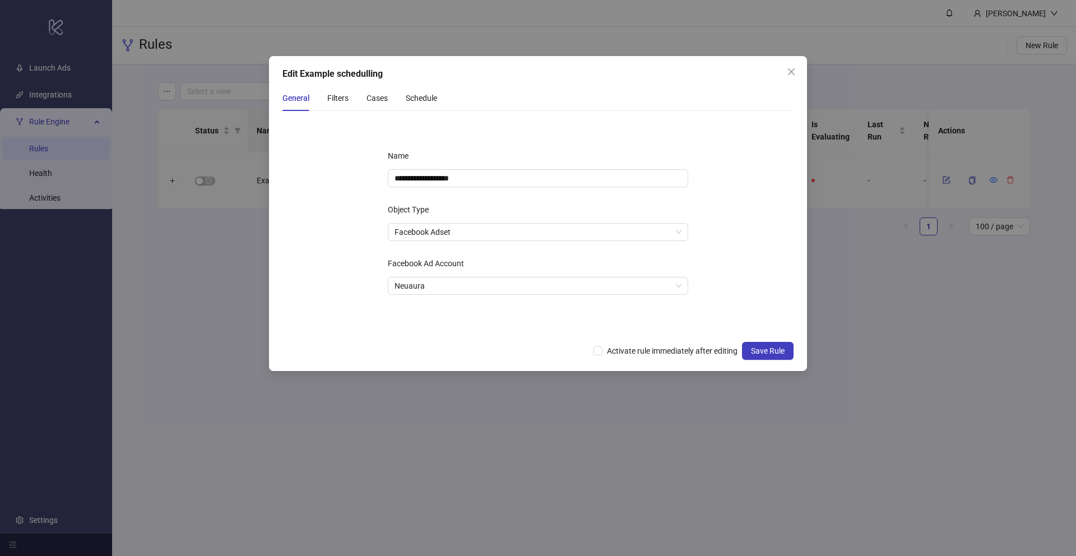
click at [391, 95] on div "General Filters Cases Schedule" at bounding box center [360, 98] width 155 height 26
click at [384, 96] on div "Cases" at bounding box center [377, 98] width 21 height 12
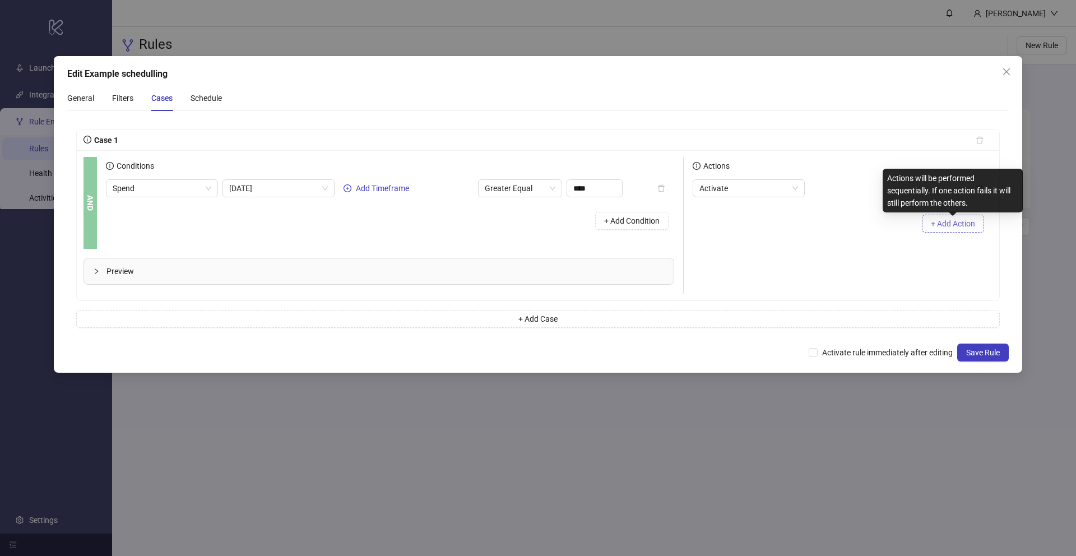
click at [966, 221] on span "+ Add Action" at bounding box center [953, 223] width 44 height 9
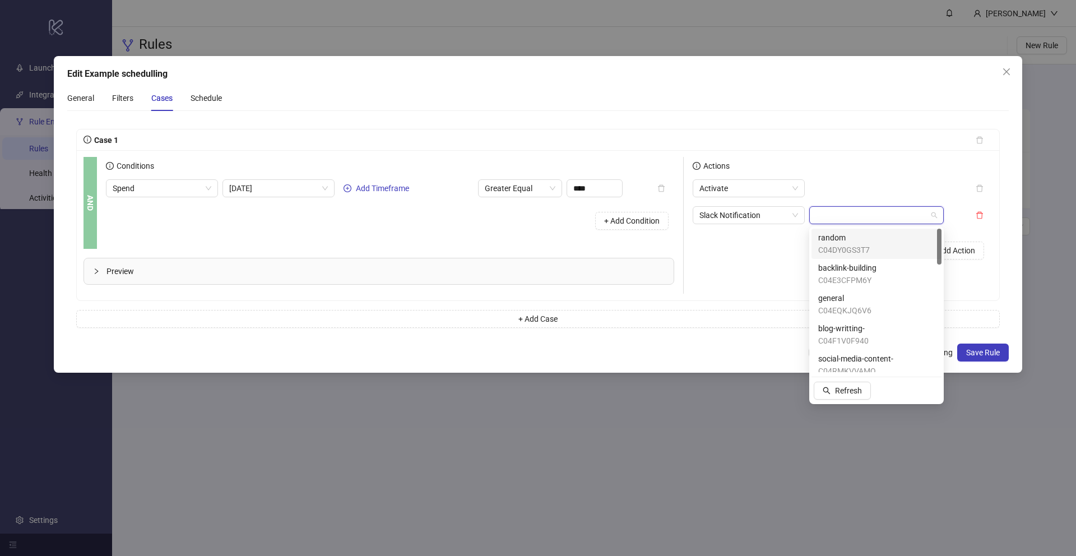
click at [852, 216] on input "search" at bounding box center [871, 215] width 111 height 17
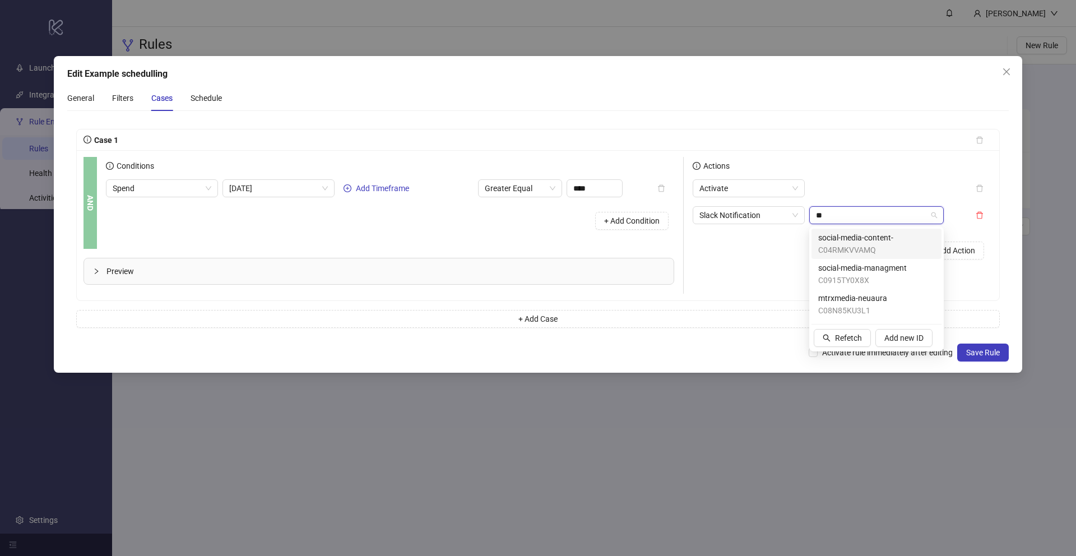
type input "*"
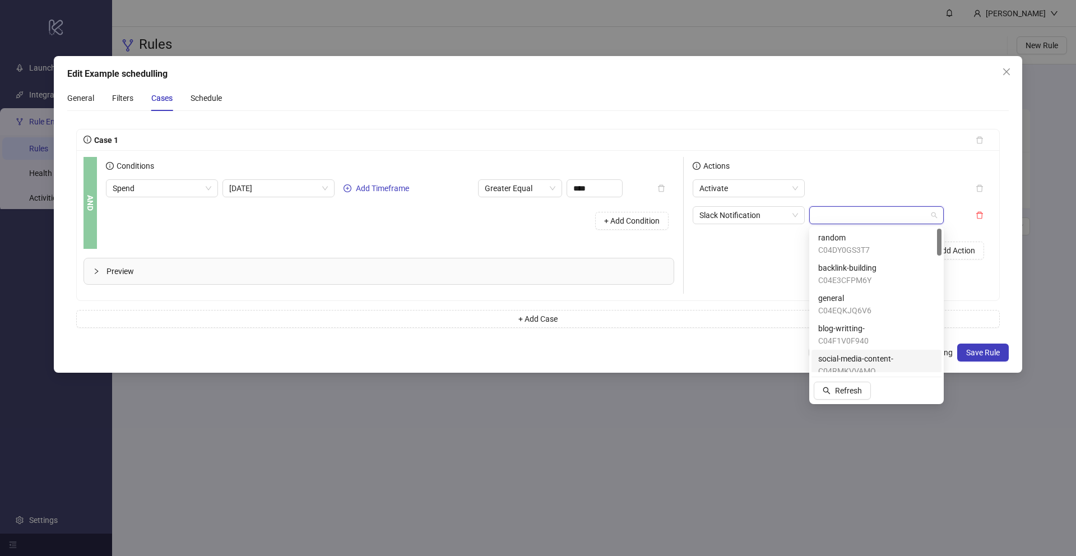
click at [971, 396] on div "Edit Example schedulling General Filters Cases Schedule Case 1 AND Conditions S…" at bounding box center [538, 278] width 1076 height 556
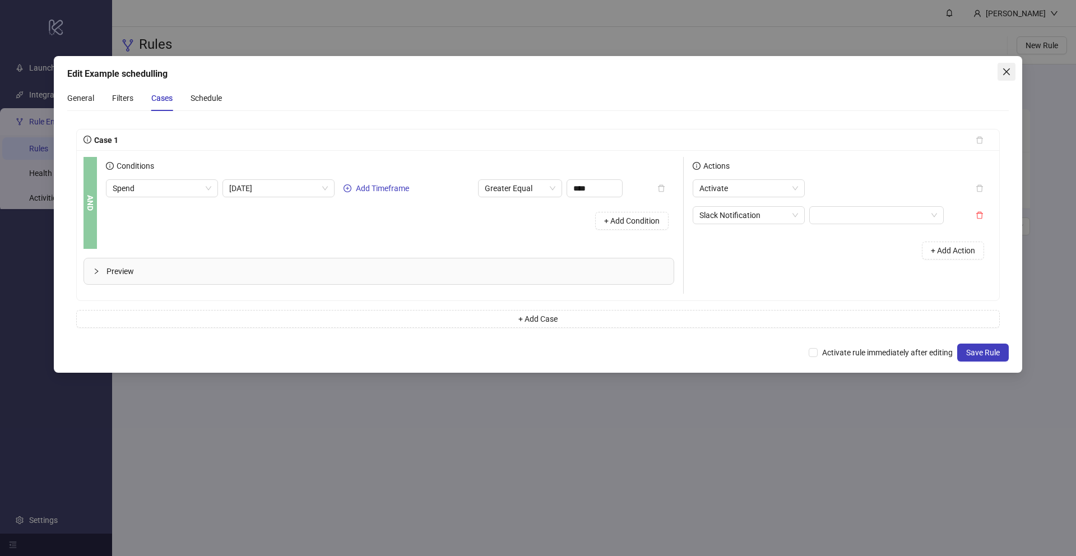
click at [1011, 70] on icon "close" at bounding box center [1006, 71] width 9 height 9
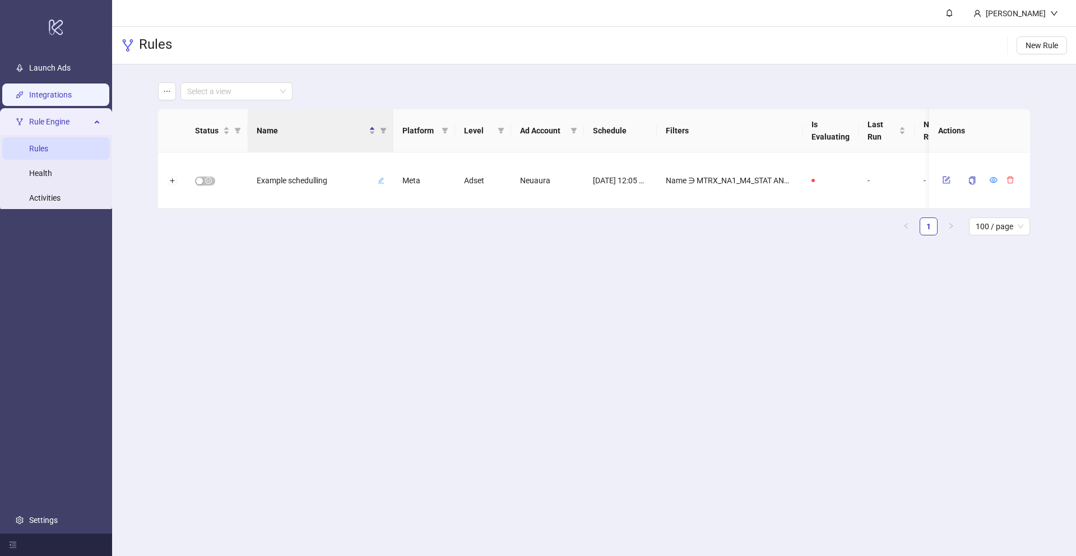
click at [54, 90] on link "Integrations" at bounding box center [50, 94] width 43 height 9
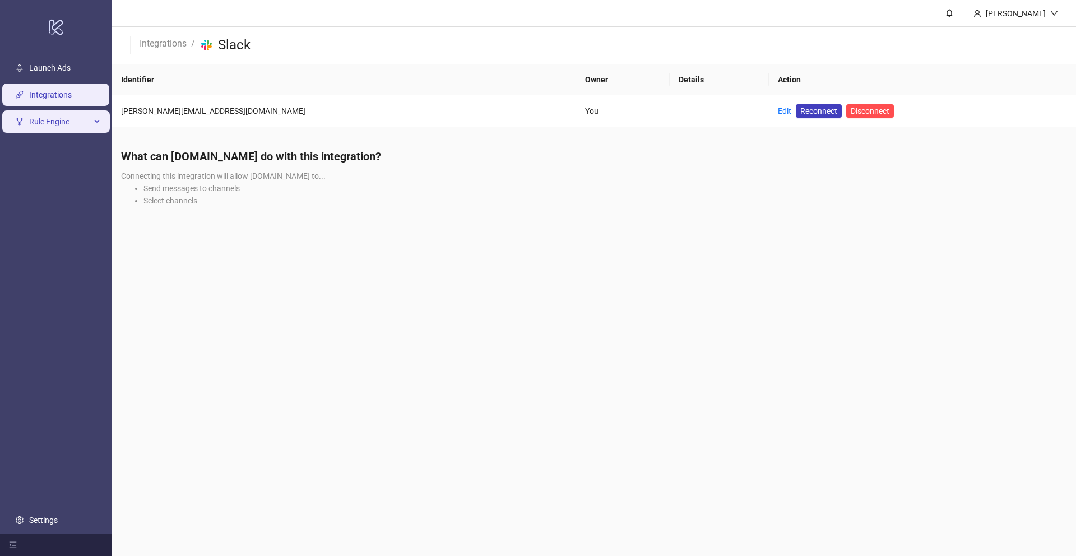
click at [80, 125] on span "Rule Engine" at bounding box center [60, 121] width 62 height 22
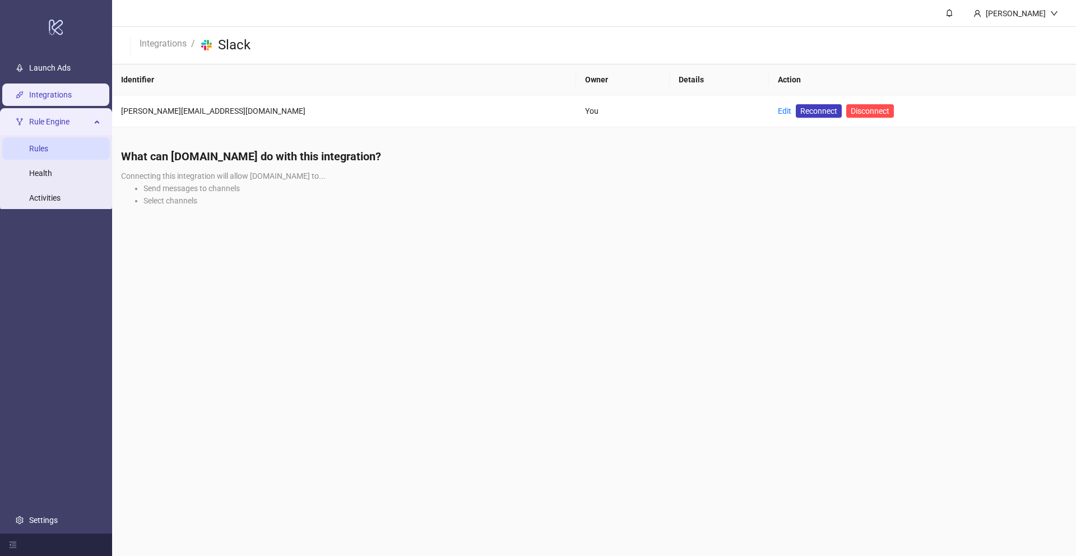
click at [48, 153] on link "Rules" at bounding box center [38, 148] width 19 height 9
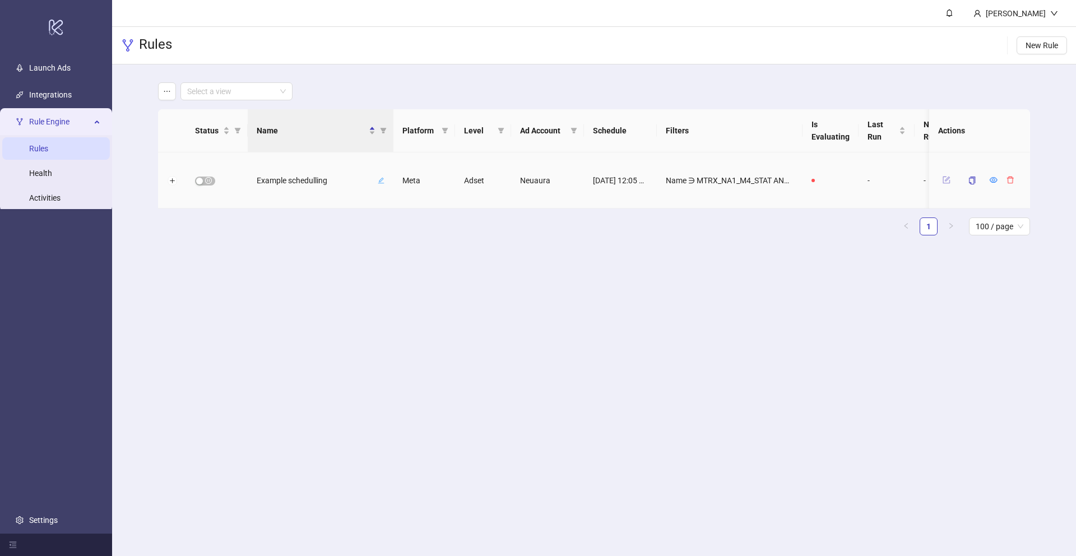
click at [946, 185] on button "button" at bounding box center [946, 179] width 17 height 13
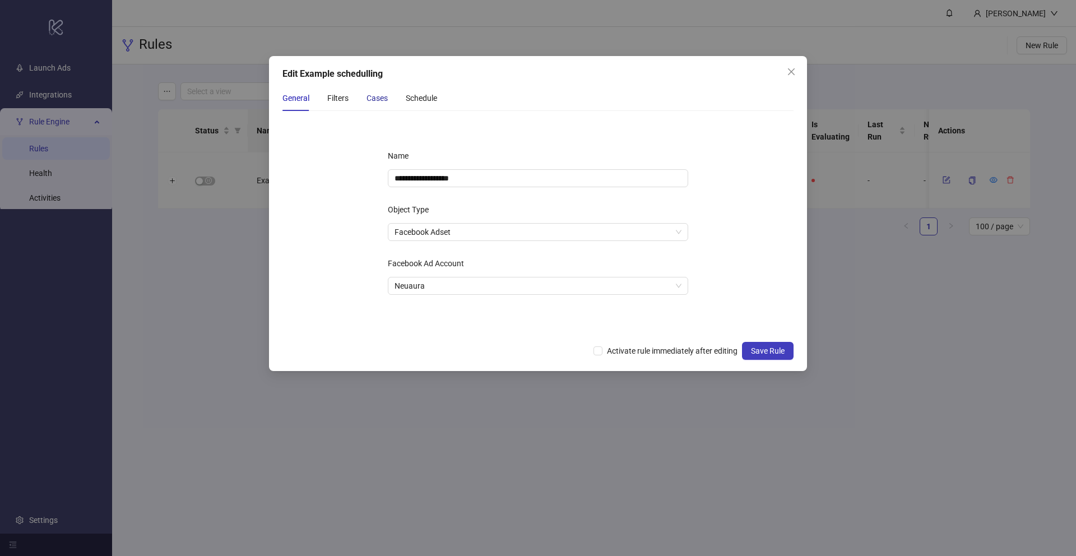
click at [382, 96] on div "Cases" at bounding box center [377, 98] width 21 height 12
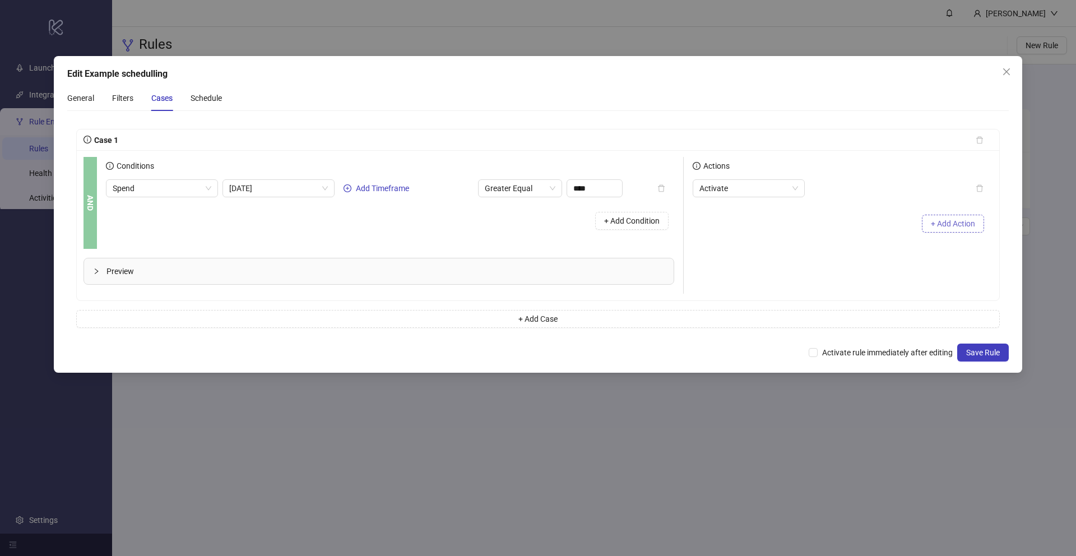
click at [962, 229] on button "+ Add Action" at bounding box center [953, 224] width 62 height 18
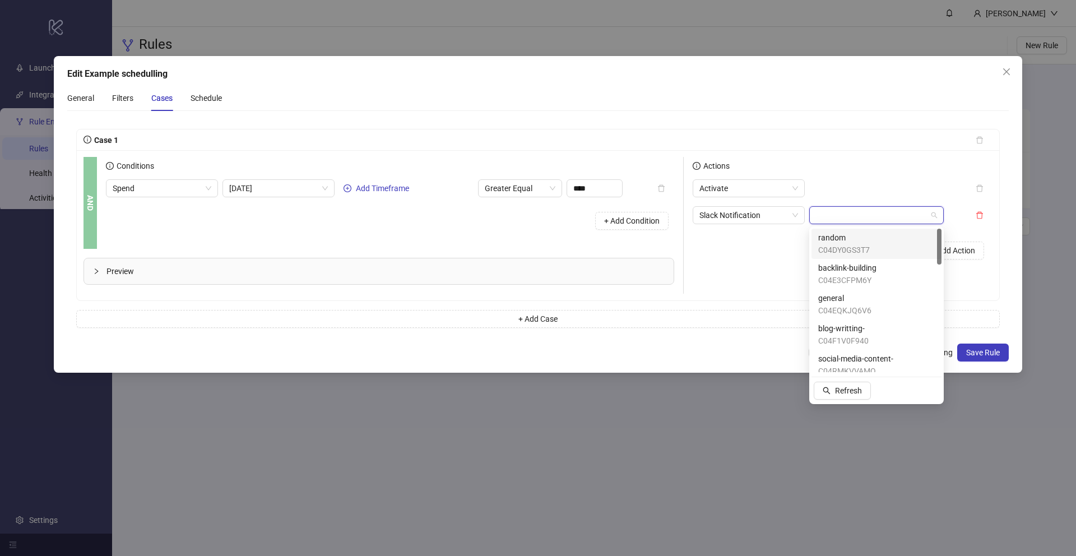
click at [839, 219] on input "search" at bounding box center [871, 215] width 111 height 17
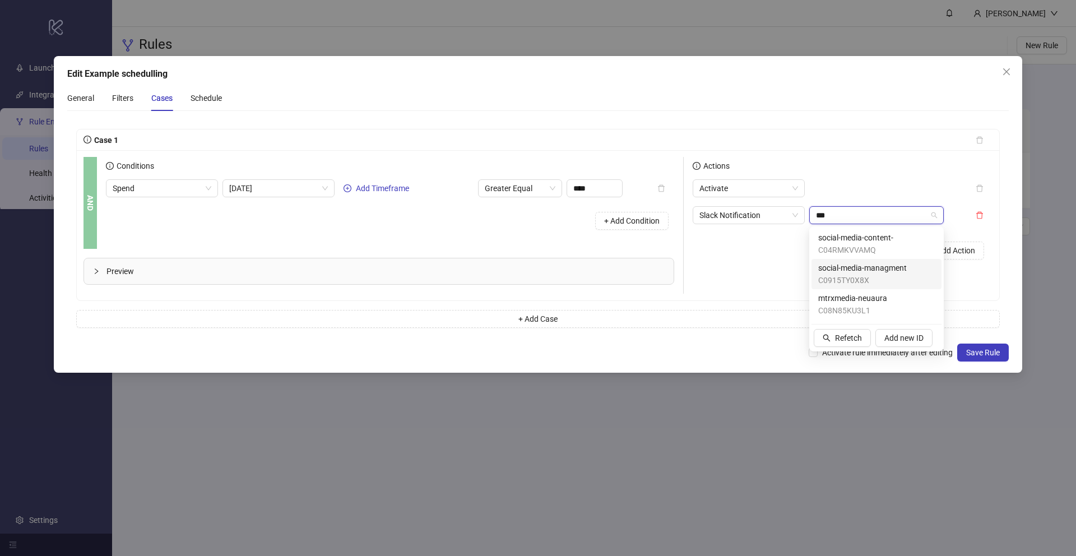
type input "***"
click at [879, 216] on input "search" at bounding box center [871, 215] width 111 height 17
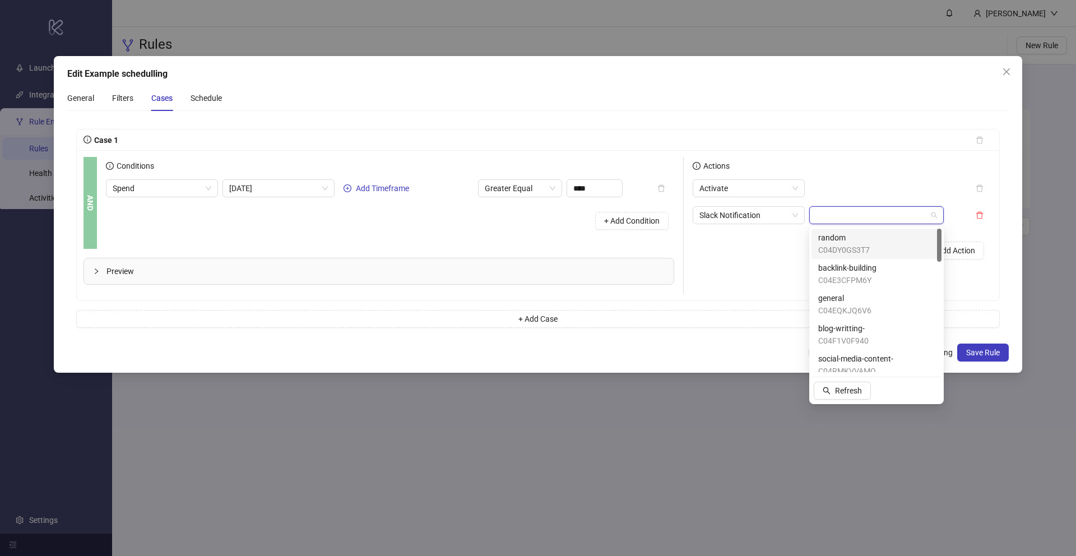
click at [879, 216] on input "search" at bounding box center [871, 215] width 111 height 17
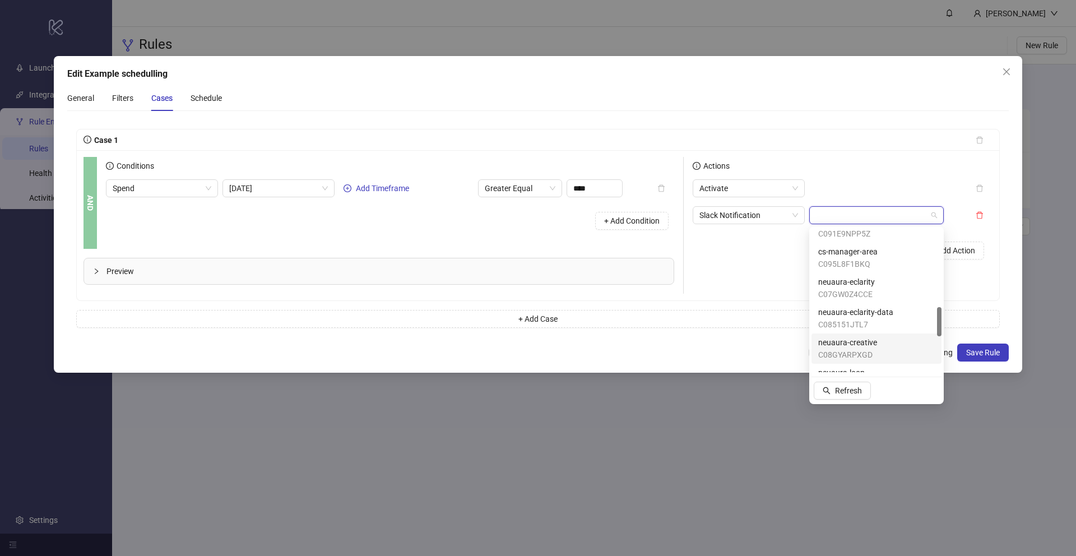
scroll to position [613, 0]
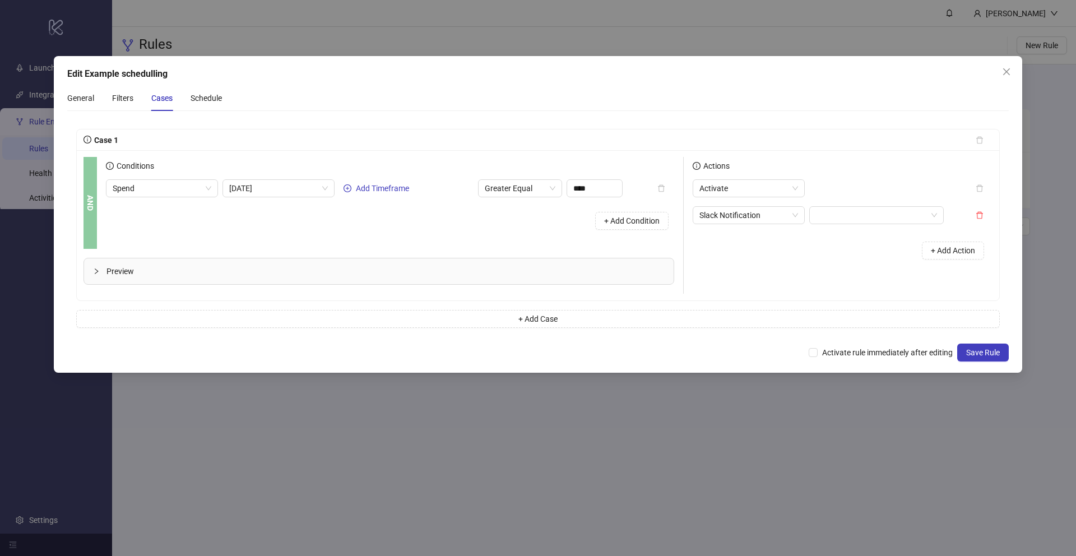
click at [960, 276] on div "Actions Activate Slack Notification + Add Action" at bounding box center [838, 225] width 309 height 137
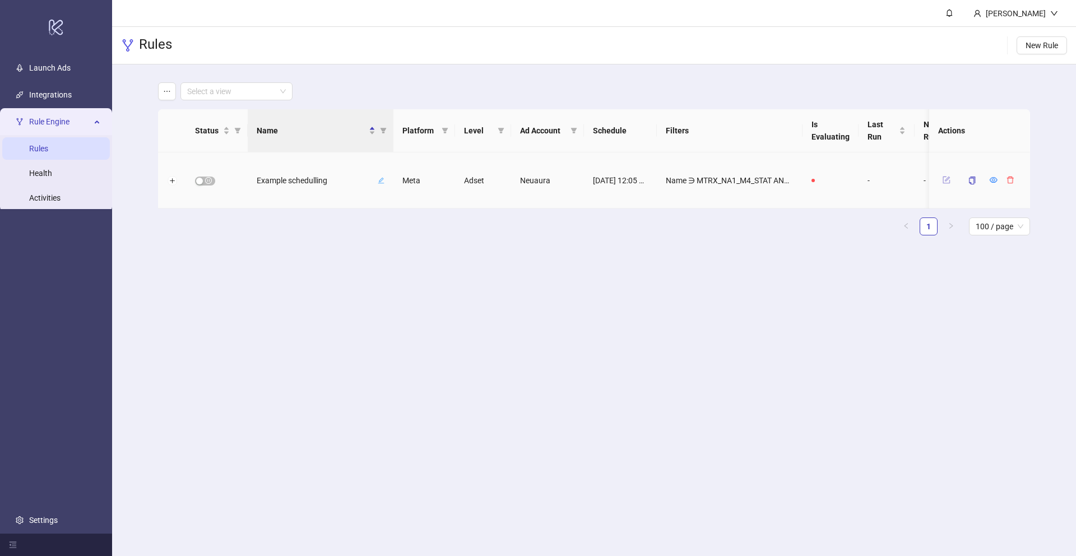
click at [943, 181] on icon "form" at bounding box center [946, 180] width 7 height 7
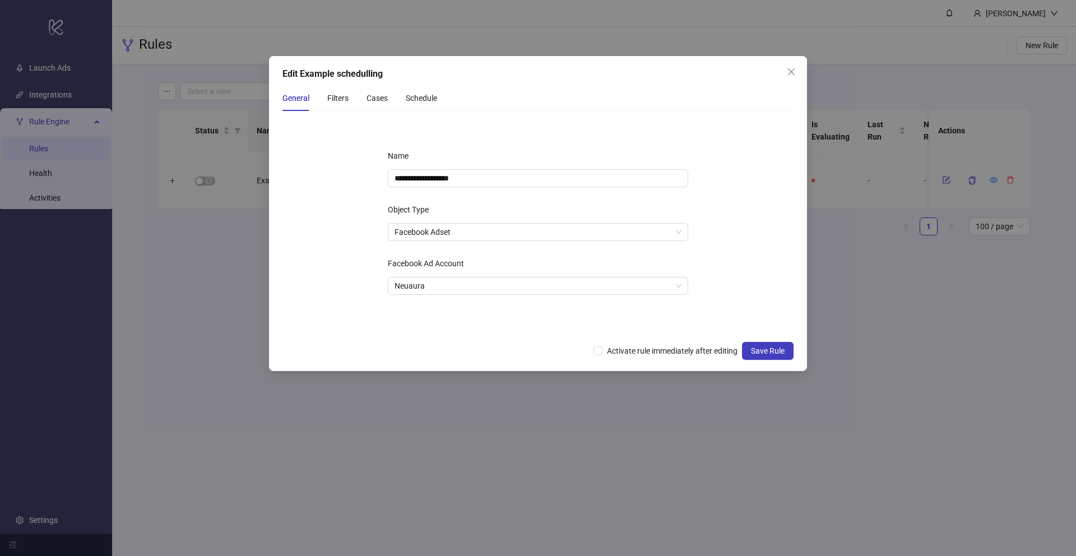
click at [390, 94] on div "General Filters Cases Schedule" at bounding box center [360, 98] width 155 height 26
click at [385, 94] on div "Cases" at bounding box center [377, 98] width 21 height 12
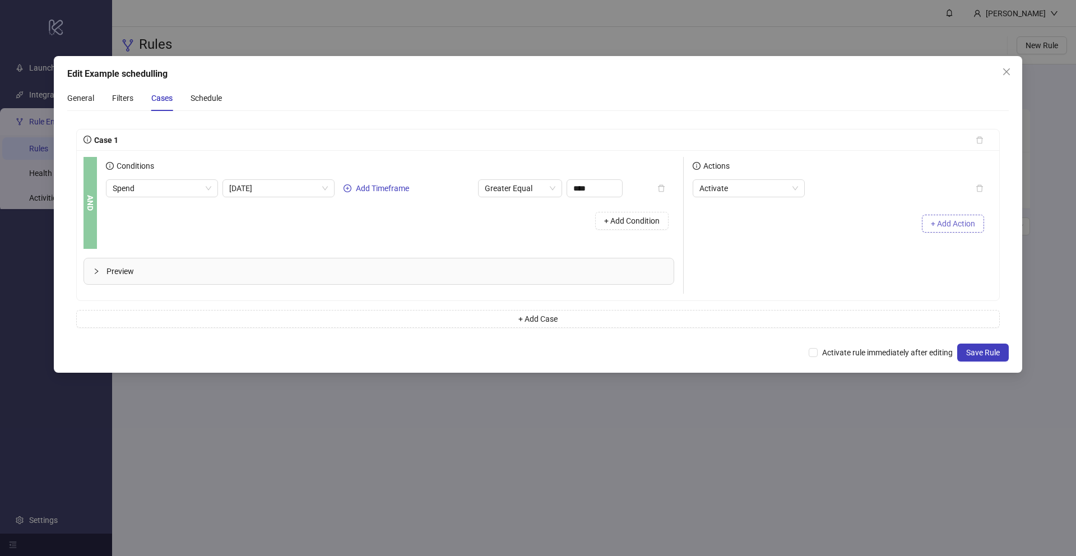
click at [954, 215] on button "+ Add Action" at bounding box center [953, 224] width 62 height 18
click at [856, 212] on input "search" at bounding box center [871, 215] width 111 height 17
click at [1036, 324] on div "Edit Example schedulling General Filters Cases Schedule Case 1 AND Conditions S…" at bounding box center [538, 278] width 1076 height 556
click at [962, 351] on button "Save Rule" at bounding box center [983, 353] width 52 height 18
click at [976, 214] on icon "delete" at bounding box center [980, 215] width 8 height 8
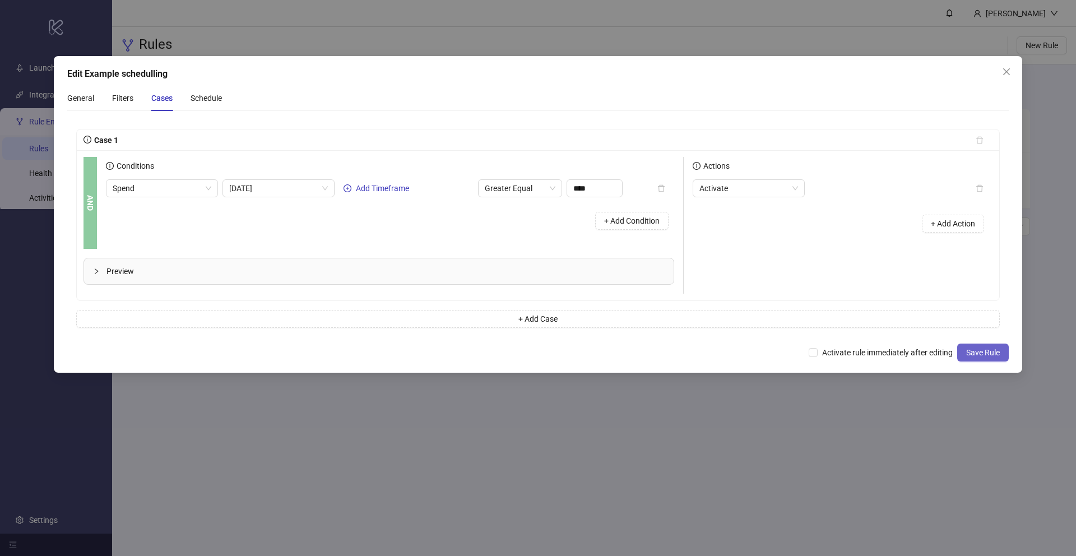
click at [983, 355] on span "Save Rule" at bounding box center [983, 352] width 34 height 9
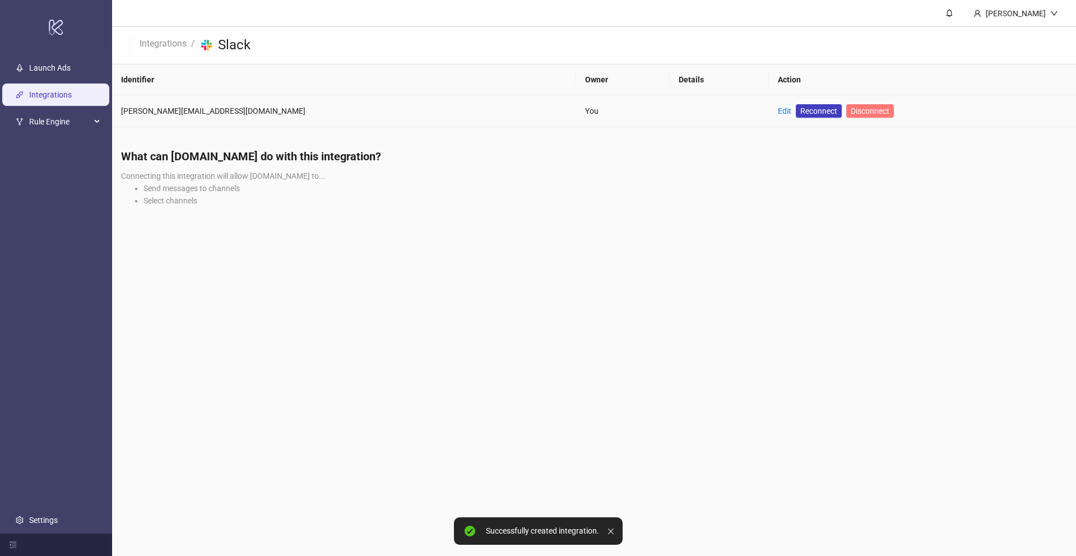
click at [846, 114] on button "Disconnect" at bounding box center [870, 110] width 48 height 13
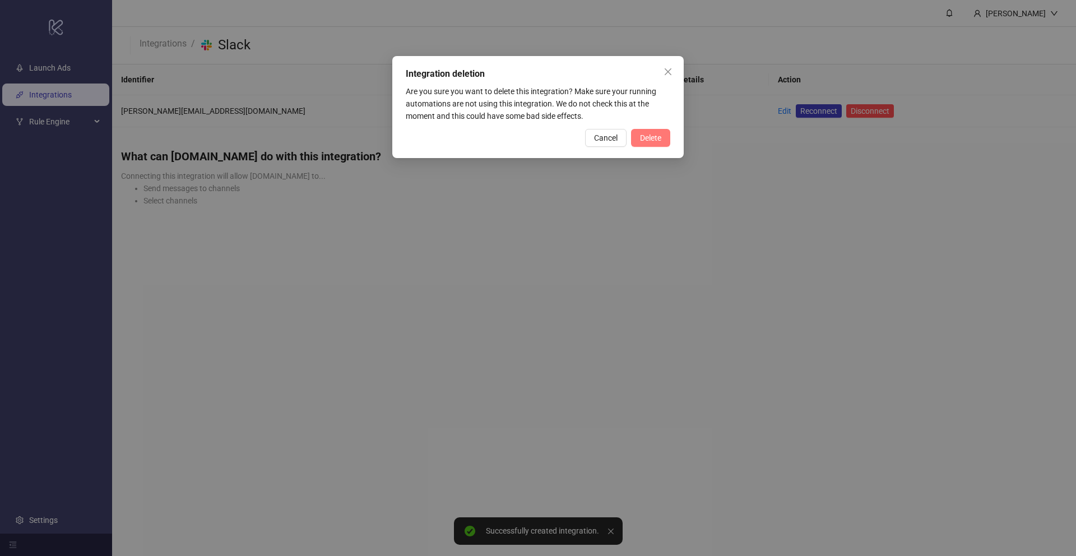
click at [655, 145] on button "Delete" at bounding box center [650, 138] width 39 height 18
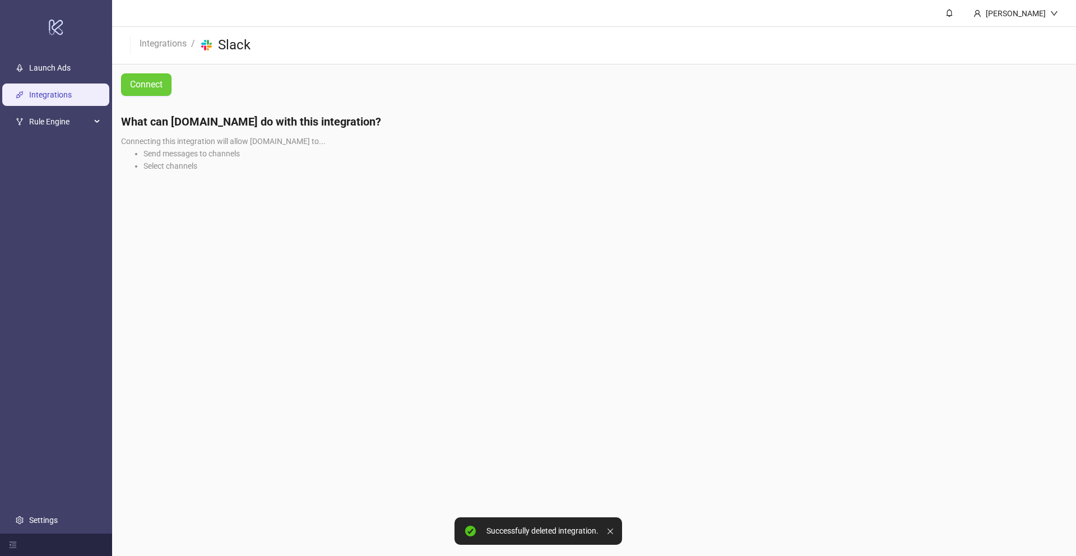
click at [164, 89] on link "Connect" at bounding box center [146, 84] width 50 height 22
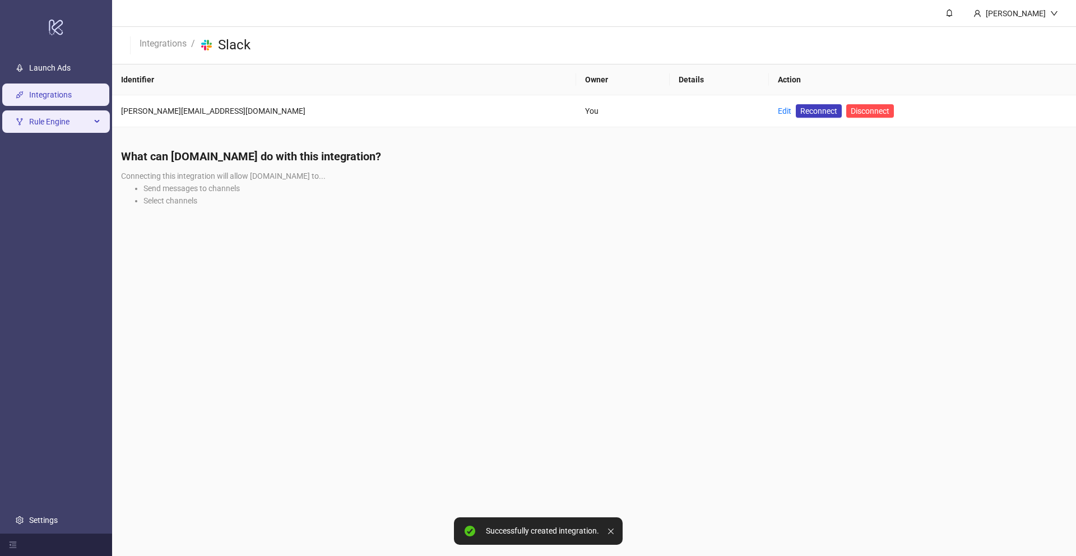
click at [57, 115] on span "Rule Engine" at bounding box center [60, 121] width 62 height 22
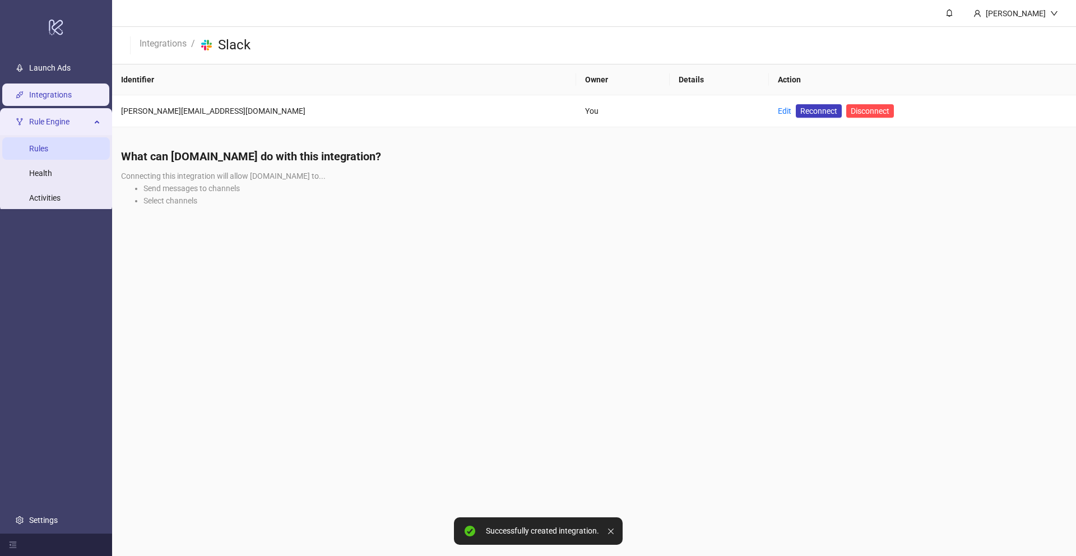
click at [48, 145] on link "Rules" at bounding box center [38, 148] width 19 height 9
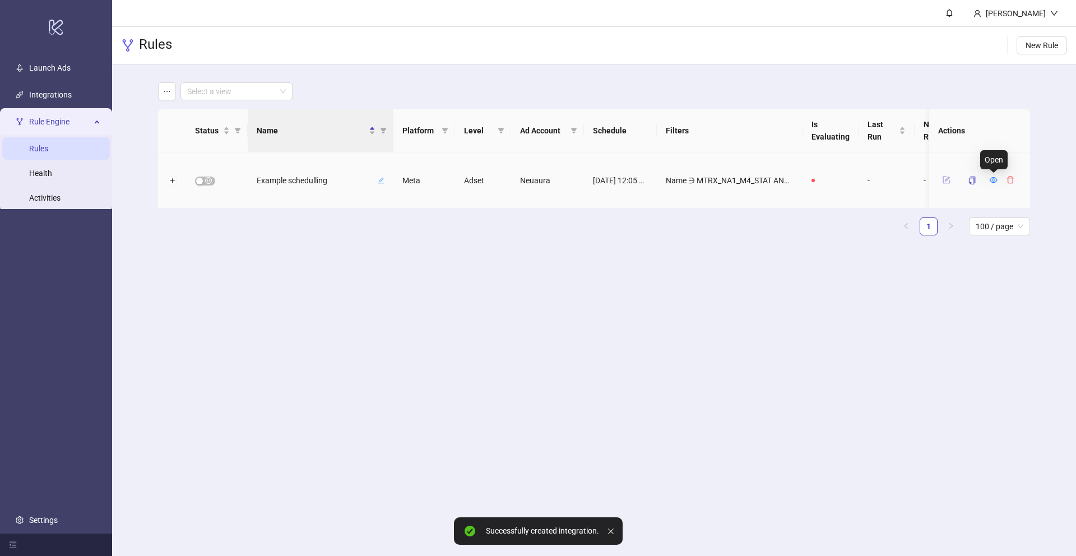
click at [939, 185] on button "button" at bounding box center [946, 179] width 17 height 13
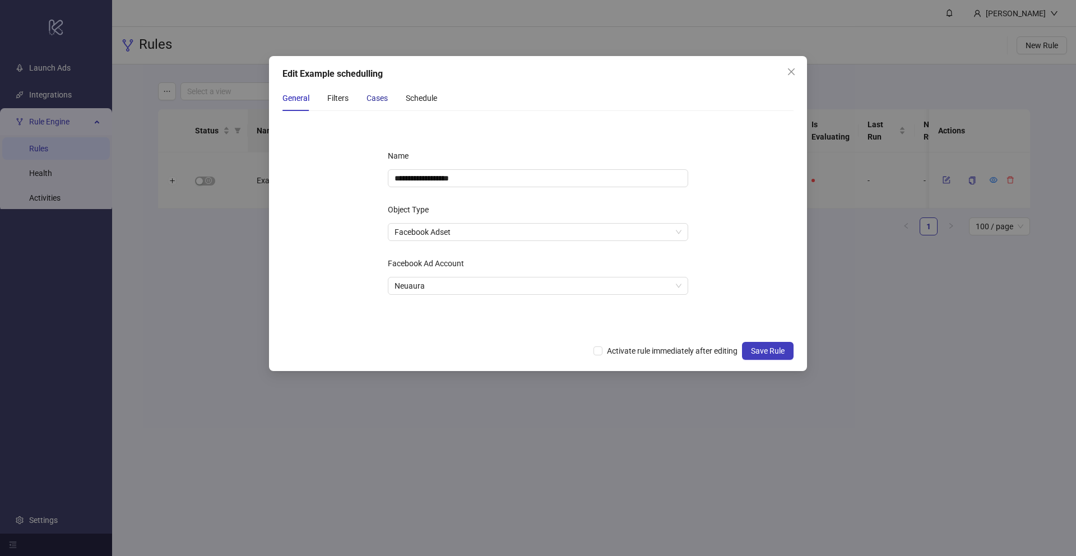
click at [372, 98] on div "Cases" at bounding box center [377, 98] width 21 height 12
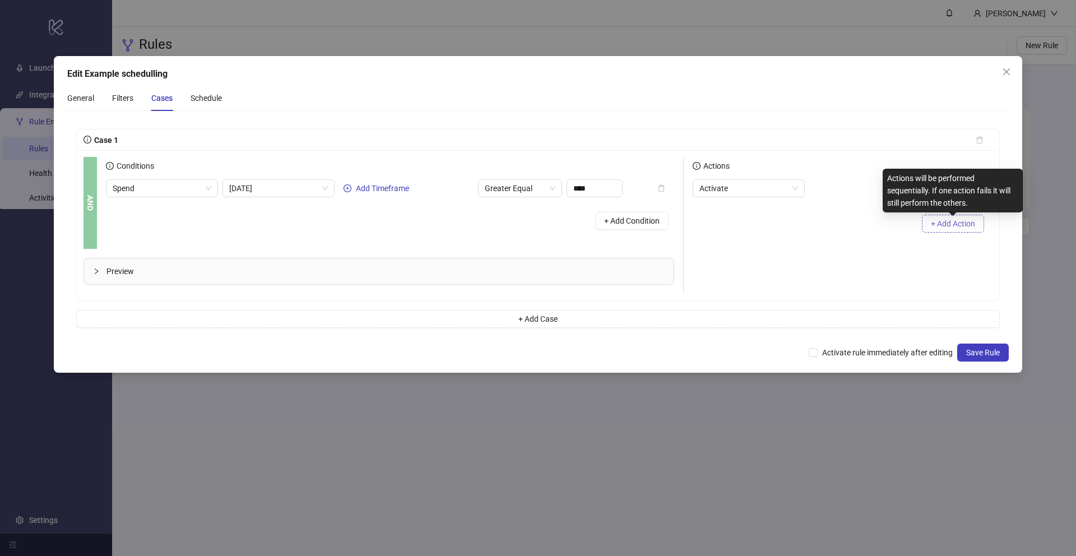
click at [939, 225] on span "+ Add Action" at bounding box center [953, 223] width 44 height 9
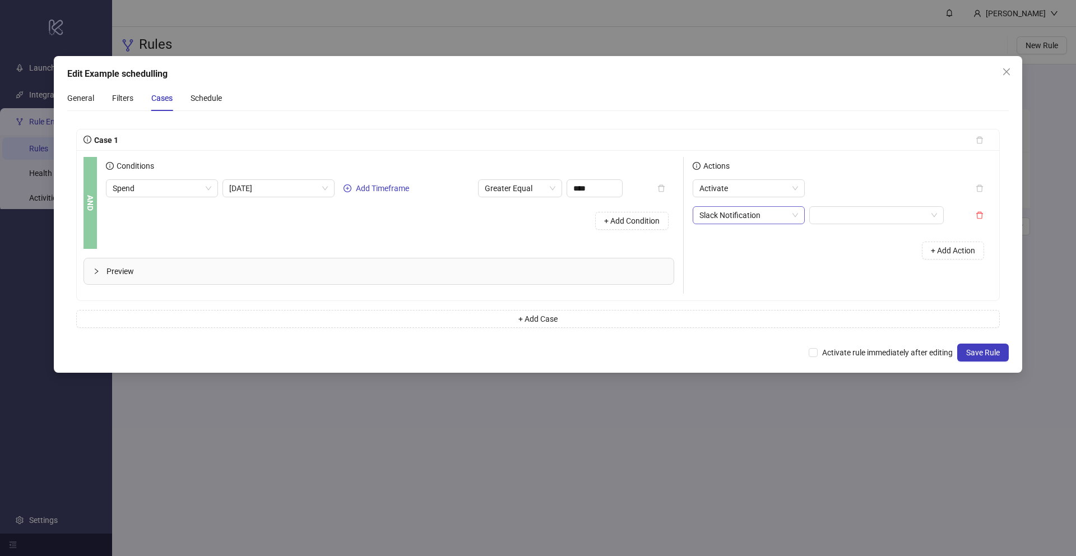
click at [790, 210] on span "Slack Notification" at bounding box center [749, 215] width 99 height 17
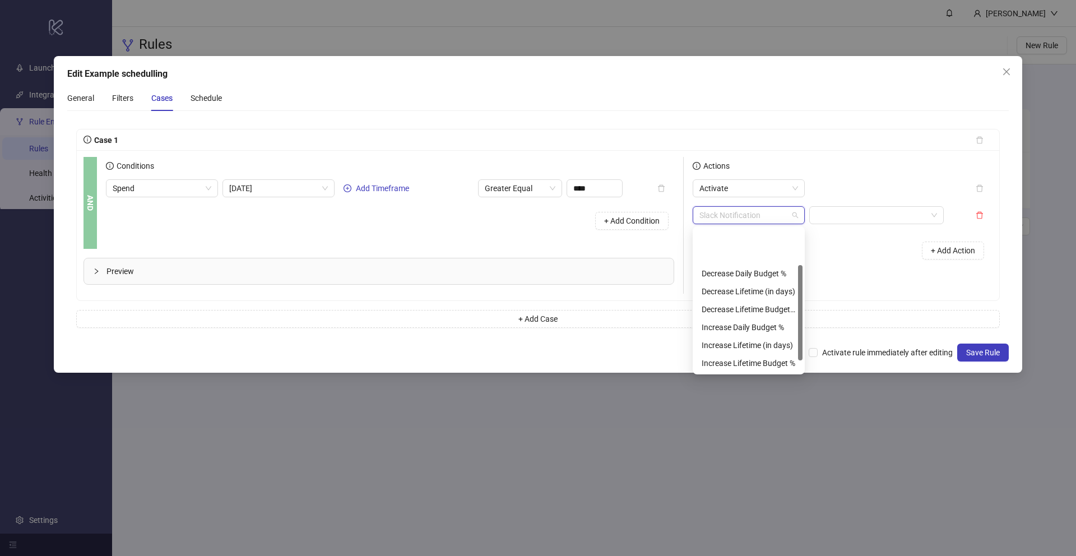
scroll to position [54, 0]
click at [752, 334] on div "Pause" at bounding box center [749, 327] width 108 height 18
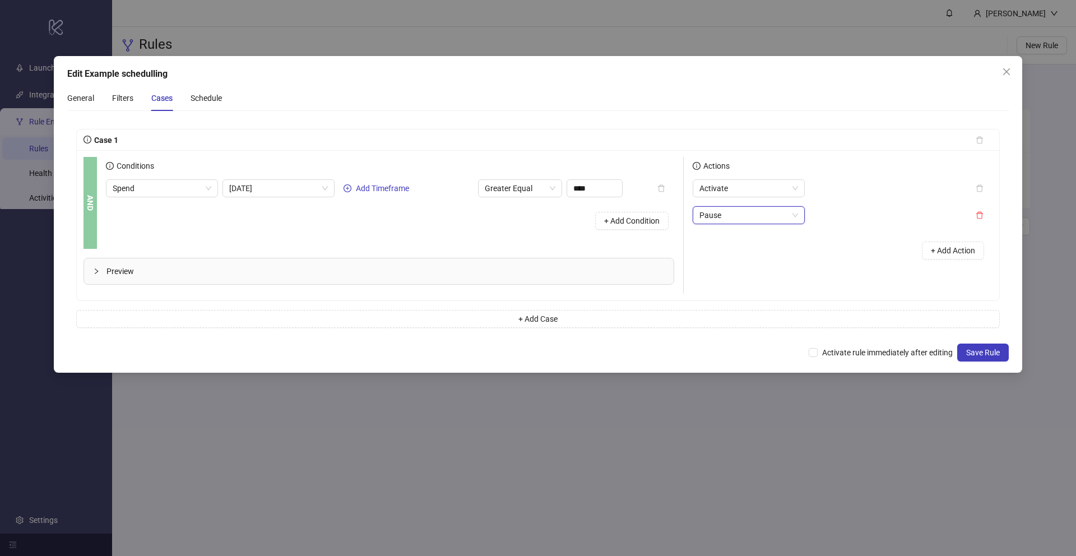
click at [753, 216] on span "Pause" at bounding box center [749, 215] width 99 height 17
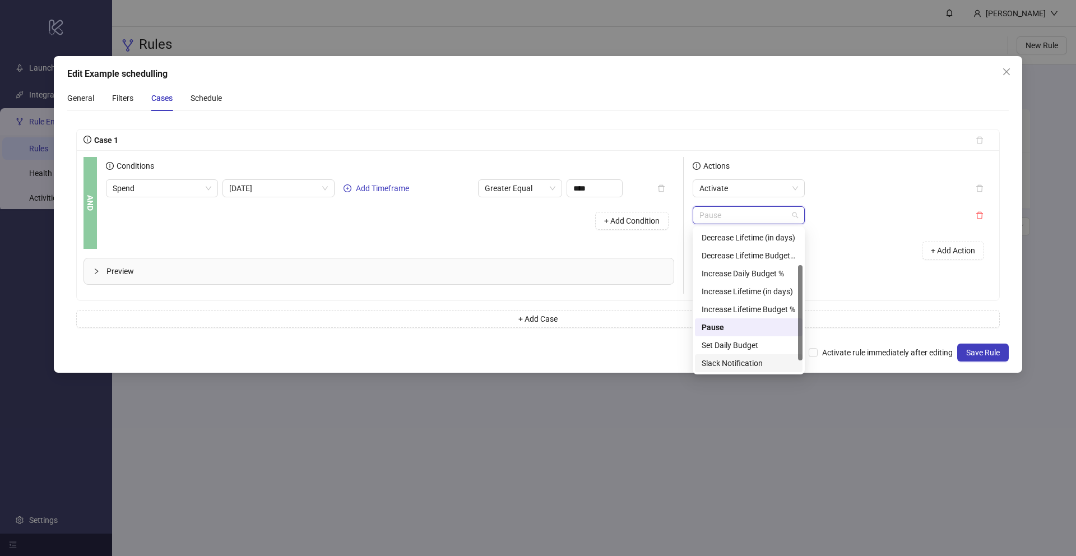
click at [740, 363] on div "Slack Notification" at bounding box center [749, 363] width 94 height 12
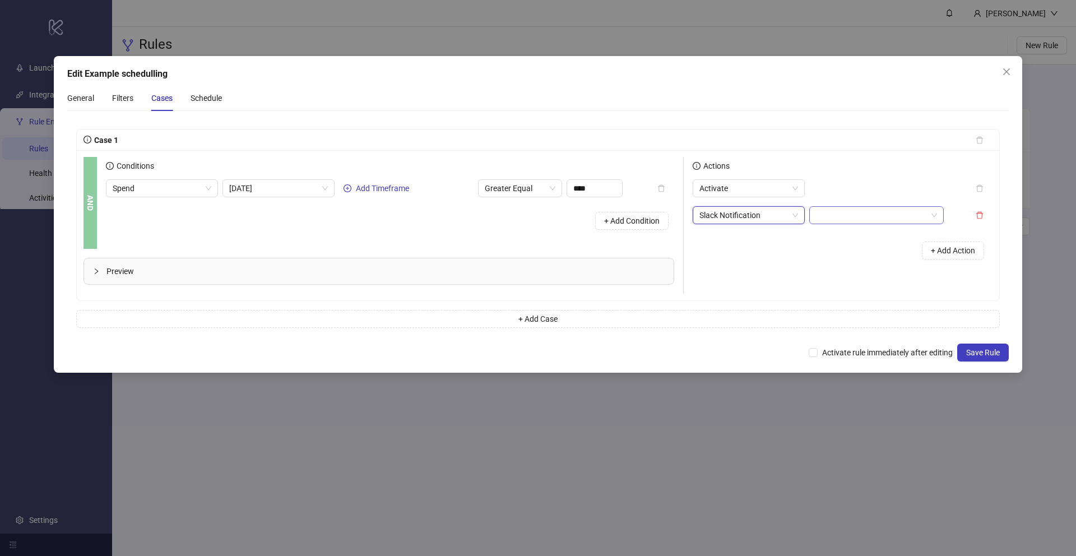
click at [873, 216] on input "search" at bounding box center [871, 215] width 111 height 17
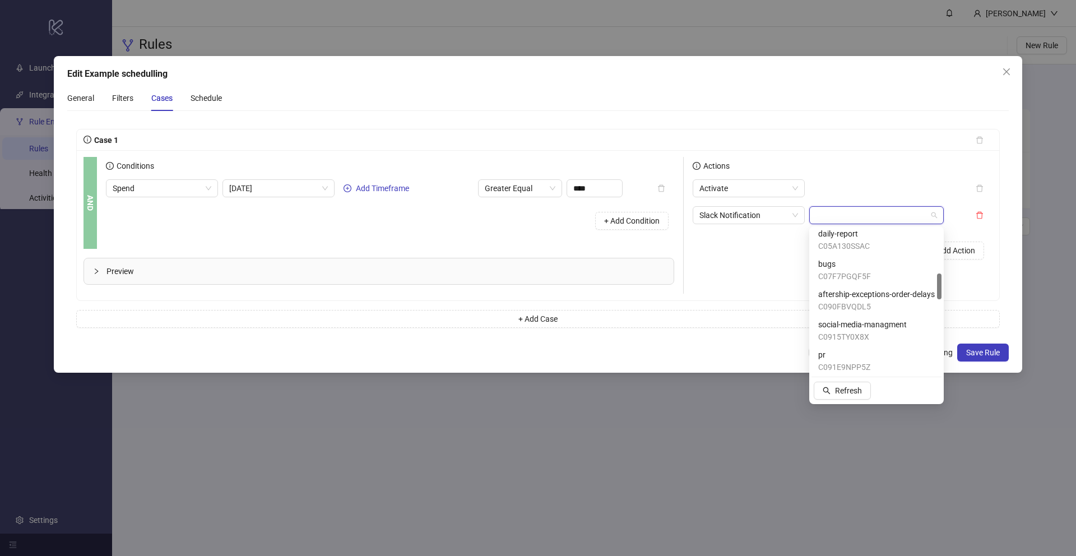
scroll to position [0, 0]
click at [858, 275] on span "C04E3CFPM6Y" at bounding box center [847, 280] width 58 height 12
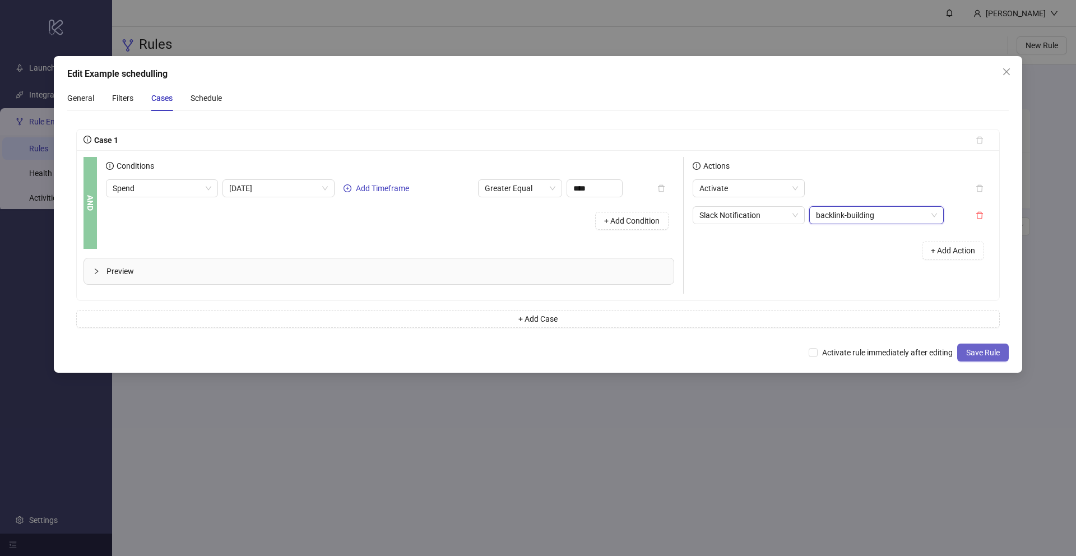
click at [977, 348] on span "Save Rule" at bounding box center [983, 352] width 34 height 9
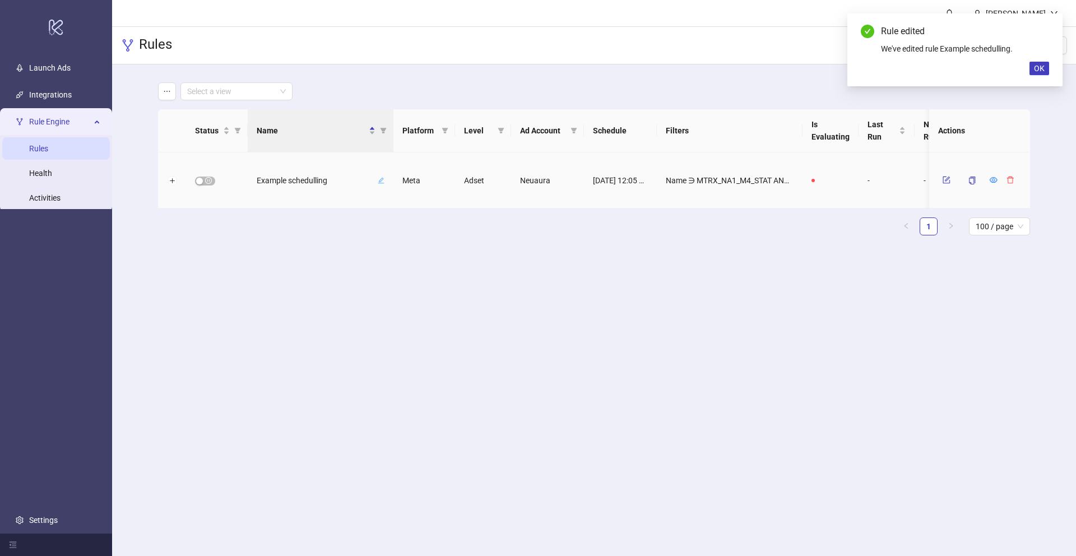
click at [179, 180] on div at bounding box center [172, 180] width 28 height 56
click at [206, 175] on div at bounding box center [217, 180] width 62 height 56
click at [206, 180] on span "button" at bounding box center [205, 181] width 20 height 9
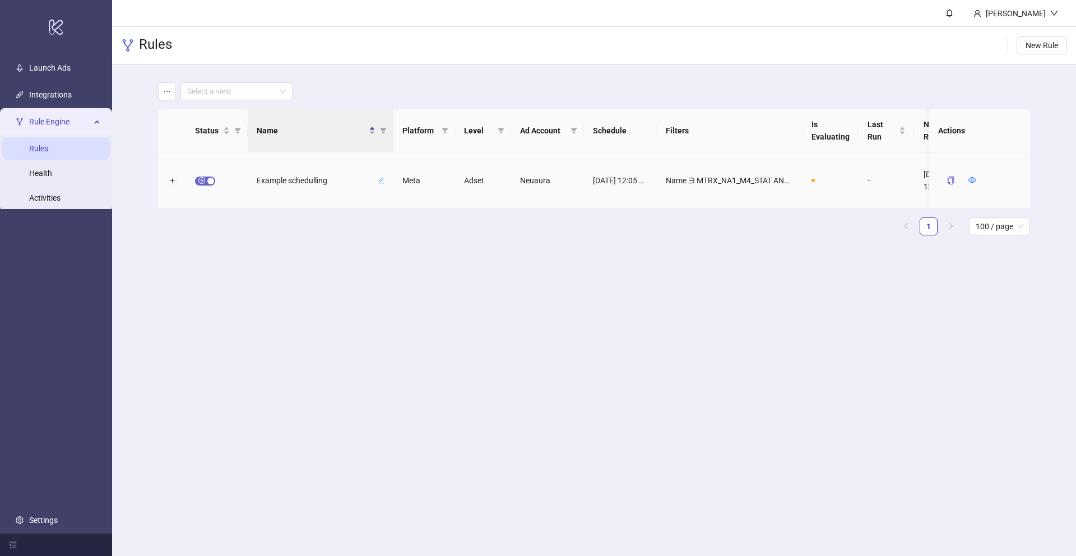
click at [209, 178] on div "button" at bounding box center [210, 181] width 7 height 7
click at [950, 180] on icon "form" at bounding box center [947, 180] width 8 height 8
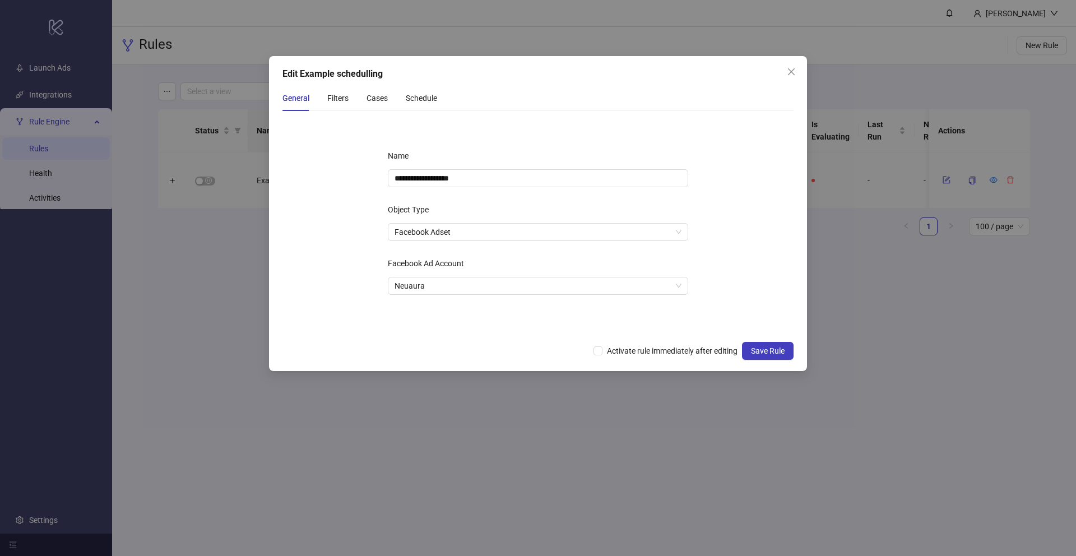
click at [376, 108] on div "Cases" at bounding box center [377, 98] width 21 height 26
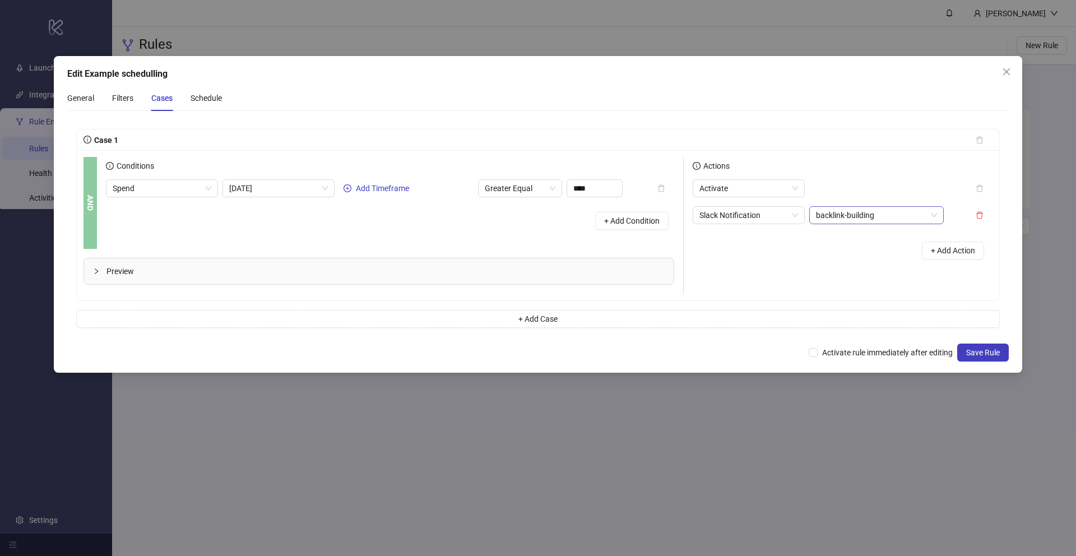
click at [925, 219] on span "backlink-building" at bounding box center [876, 215] width 121 height 17
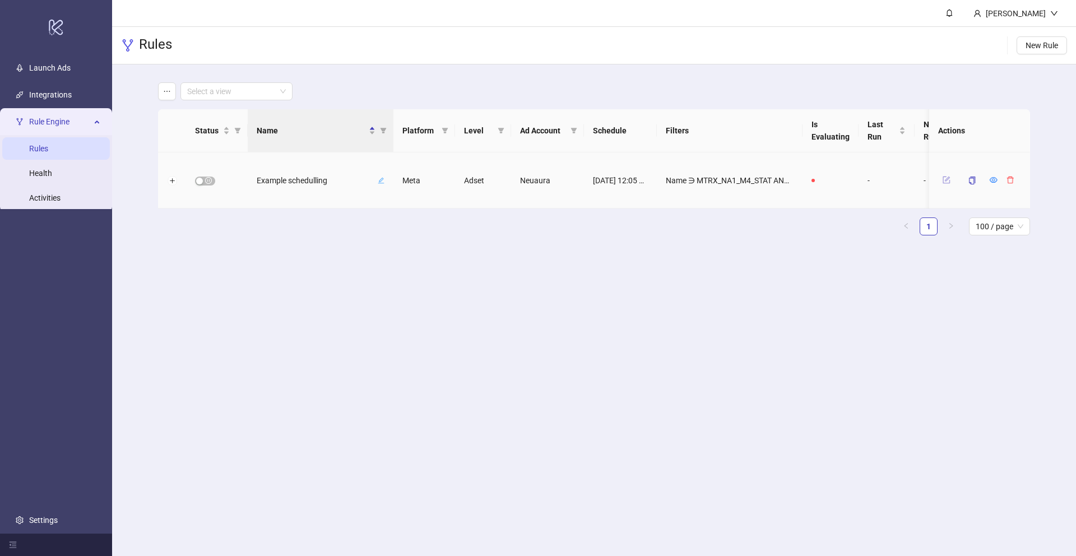
click at [949, 184] on button "button" at bounding box center [946, 179] width 17 height 13
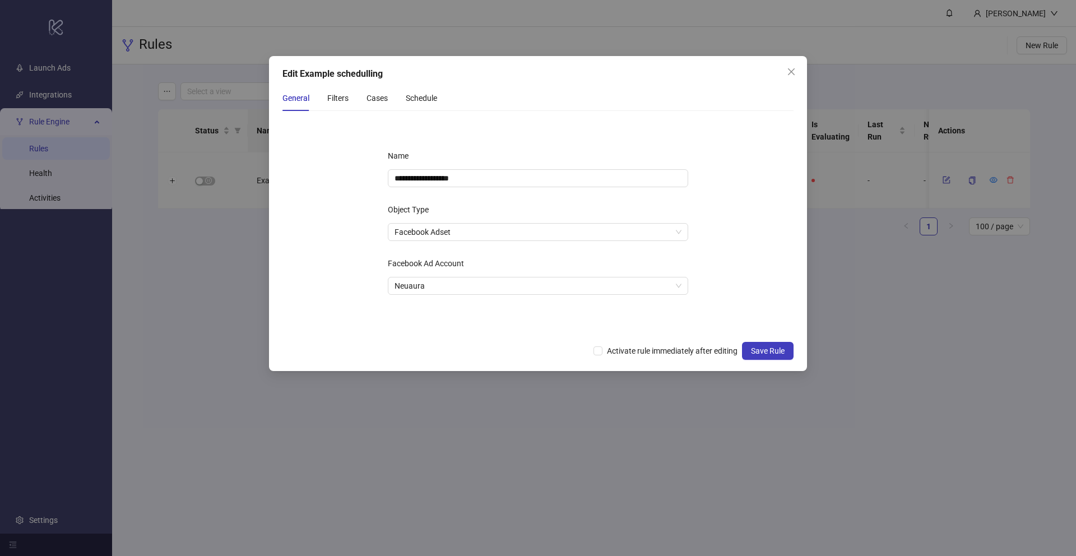
click at [398, 101] on div "General Filters Cases Schedule" at bounding box center [360, 98] width 155 height 26
click at [375, 90] on div "Cases" at bounding box center [377, 98] width 21 height 26
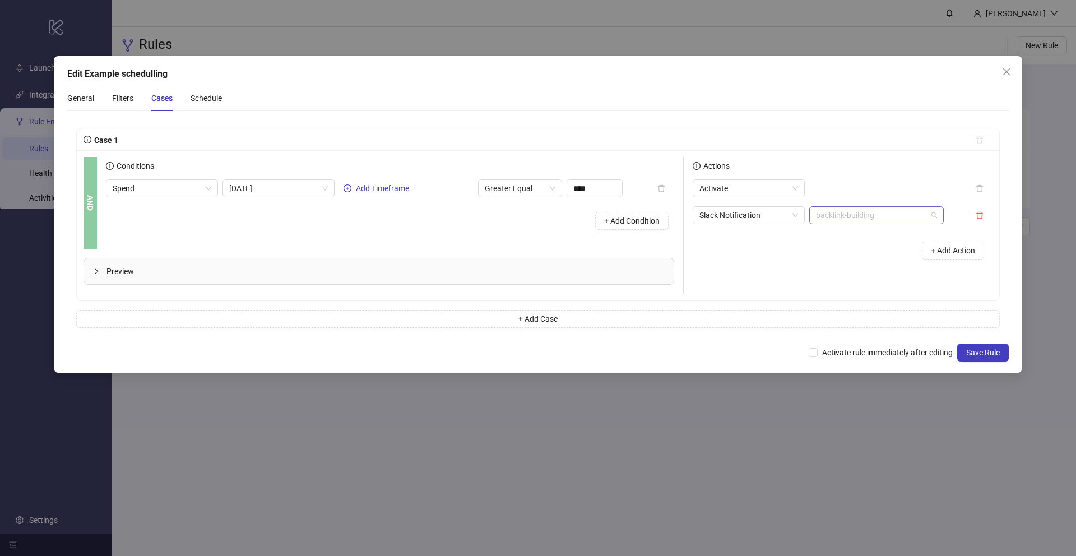
click at [925, 221] on span "backlink-building" at bounding box center [876, 215] width 121 height 17
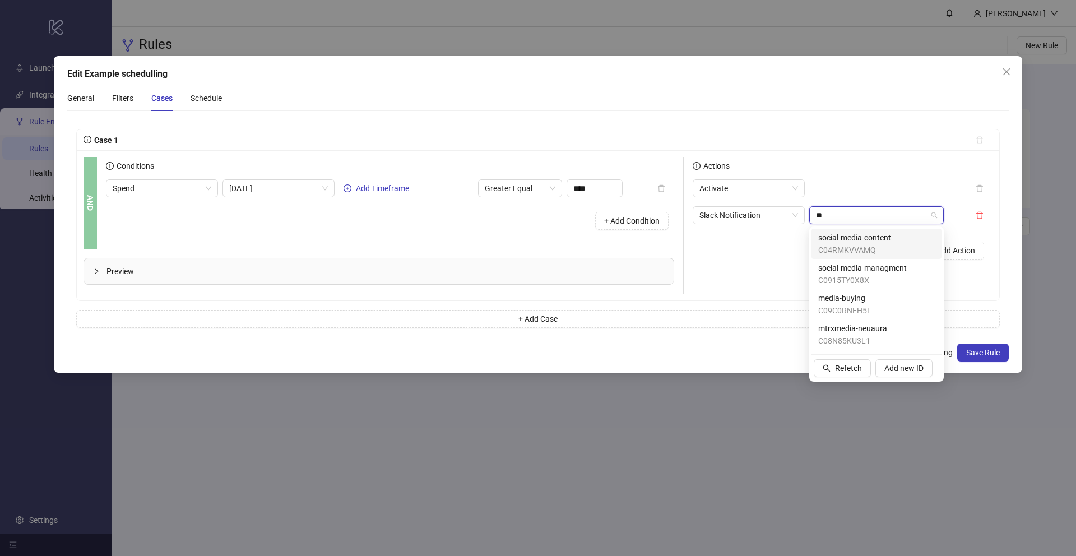
type input "***"
click at [874, 303] on div "media-buying C09C0RNEH5F" at bounding box center [876, 304] width 117 height 25
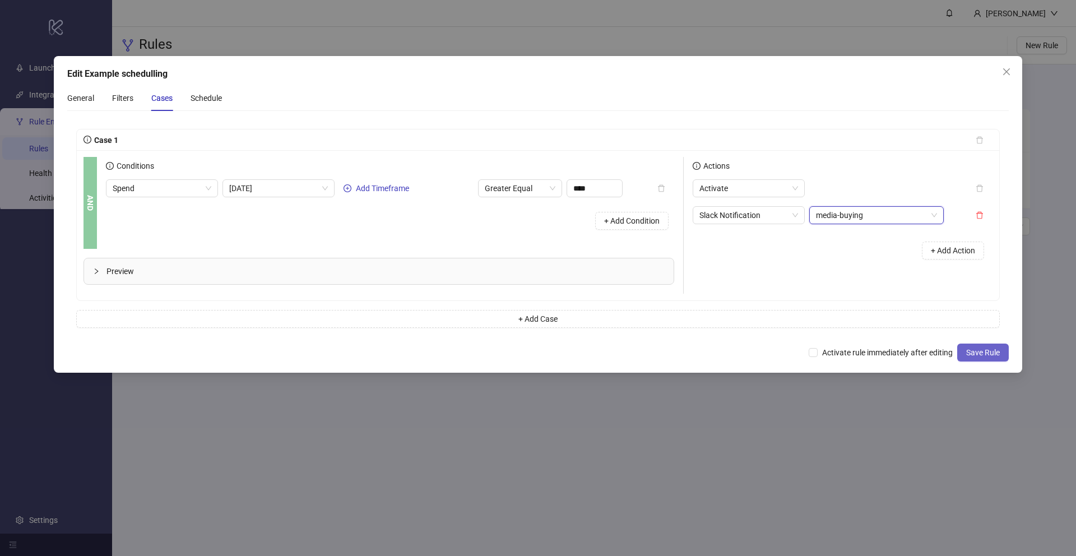
click at [1004, 351] on button "Save Rule" at bounding box center [983, 353] width 52 height 18
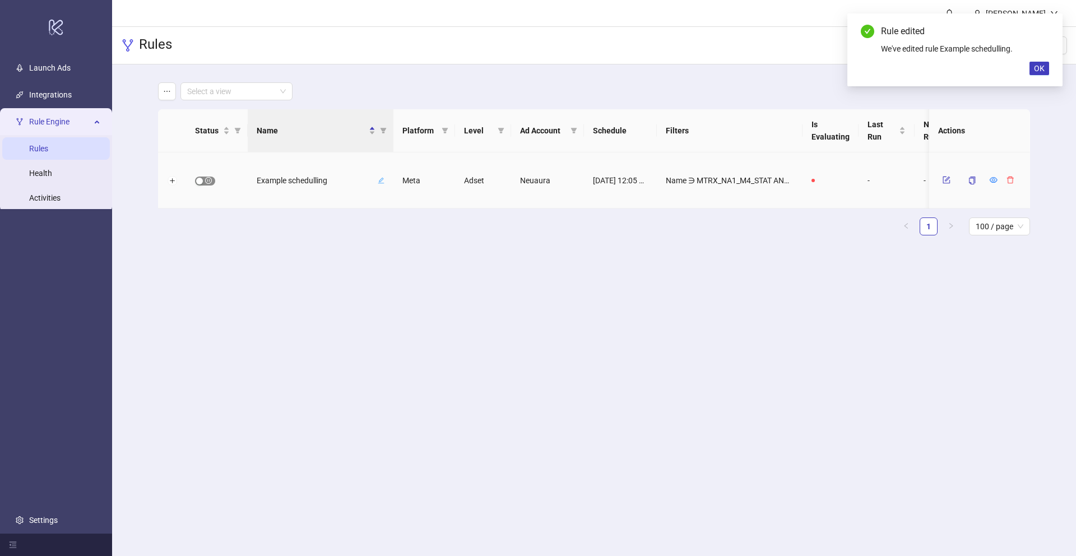
click at [203, 182] on span "button" at bounding box center [205, 181] width 20 height 9
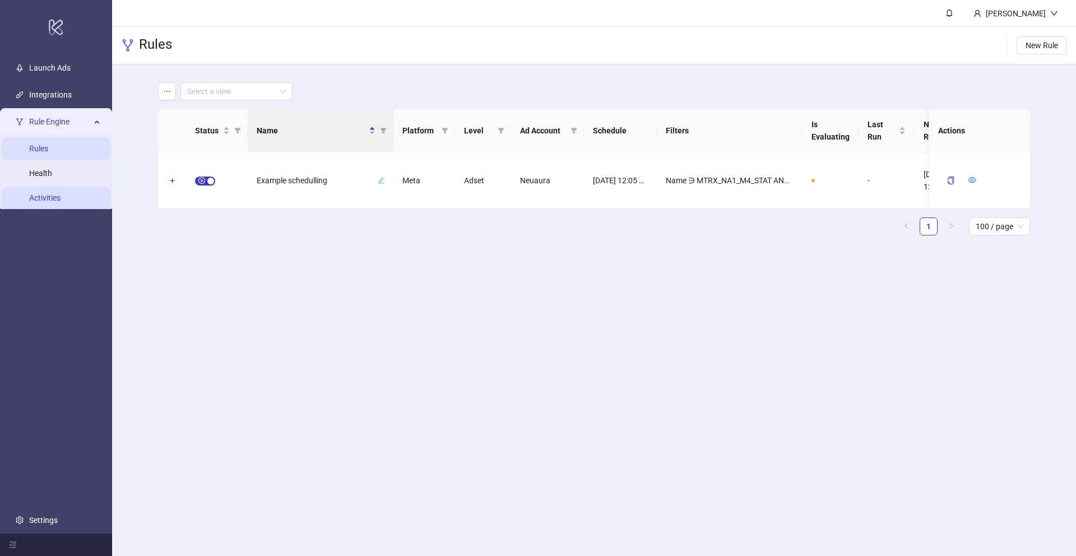
click at [61, 195] on link "Activities" at bounding box center [44, 197] width 31 height 9
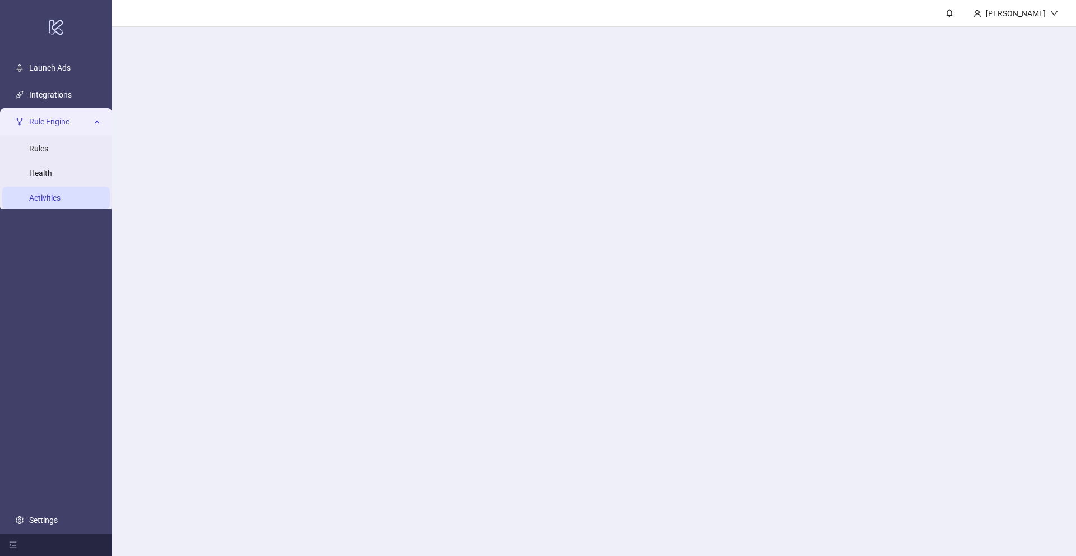
click at [61, 195] on link "Activities" at bounding box center [44, 197] width 31 height 9
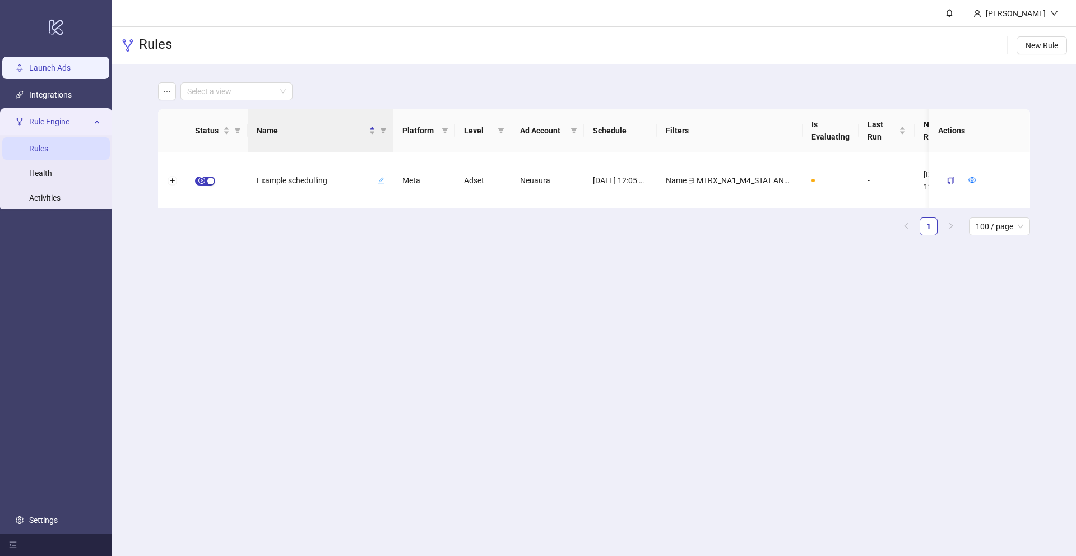
click at [71, 72] on link "Launch Ads" at bounding box center [49, 67] width 41 height 9
